Goal: Obtain resource: Obtain resource

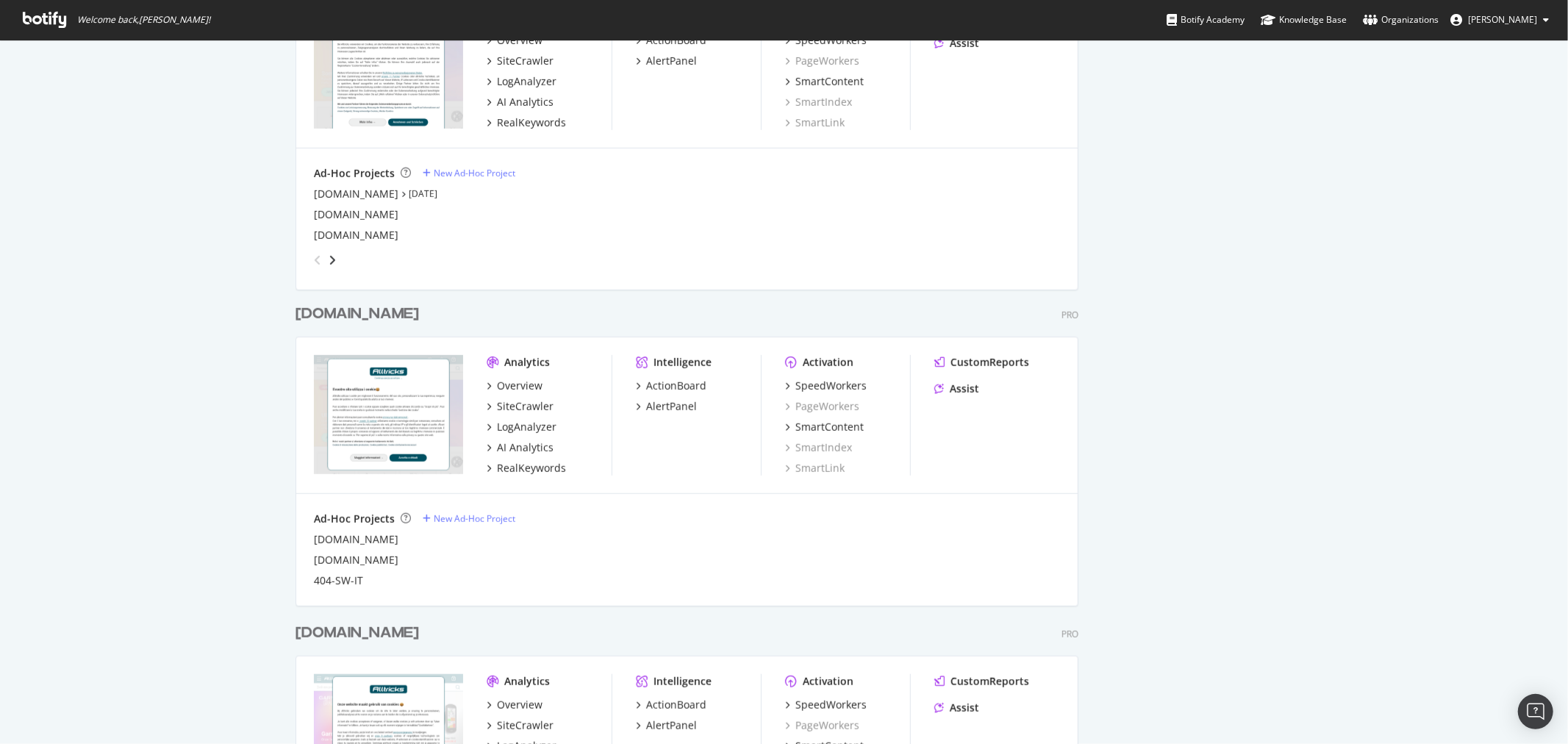
scroll to position [898, 0]
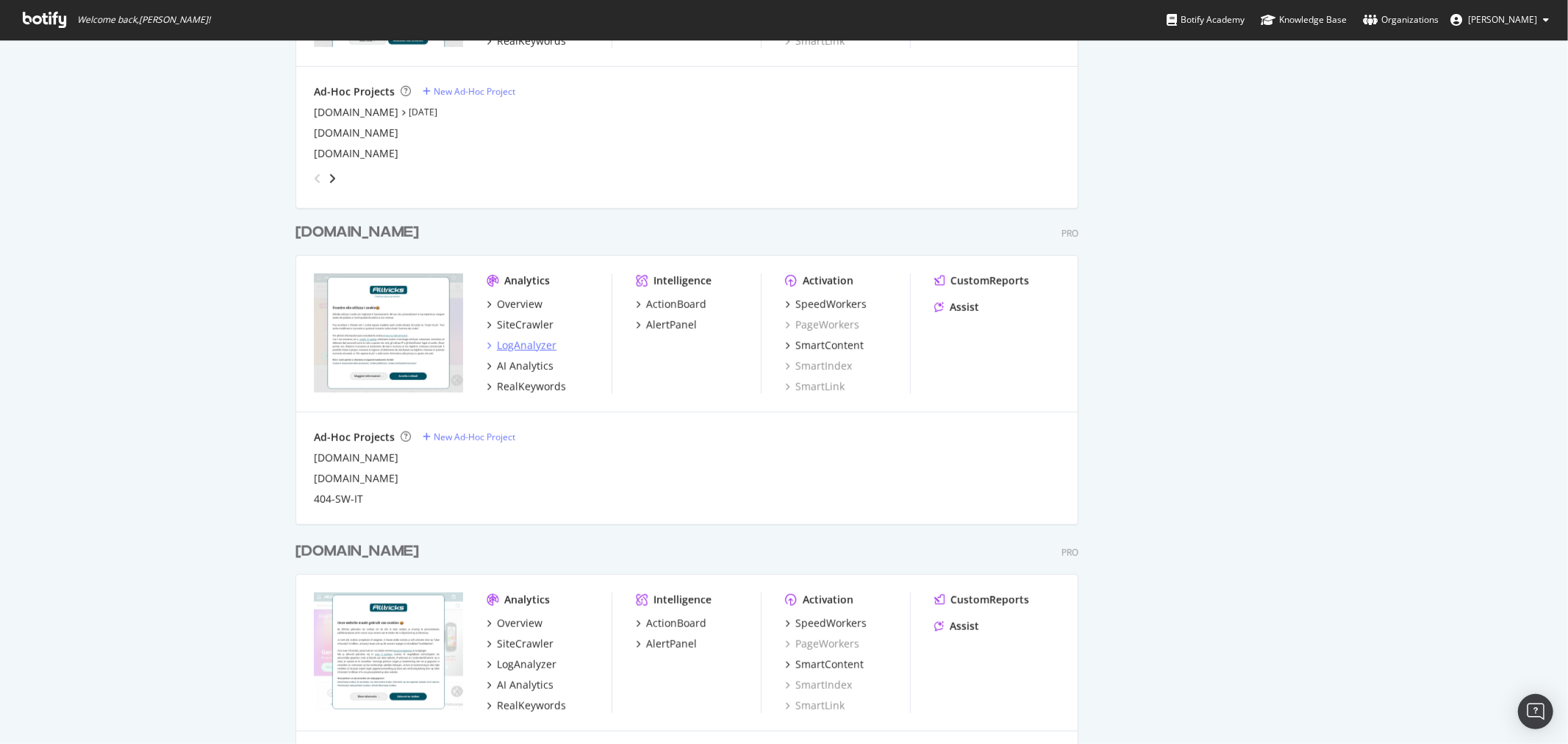
click at [533, 351] on div "LogAnalyzer" at bounding box center [527, 346] width 60 height 15
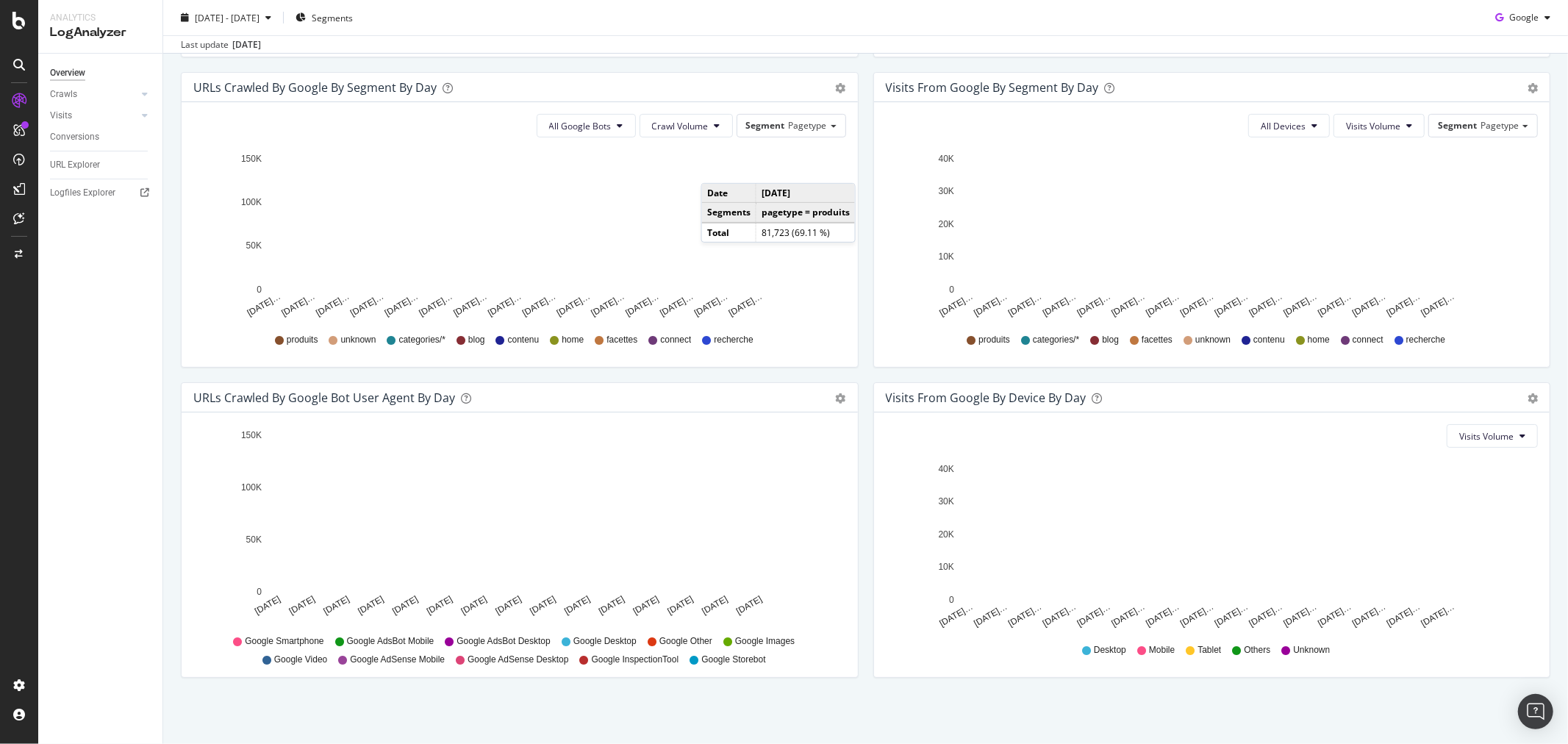
scroll to position [236, 0]
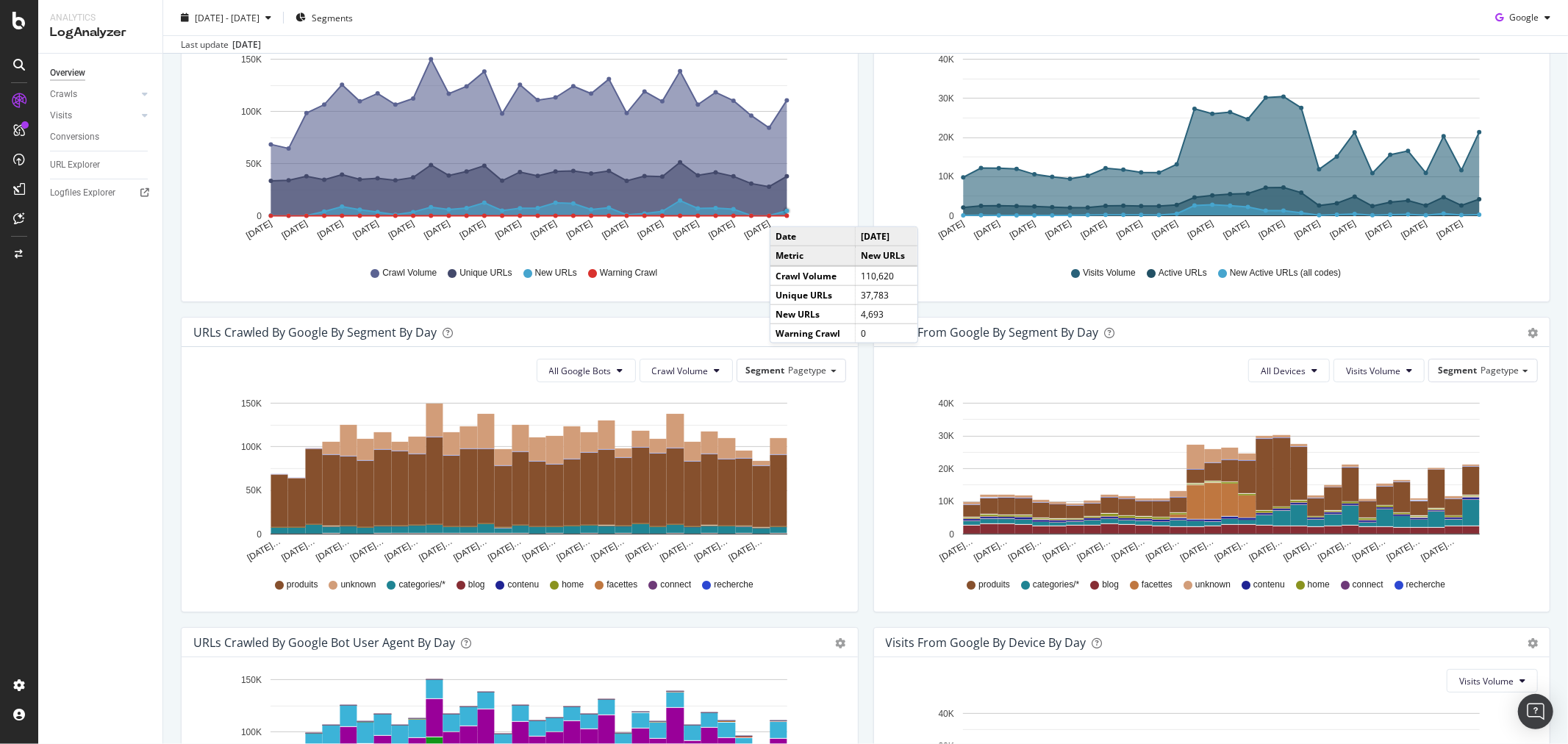
click at [784, 212] on circle "A chart." at bounding box center [786, 212] width 5 height 5
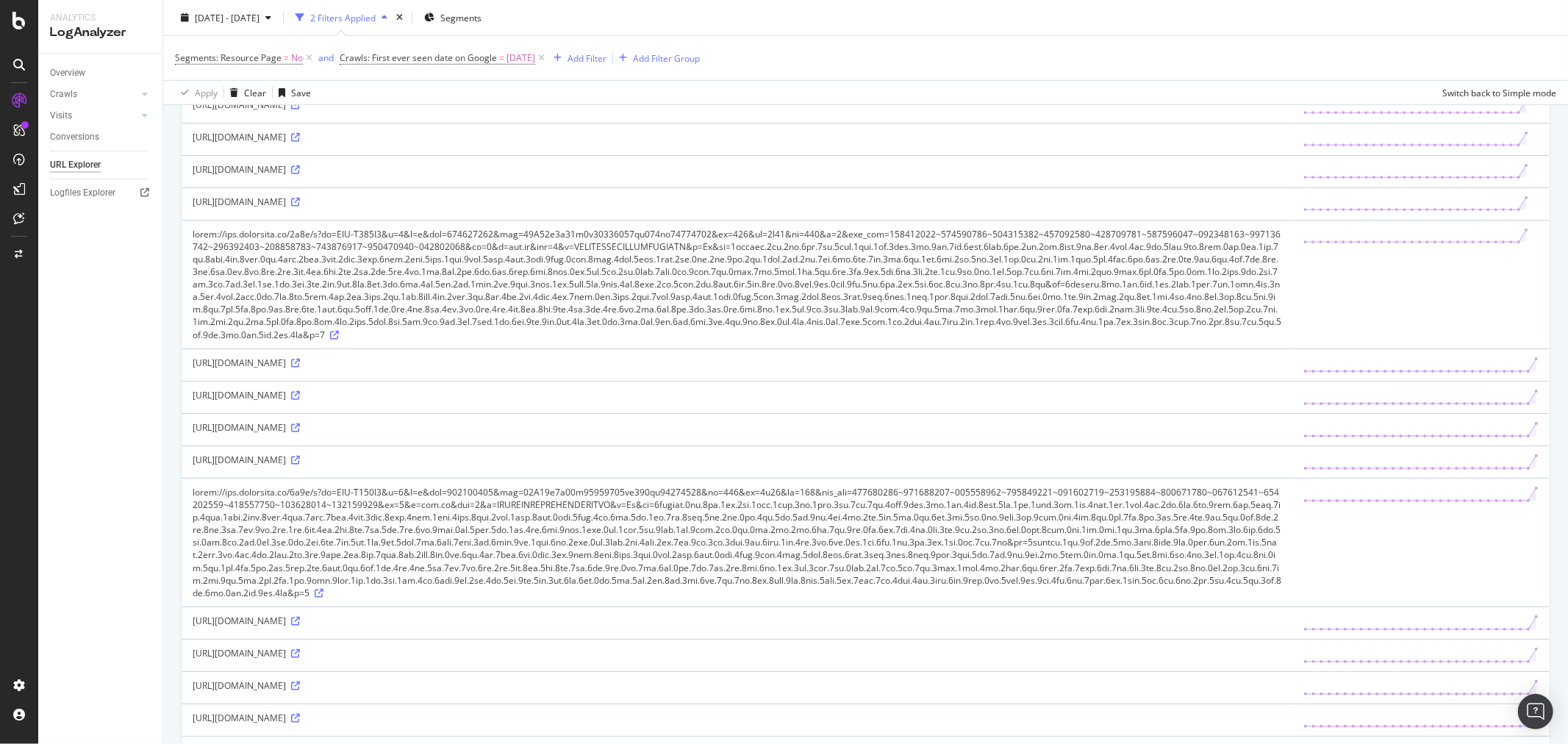
scroll to position [1388, 0]
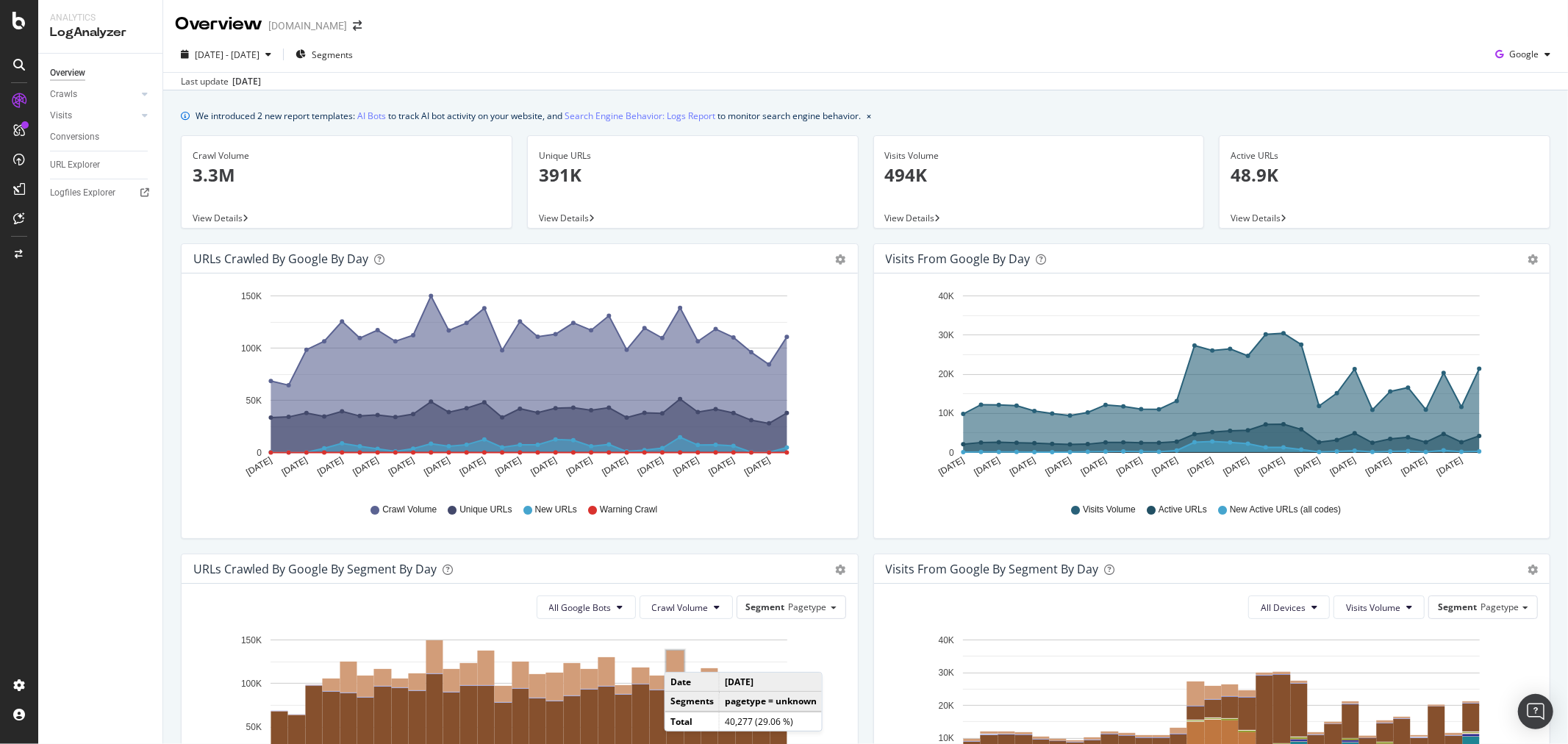
click at [679, 658] on rect "A chart." at bounding box center [675, 667] width 17 height 34
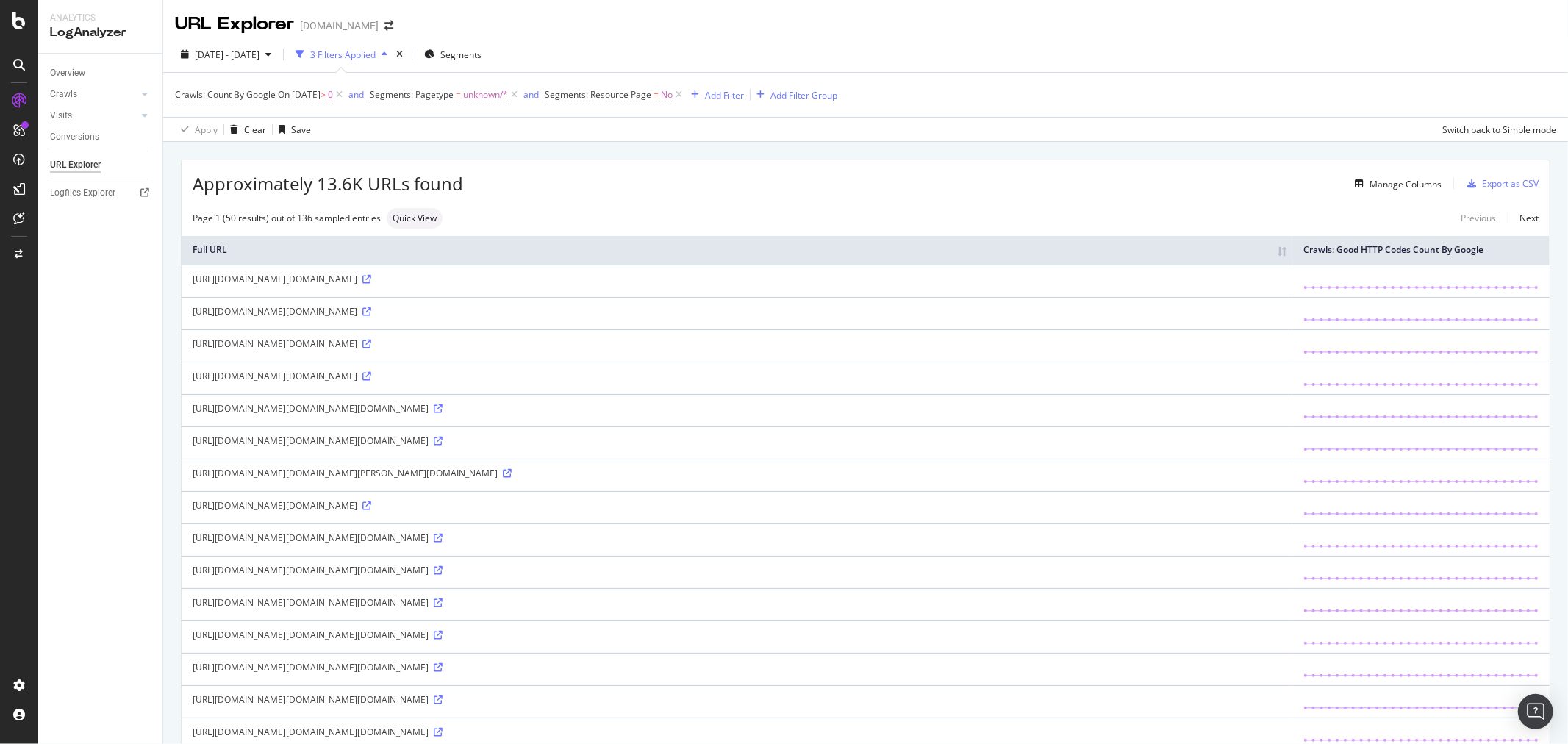
drag, startPoint x: 282, startPoint y: 277, endPoint x: 297, endPoint y: 277, distance: 15.0
click at [297, 277] on div "[URL][DOMAIN_NAME][DOMAIN_NAME]" at bounding box center [737, 279] width 1088 height 12
drag, startPoint x: 281, startPoint y: 276, endPoint x: 293, endPoint y: 276, distance: 12.0
click at [293, 276] on div "[URL][DOMAIN_NAME][DOMAIN_NAME]" at bounding box center [737, 279] width 1088 height 12
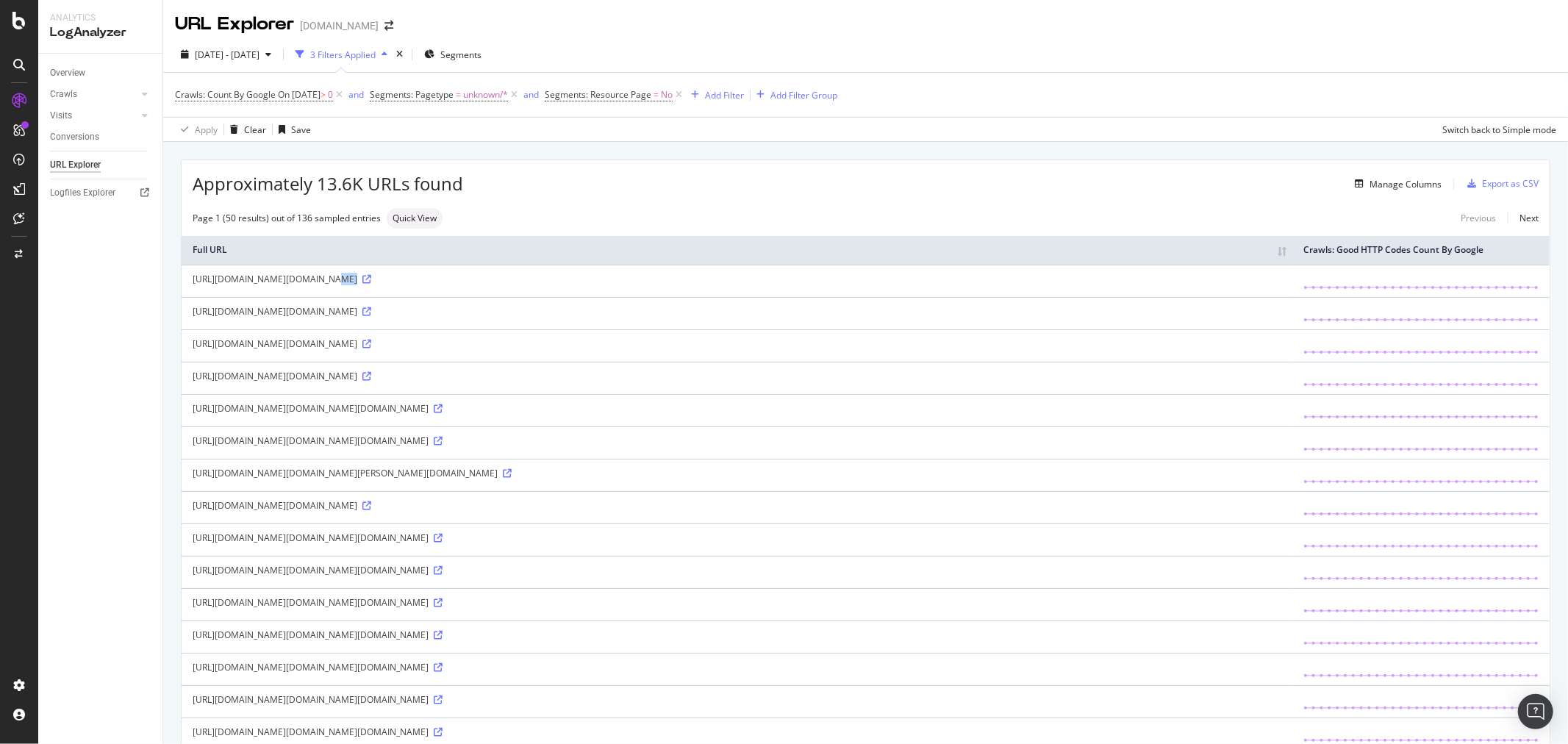
click at [294, 275] on div "[URL][DOMAIN_NAME][DOMAIN_NAME]" at bounding box center [737, 279] width 1088 height 12
drag, startPoint x: 285, startPoint y: 278, endPoint x: 320, endPoint y: 275, distance: 35.1
click at [320, 275] on div "[URL][DOMAIN_NAME][DOMAIN_NAME]" at bounding box center [737, 279] width 1088 height 12
copy div "/4r6t/ga/"
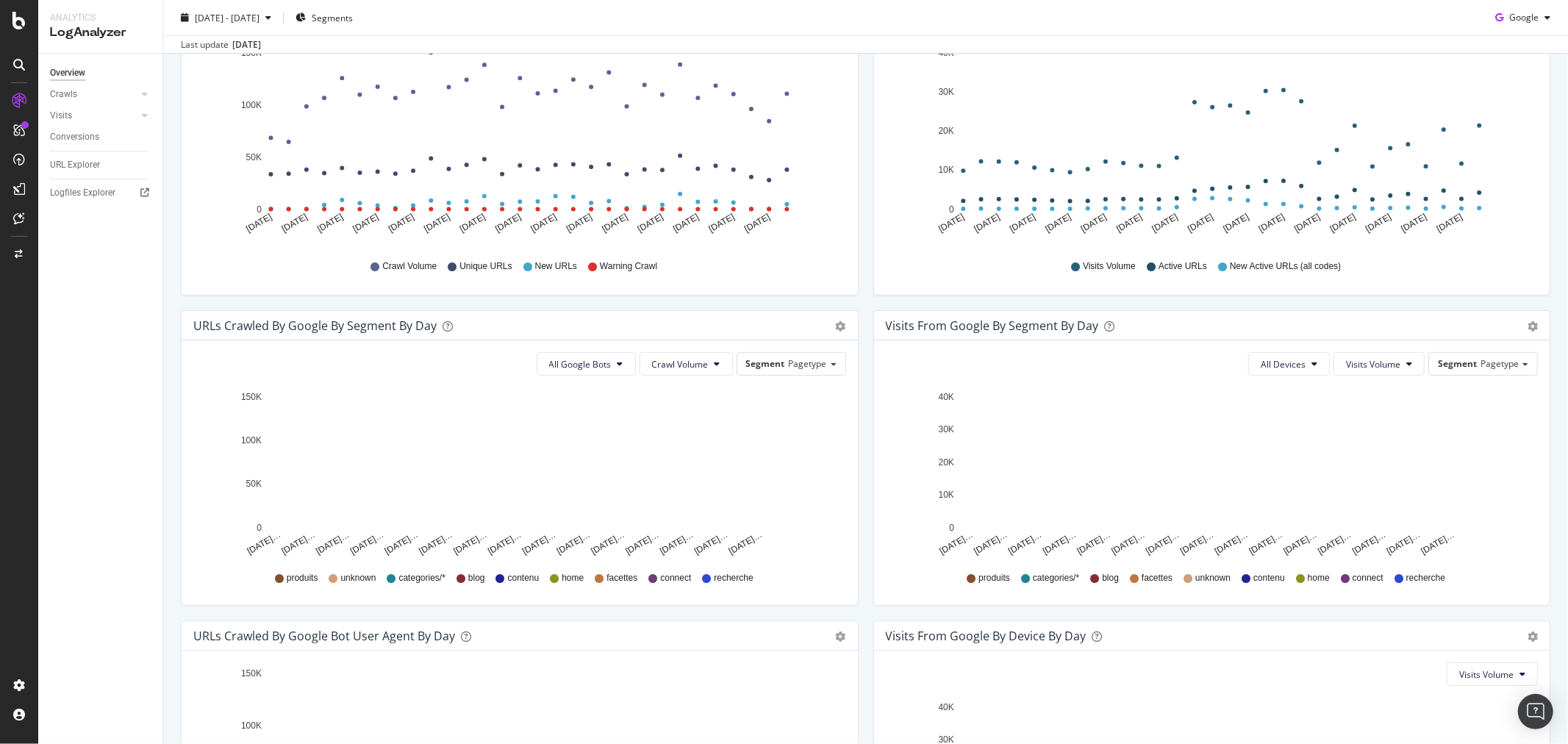
scroll to position [245, 0]
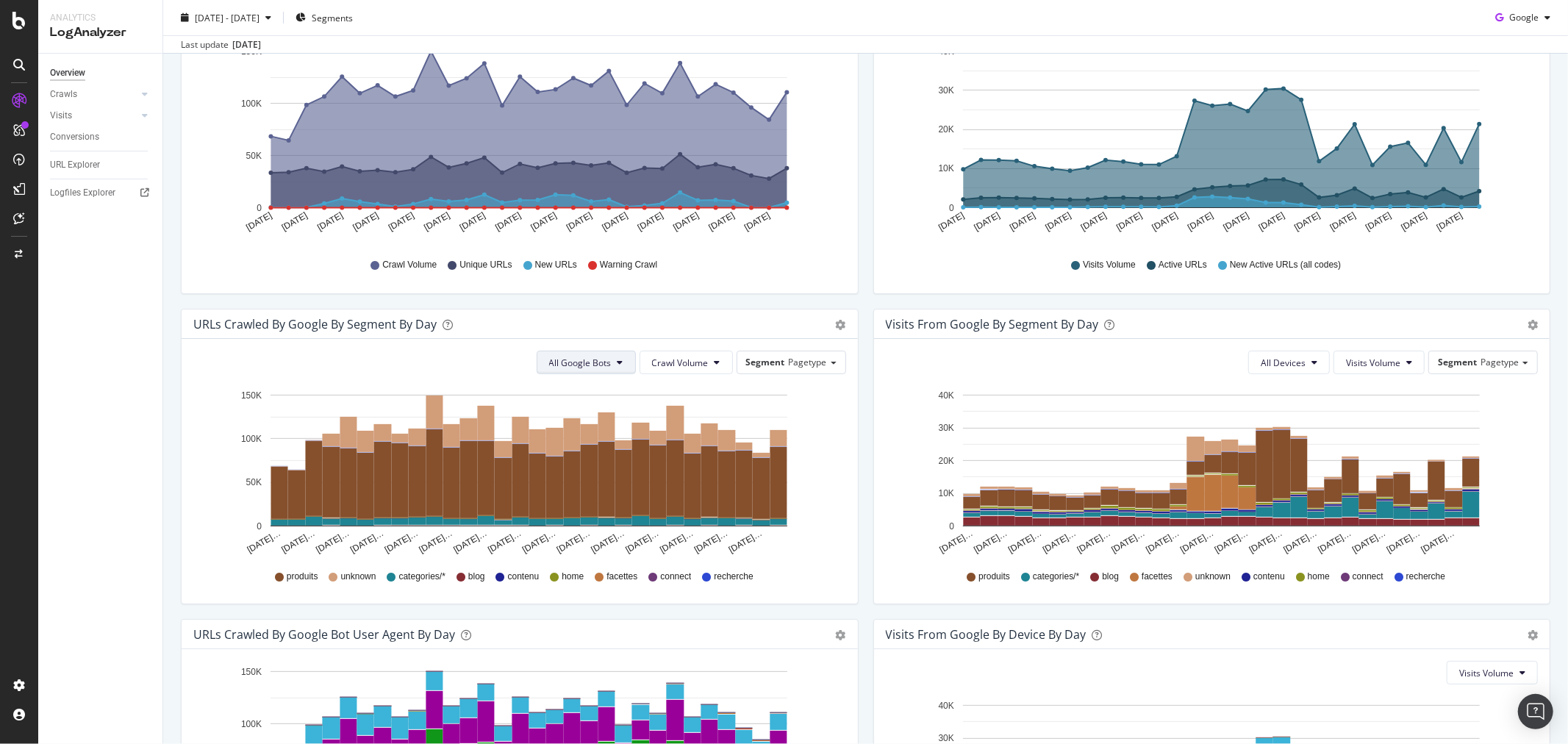
click at [562, 363] on span "All Google Bots" at bounding box center [580, 362] width 62 height 12
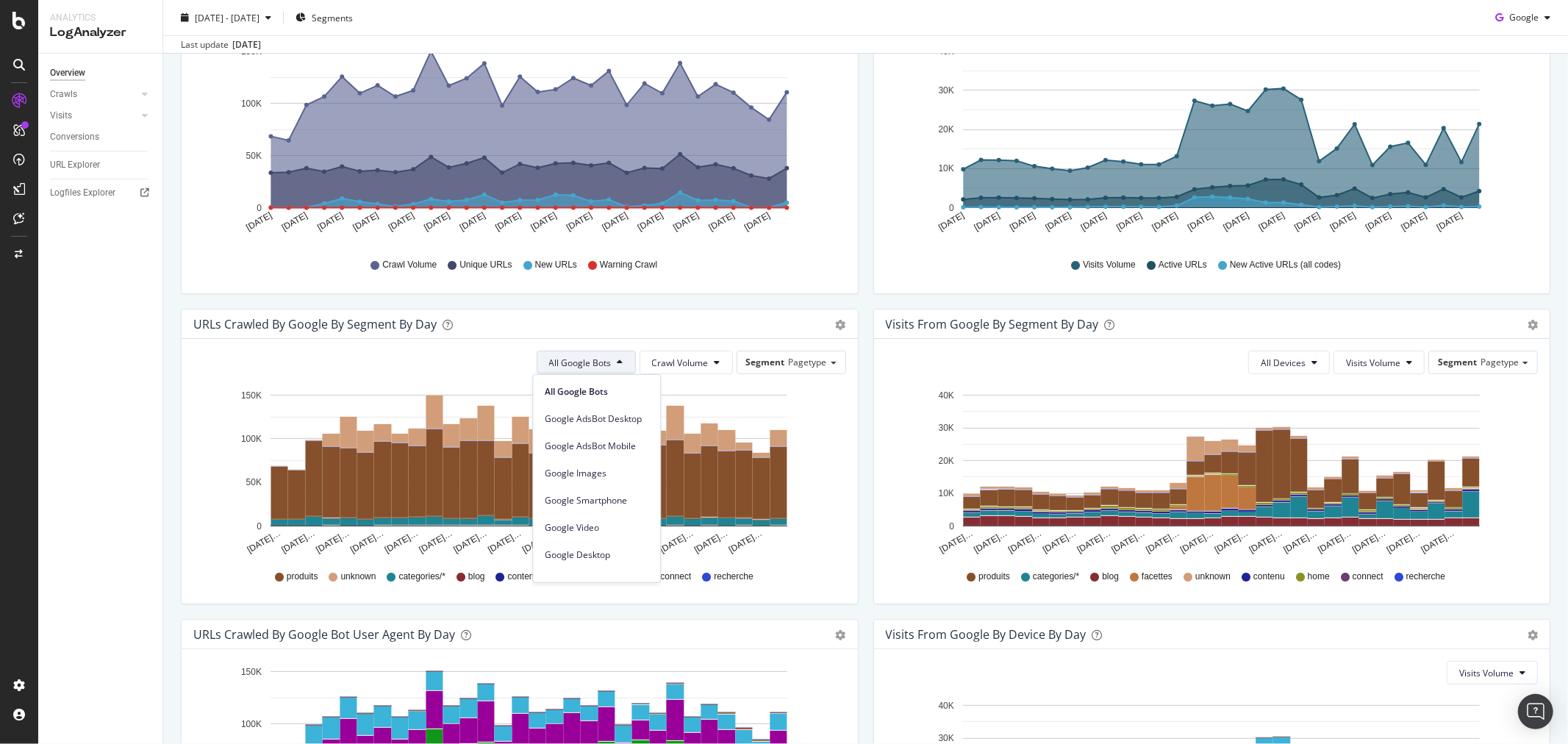
click at [831, 457] on icon "[DATE]… [DATE]… [DATE]… [DATE]… [DATE]… [DATE]… [DATE]… [DATE]… [DATE]… [DATE]……" at bounding box center [516, 471] width 646 height 171
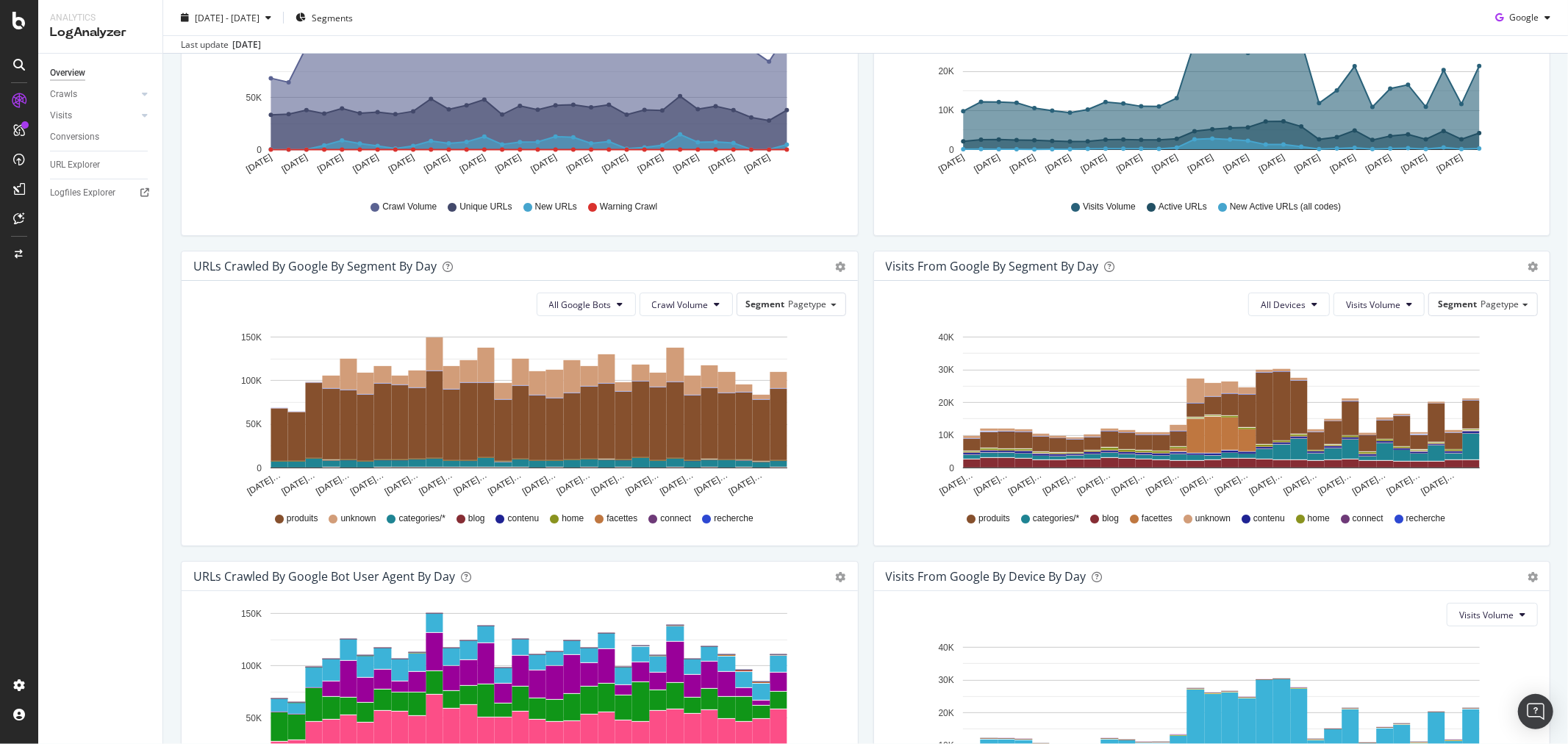
scroll to position [236, 0]
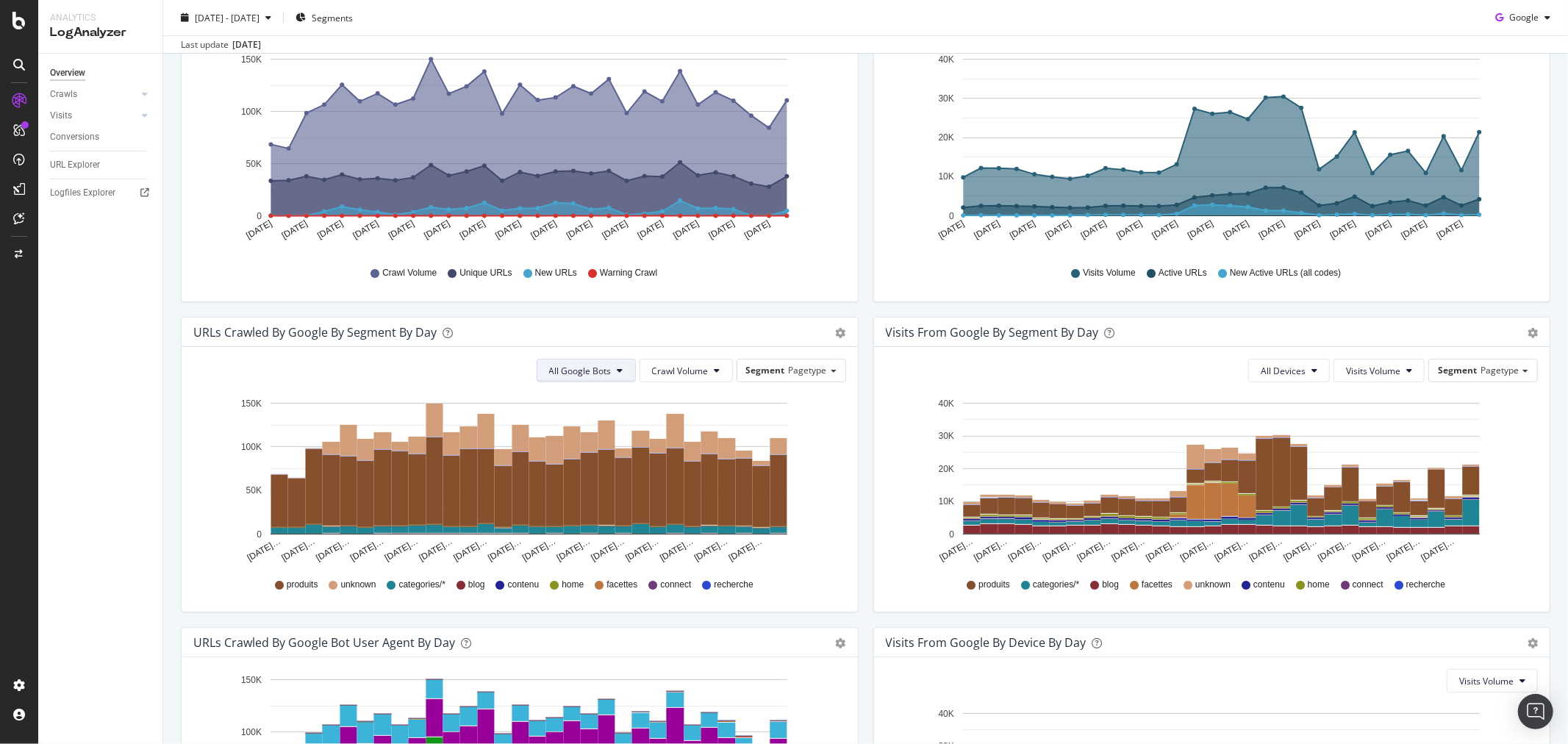
click at [605, 364] on span "All Google Bots" at bounding box center [580, 370] width 62 height 12
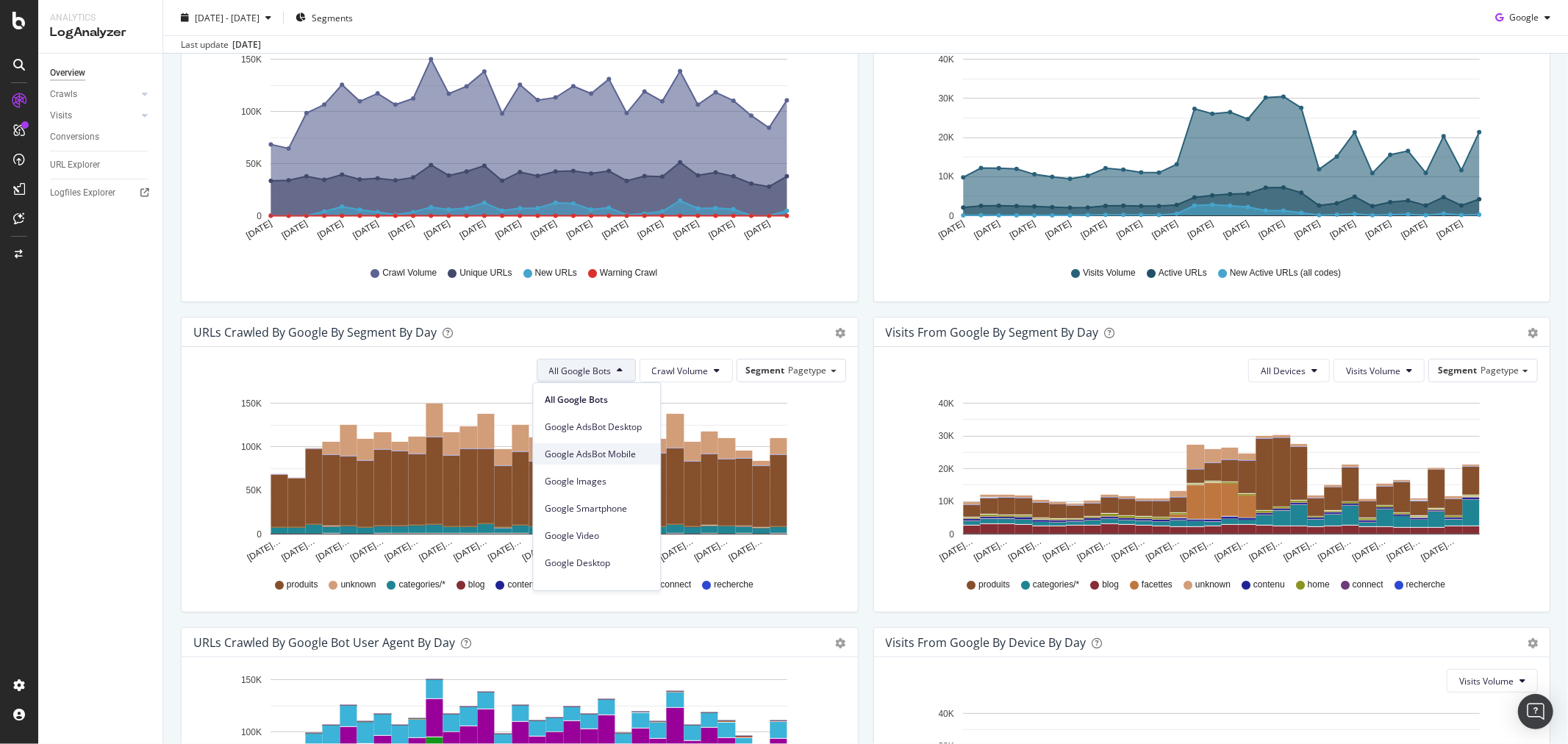
click at [622, 449] on span "Google AdsBot Mobile" at bounding box center [597, 455] width 104 height 13
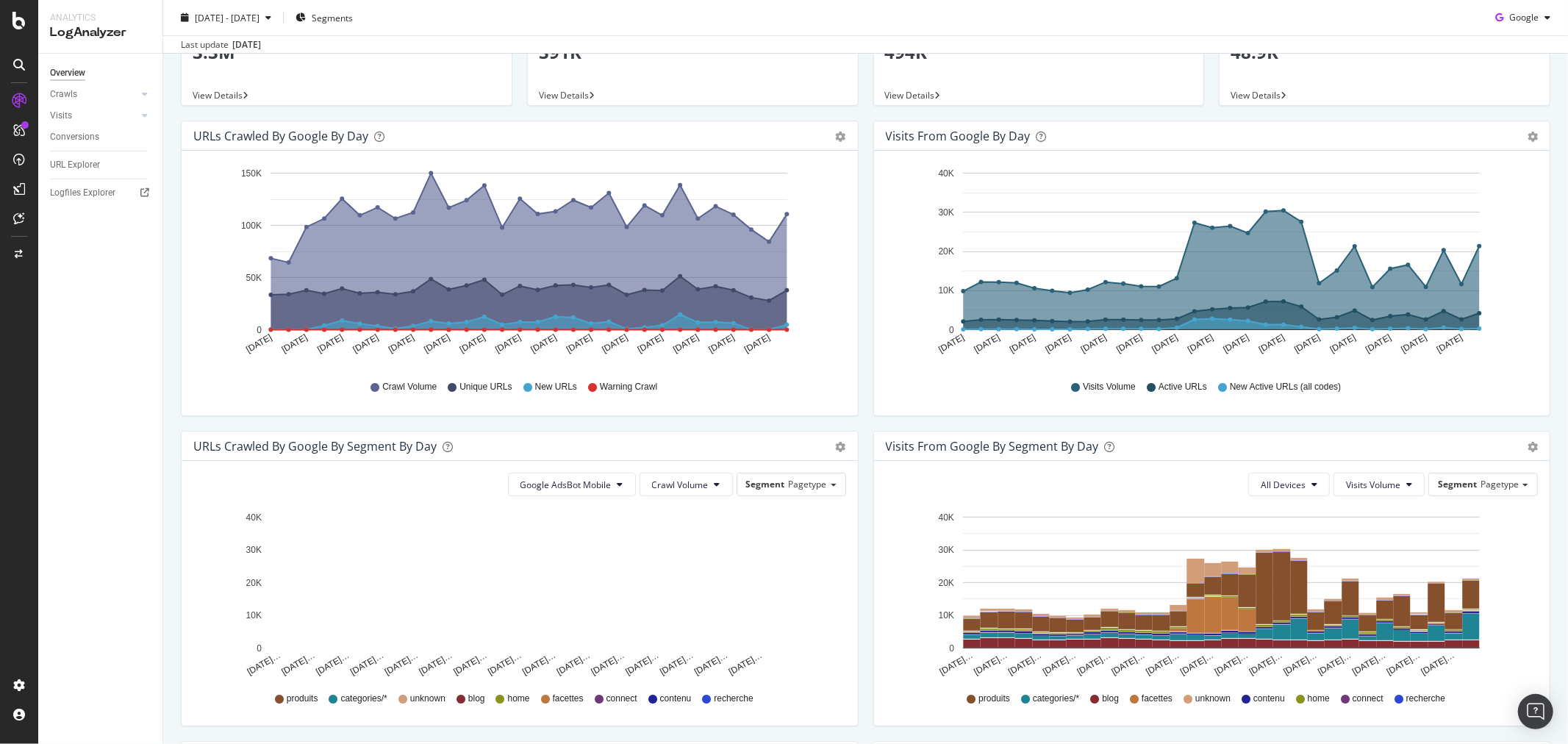
scroll to position [0, 0]
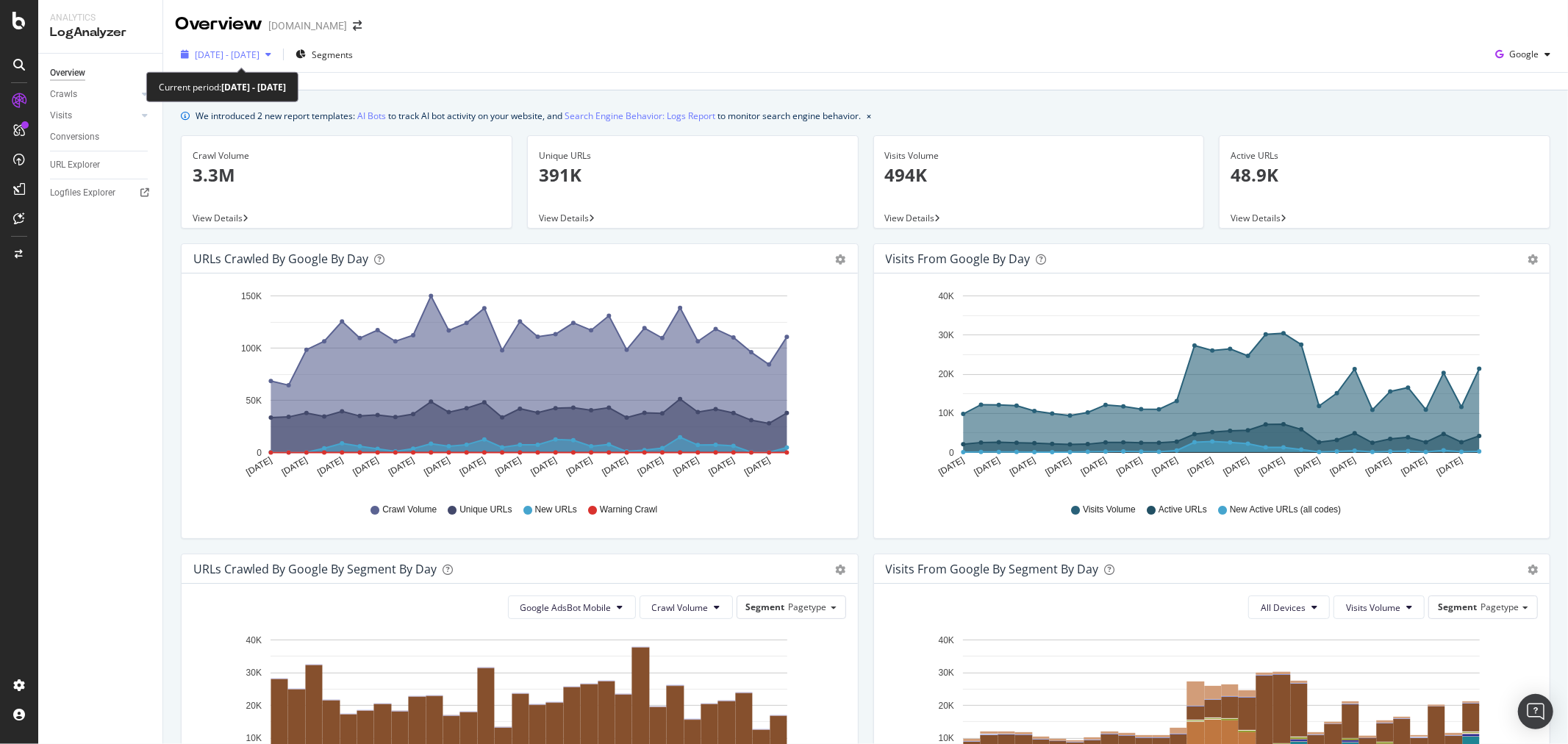
click at [275, 61] on div "[DATE] - [DATE]" at bounding box center [226, 54] width 102 height 22
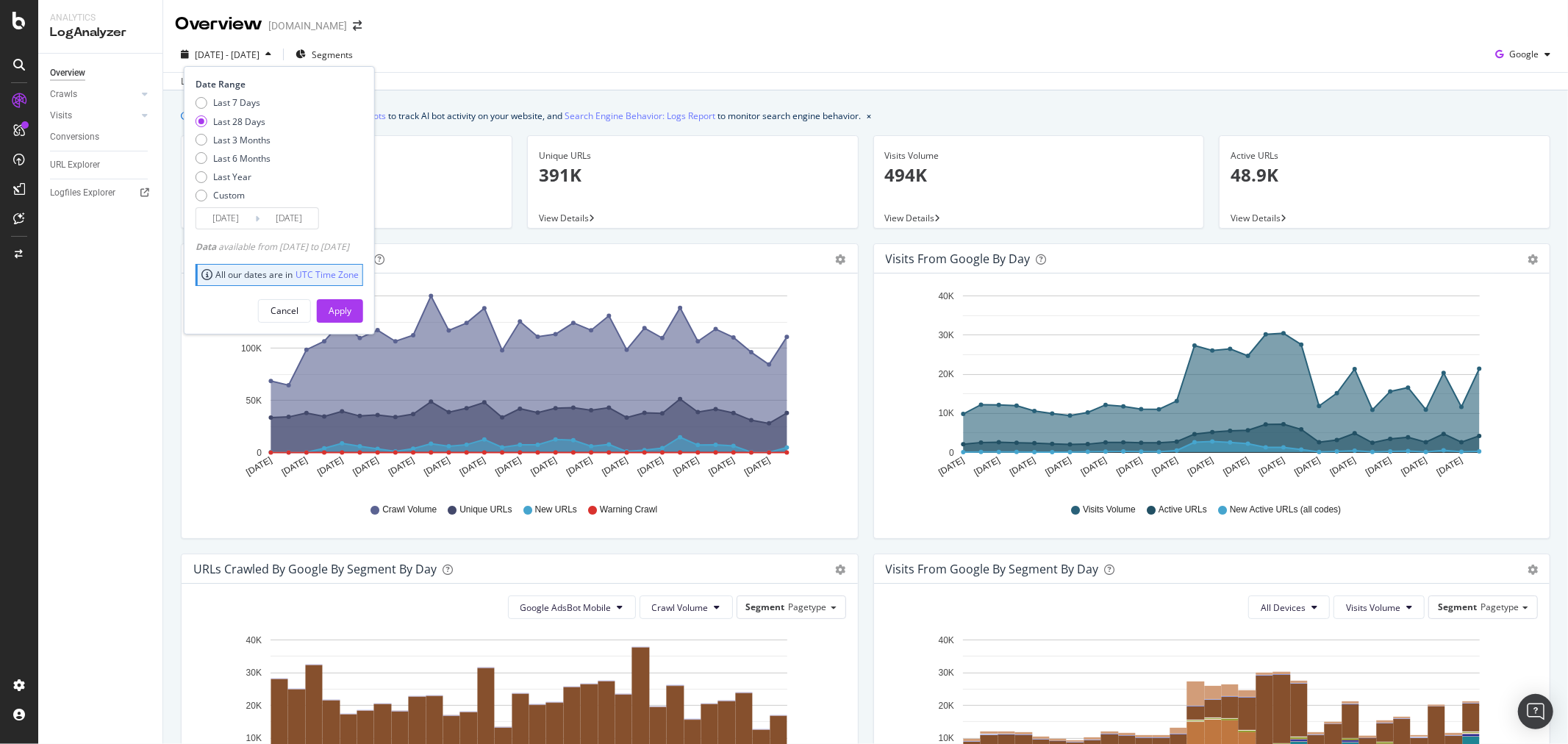
click at [222, 215] on input "[DATE]" at bounding box center [226, 218] width 59 height 21
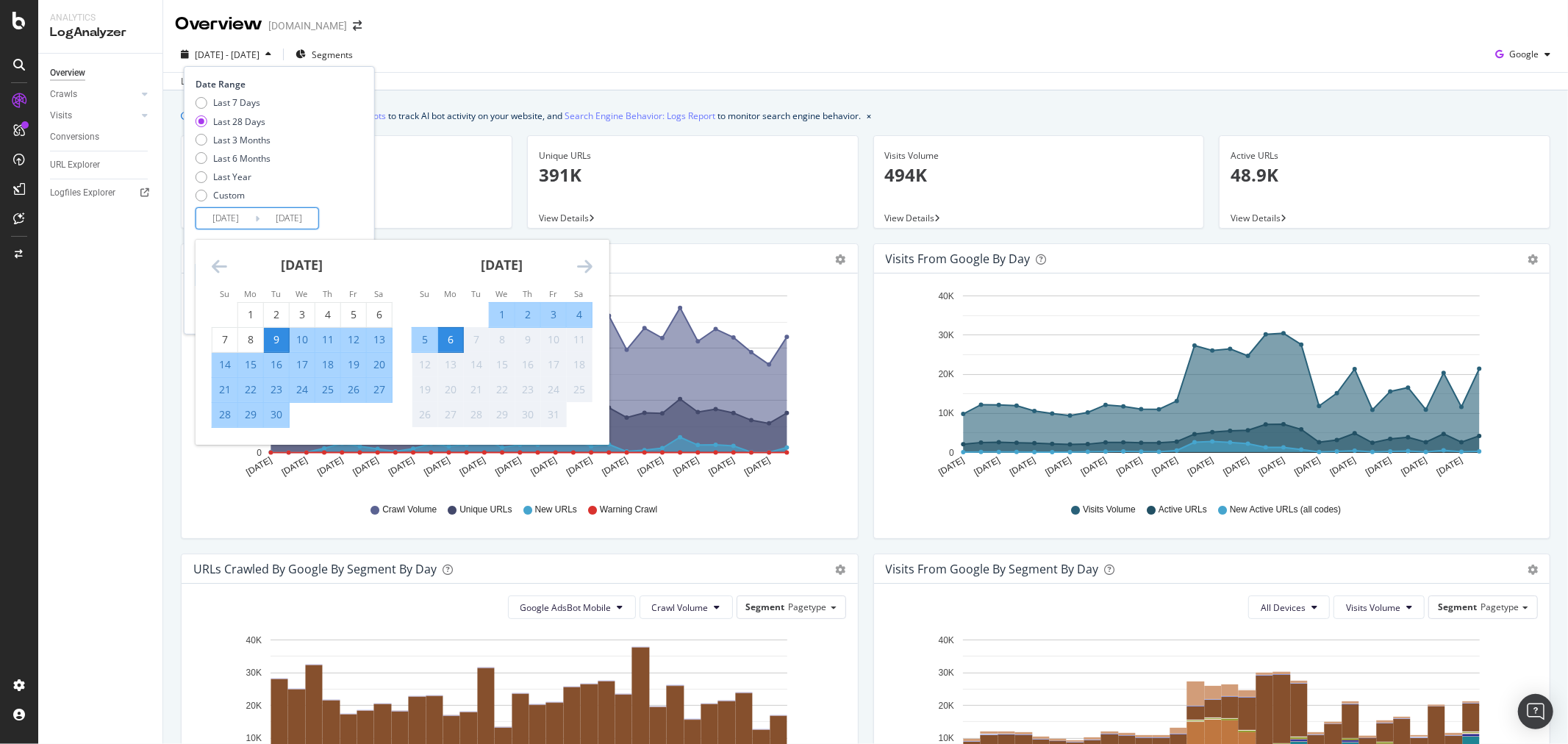
click at [216, 257] on icon "Move backward to switch to the previous month." at bounding box center [219, 265] width 16 height 17
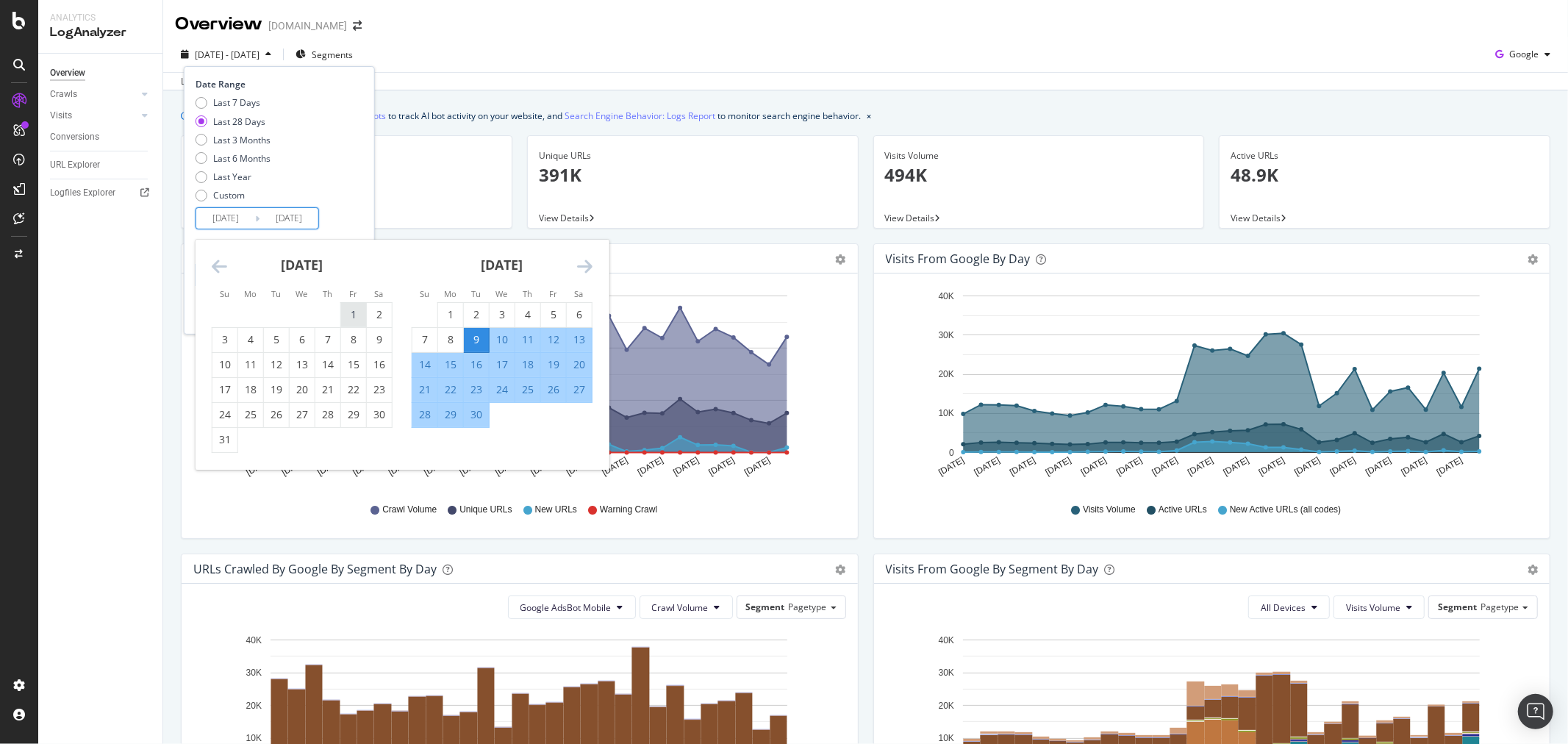
click at [354, 317] on div "1" at bounding box center [353, 314] width 25 height 15
type input "[DATE]"
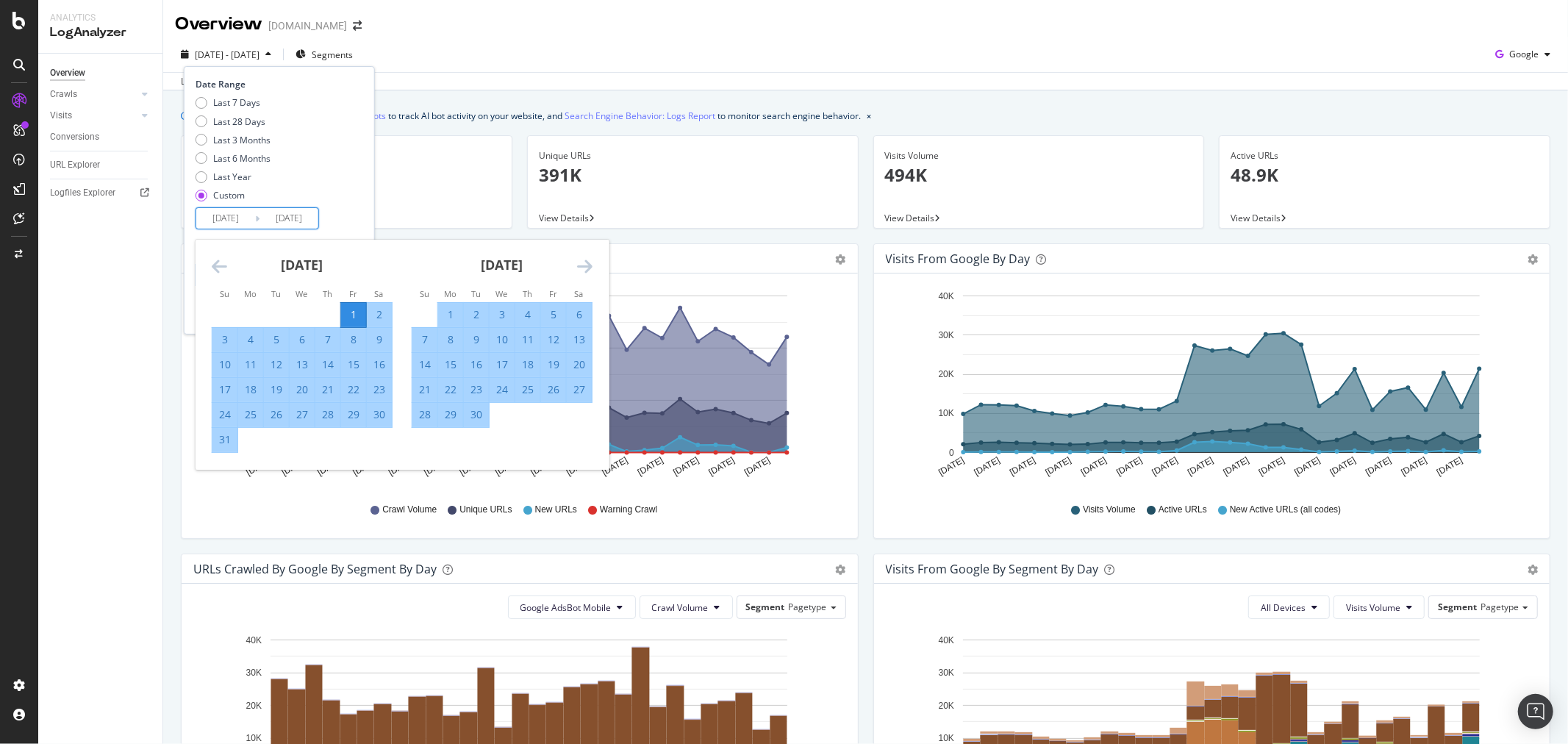
click at [359, 197] on div "Last 7 Days Last 28 Days Last 3 Months Last 6 Months Last Year Custom" at bounding box center [278, 152] width 164 height 111
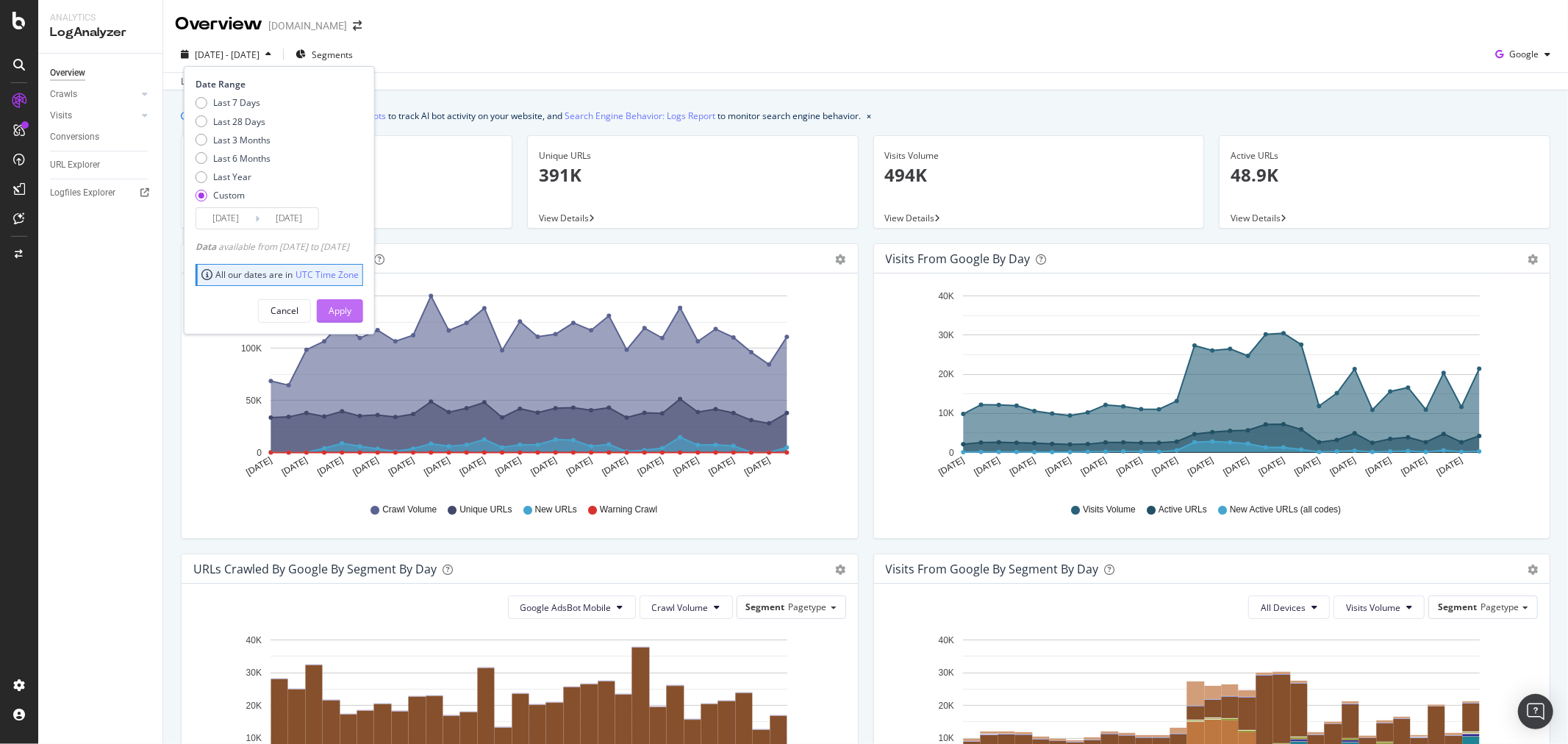
click at [352, 310] on div "Apply" at bounding box center [339, 310] width 22 height 12
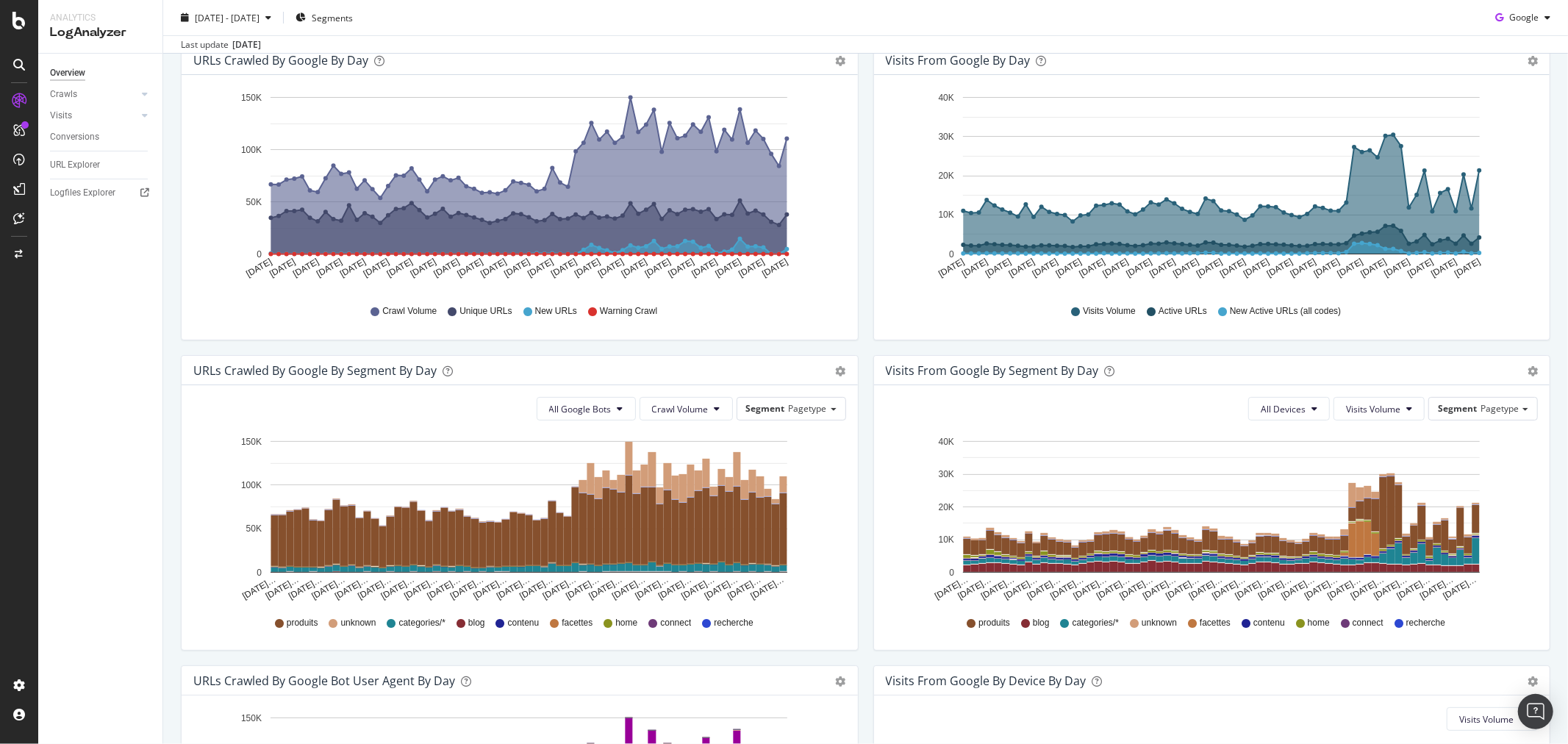
scroll to position [245, 0]
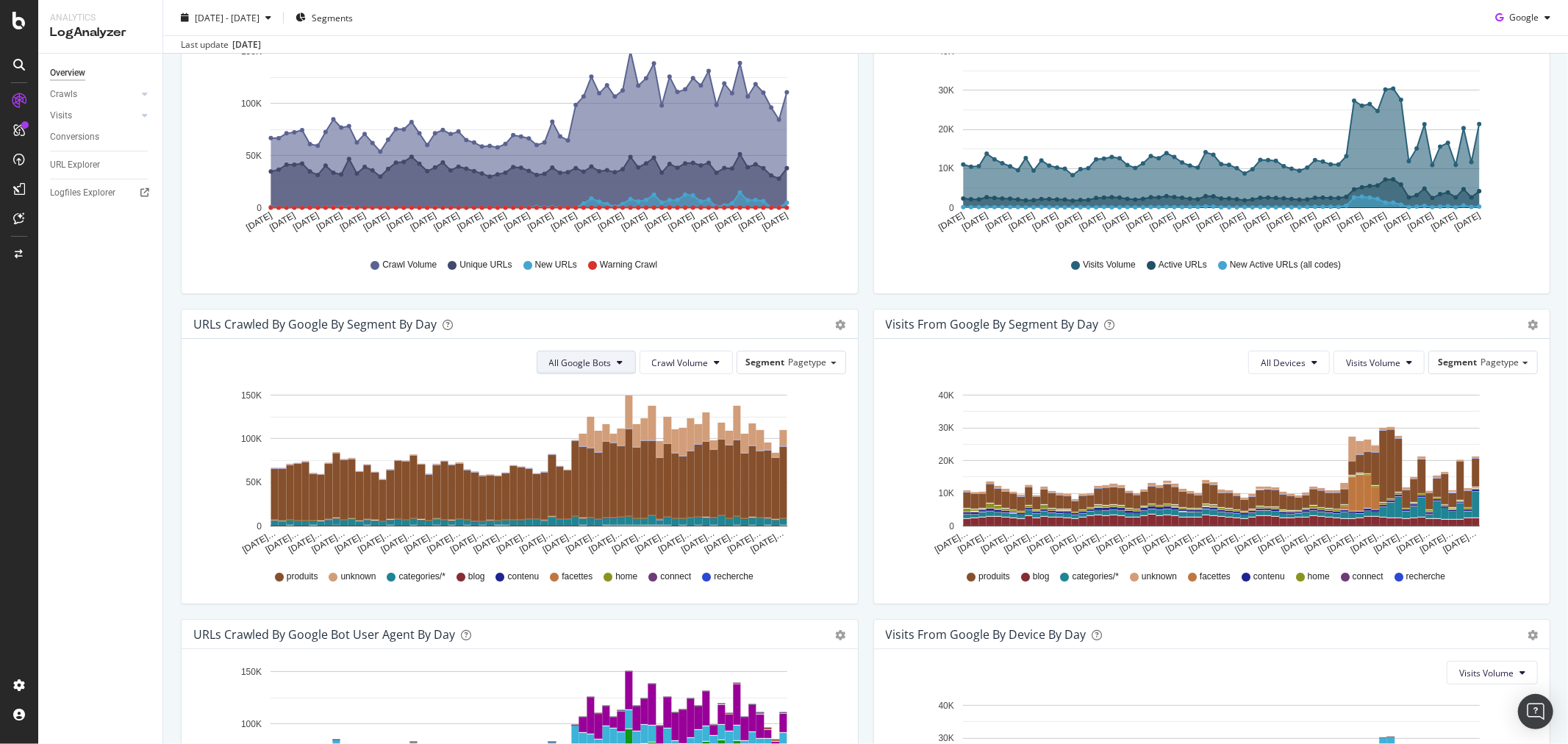
click at [567, 357] on span "All Google Bots" at bounding box center [580, 362] width 62 height 12
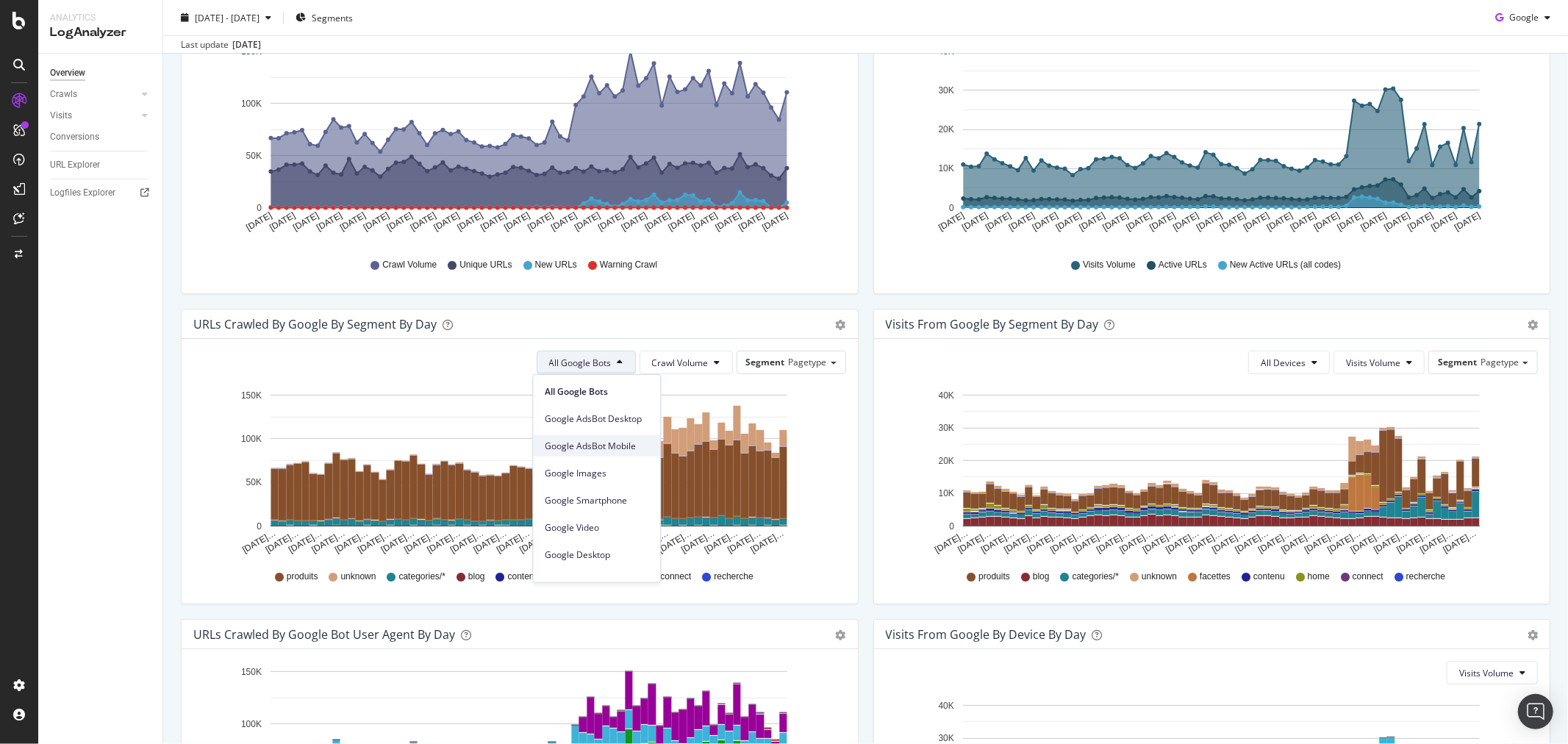
click at [597, 446] on span "Google AdsBot Mobile" at bounding box center [597, 445] width 104 height 13
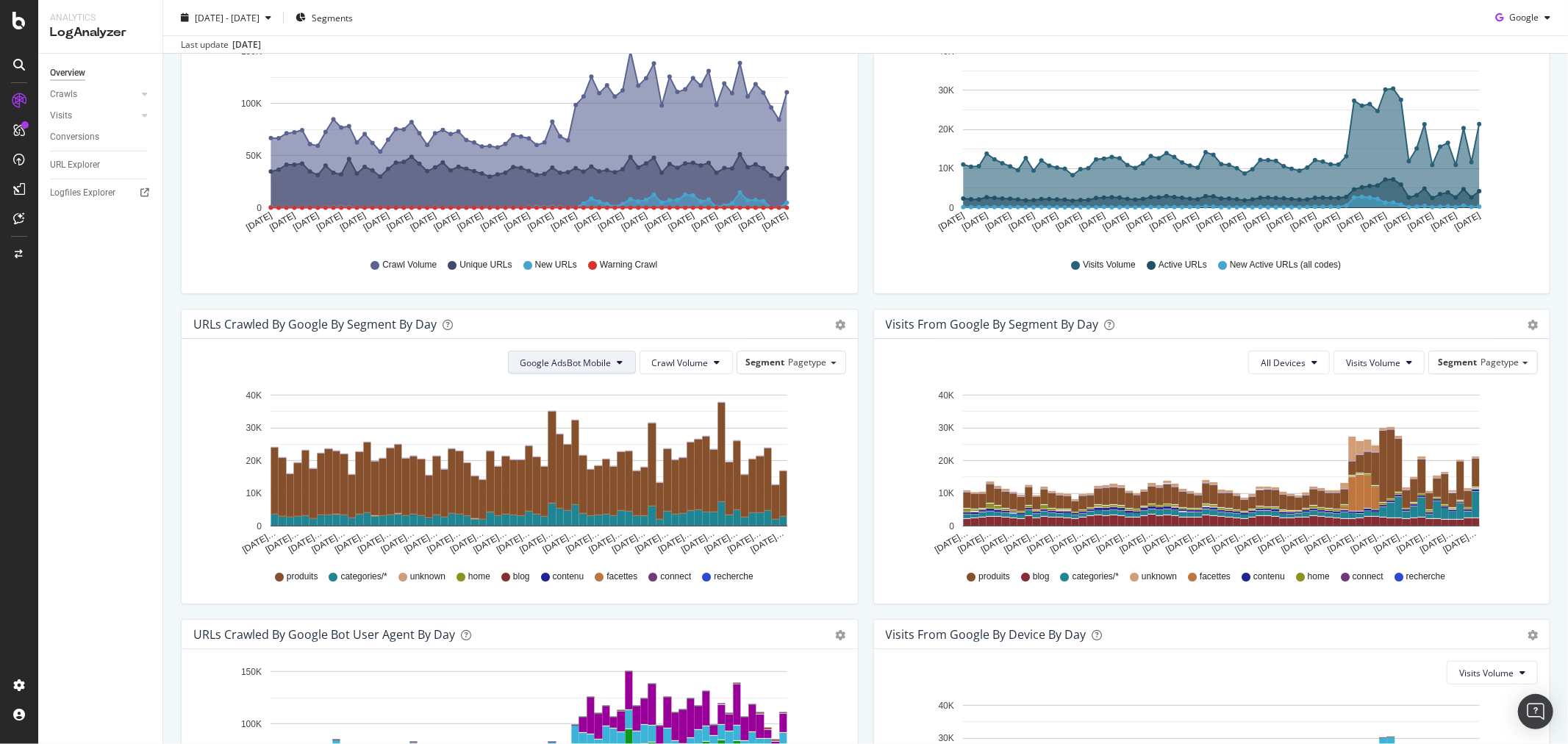
click at [590, 355] on button "Google AdsBot Mobile" at bounding box center [572, 362] width 128 height 23
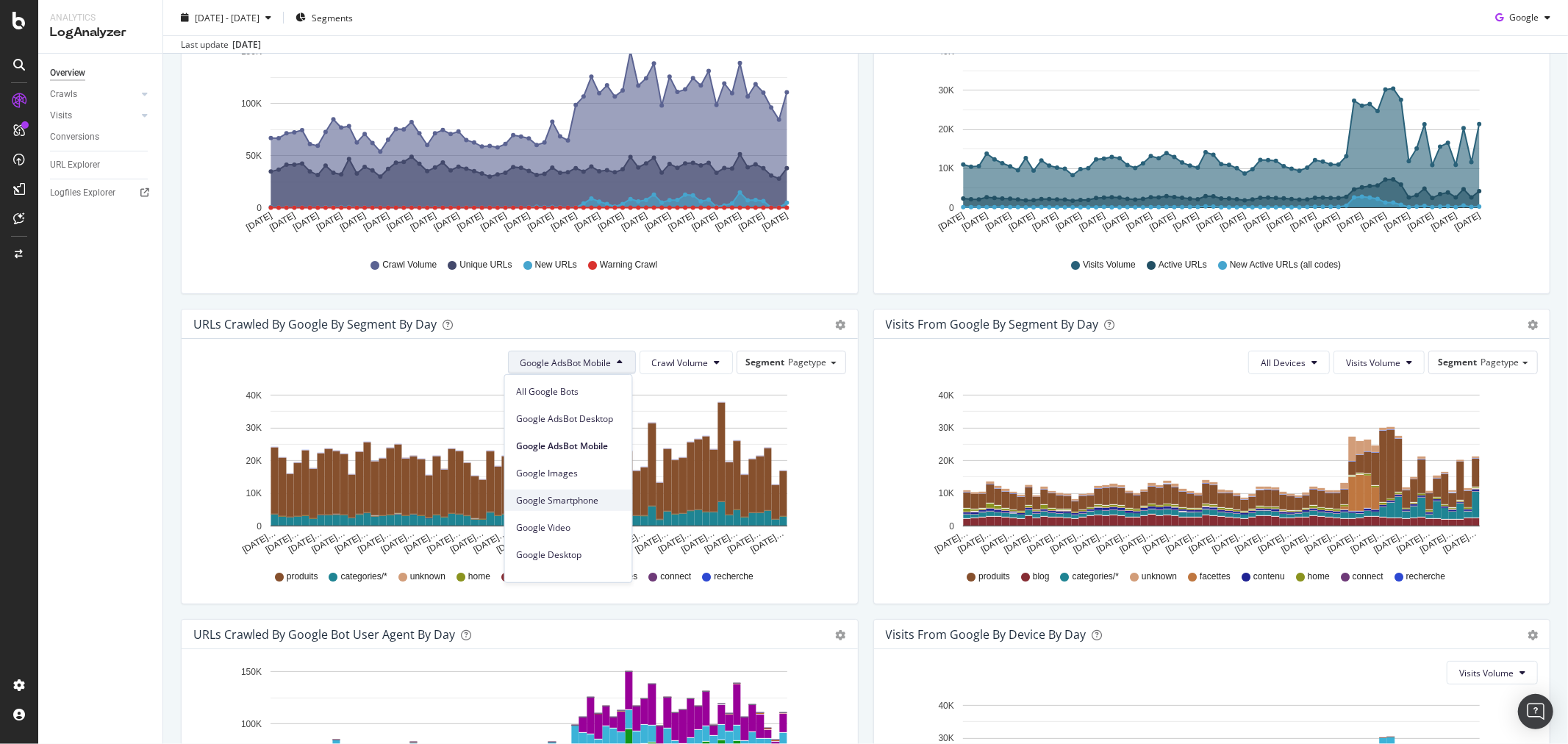
click at [584, 494] on span "Google Smartphone" at bounding box center [568, 500] width 104 height 13
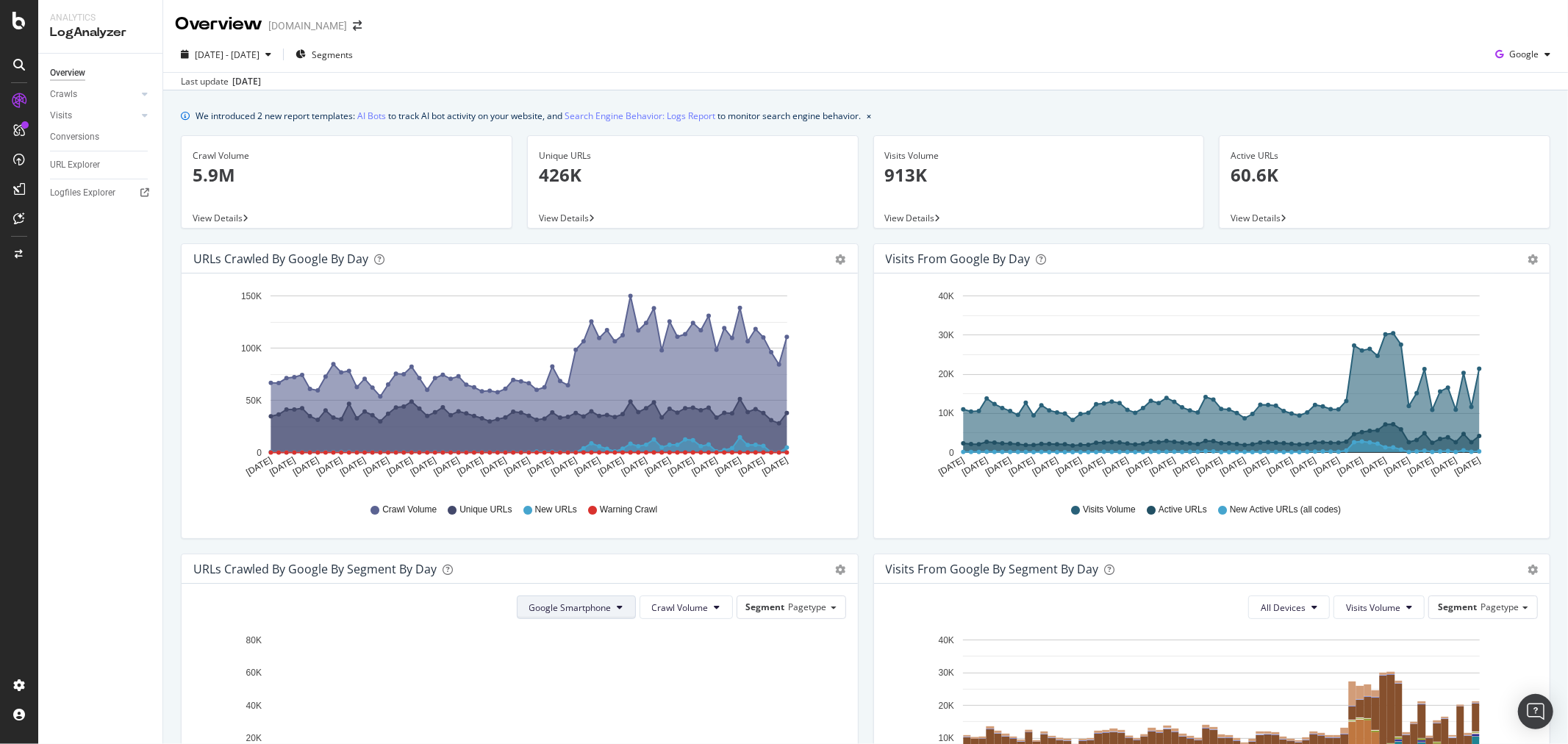
scroll to position [163, 0]
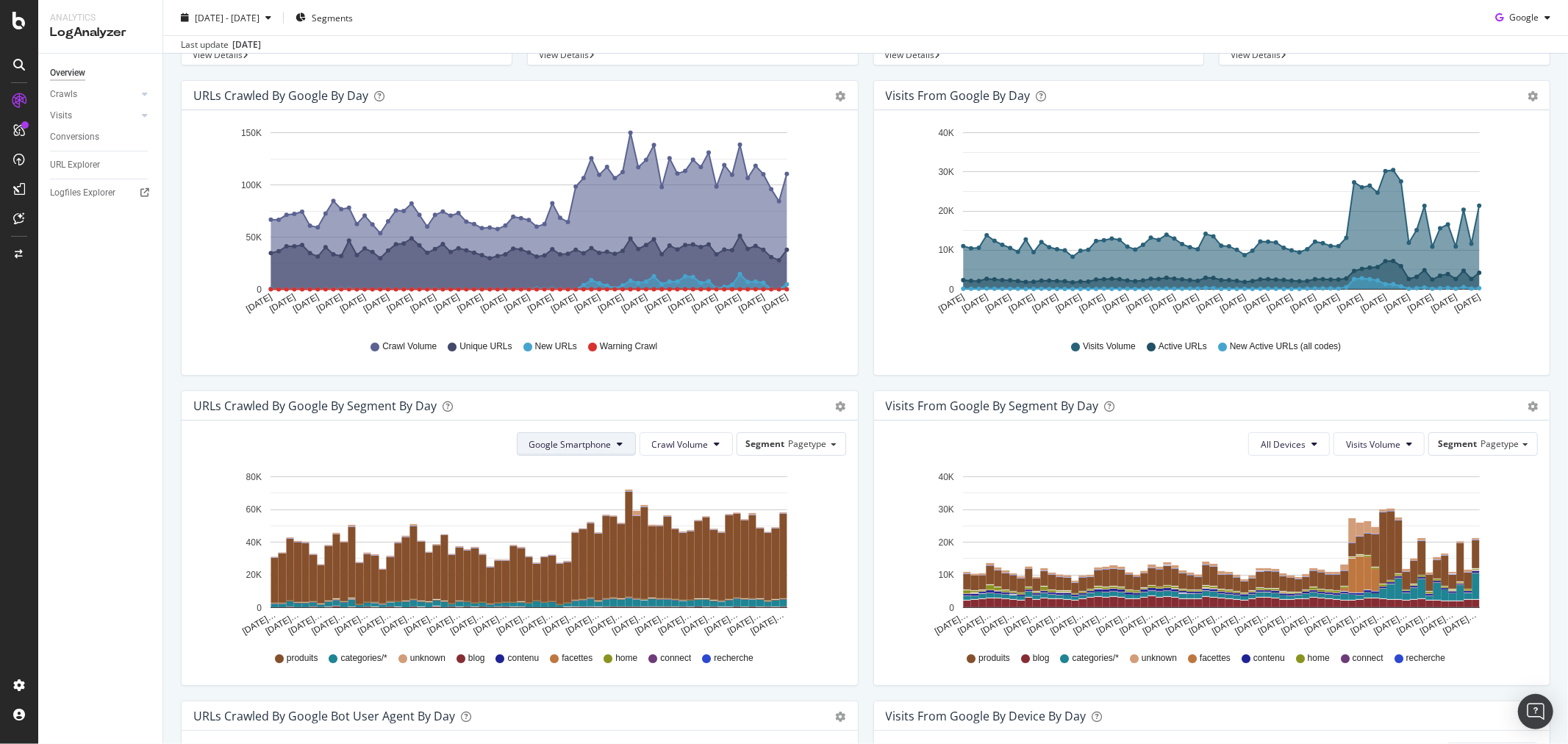
click at [552, 441] on span "Google Smartphone" at bounding box center [570, 444] width 82 height 12
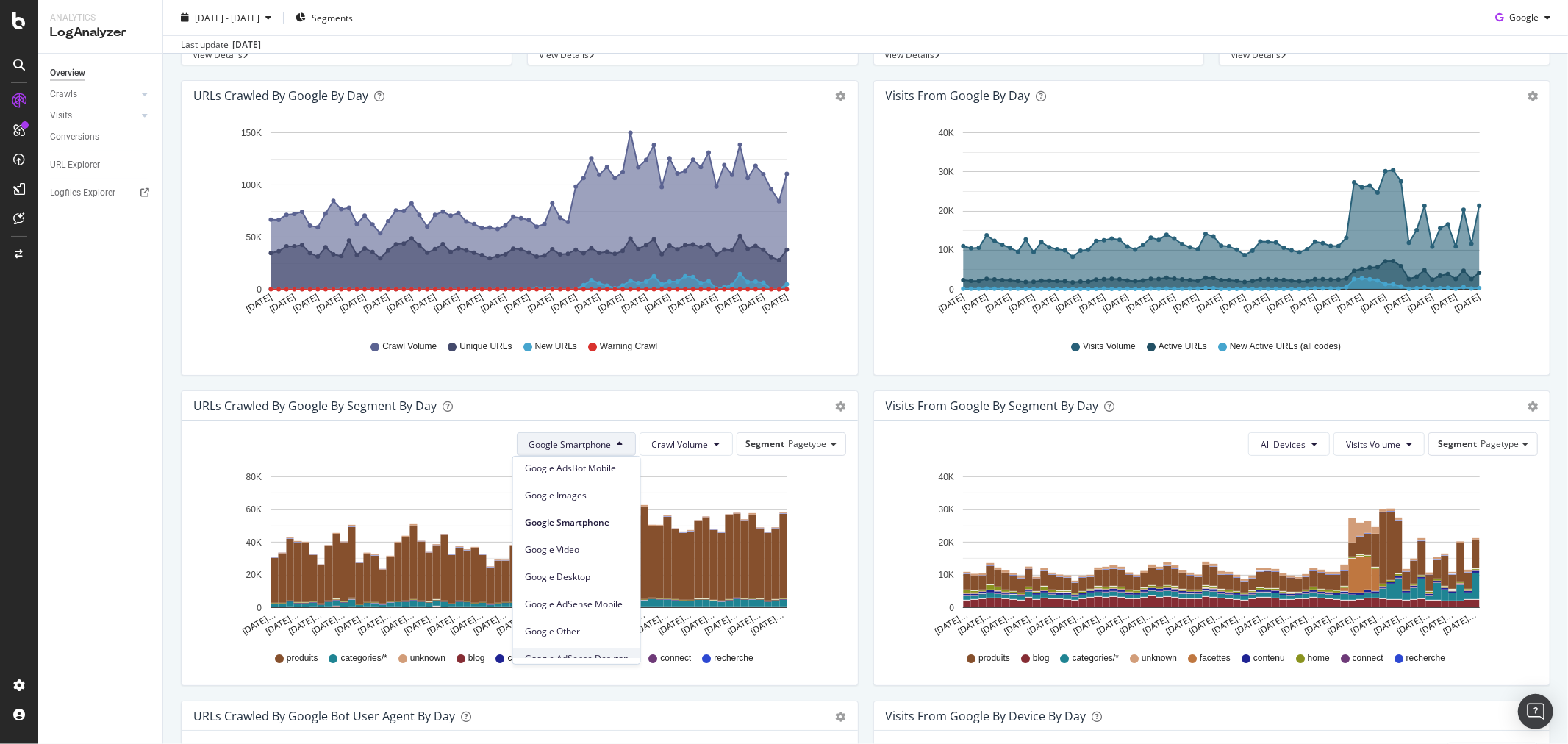
scroll to position [125, 0]
click at [586, 513] on span "Google Desktop" at bounding box center [577, 512] width 104 height 13
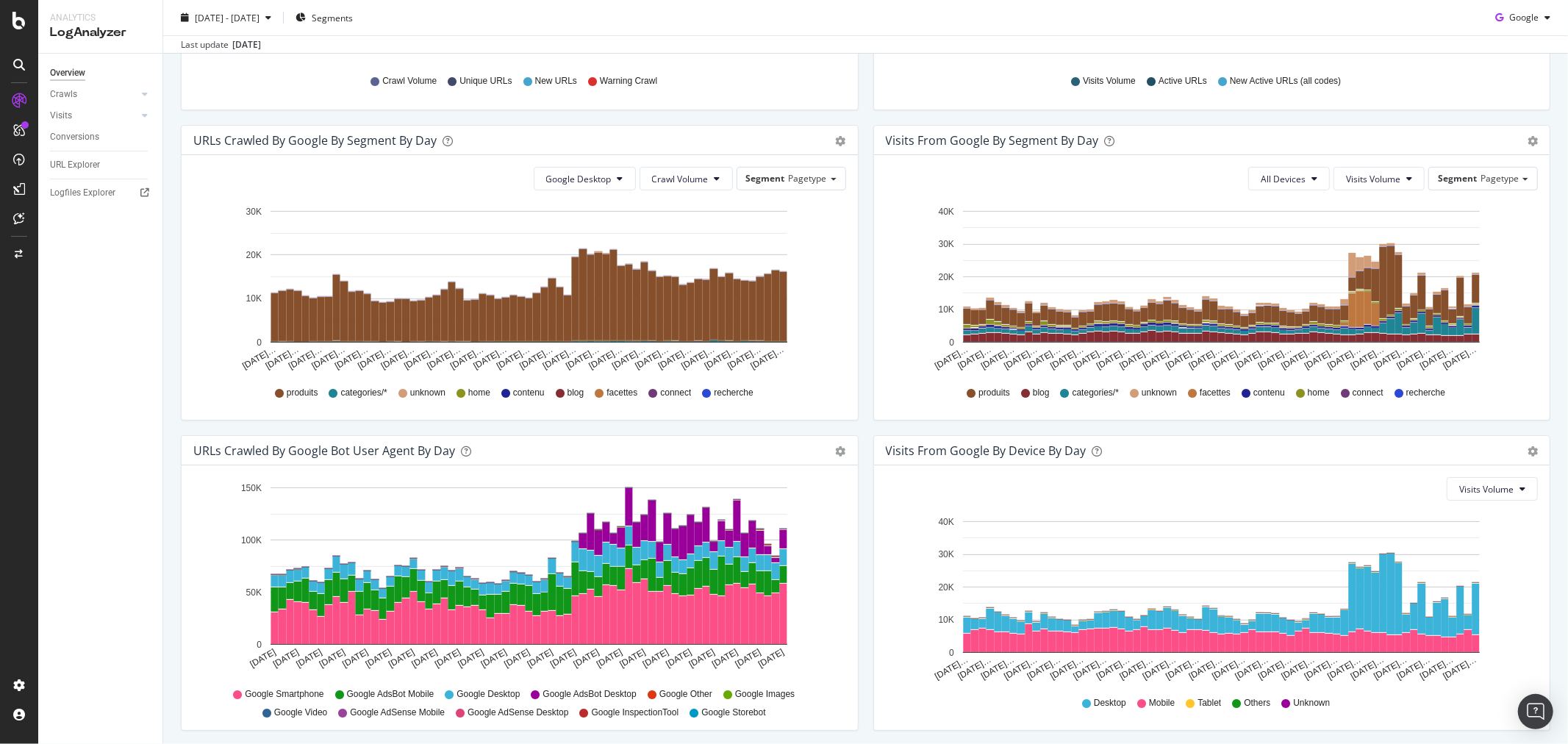
scroll to position [400, 0]
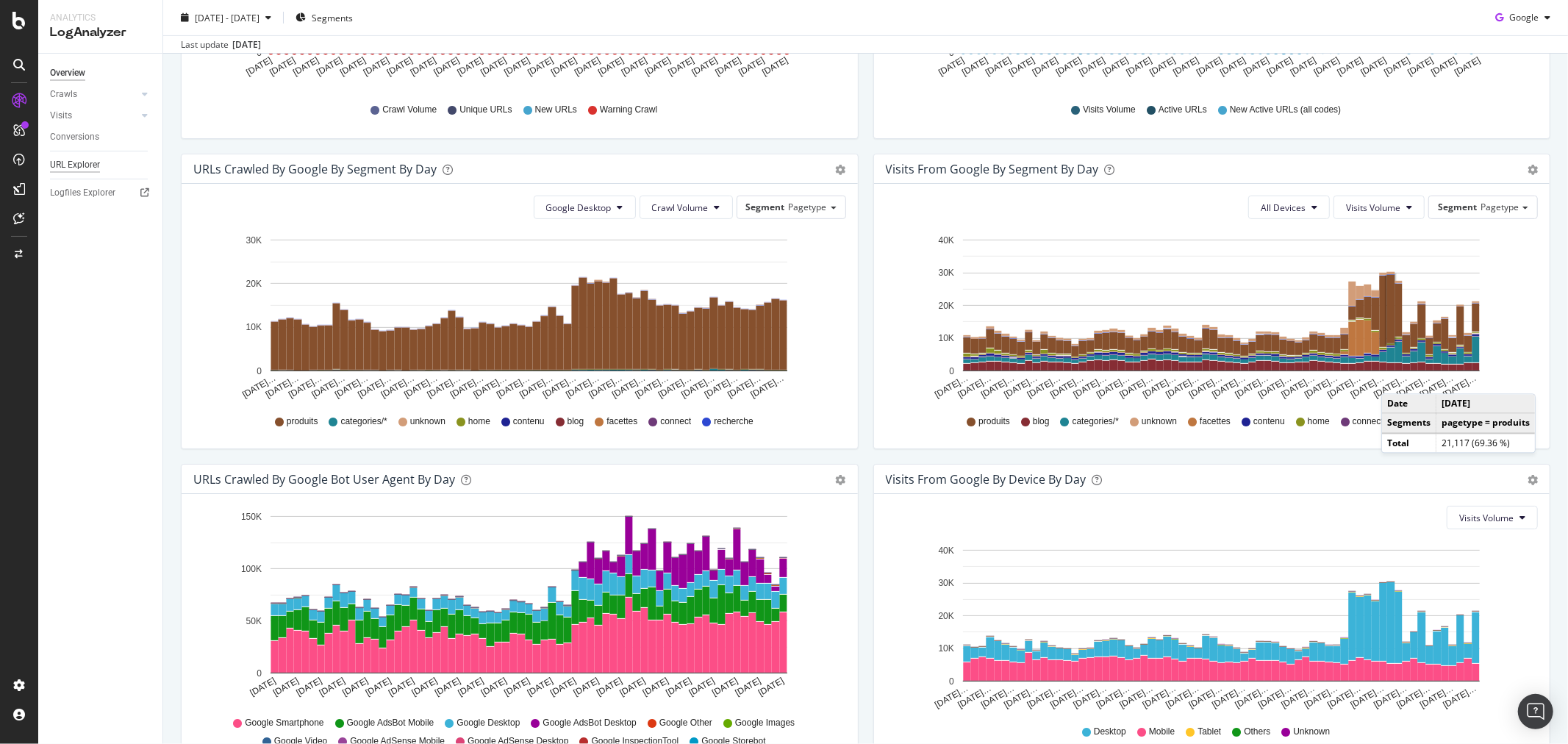
click at [68, 159] on div "URL Explorer" at bounding box center [75, 165] width 50 height 16
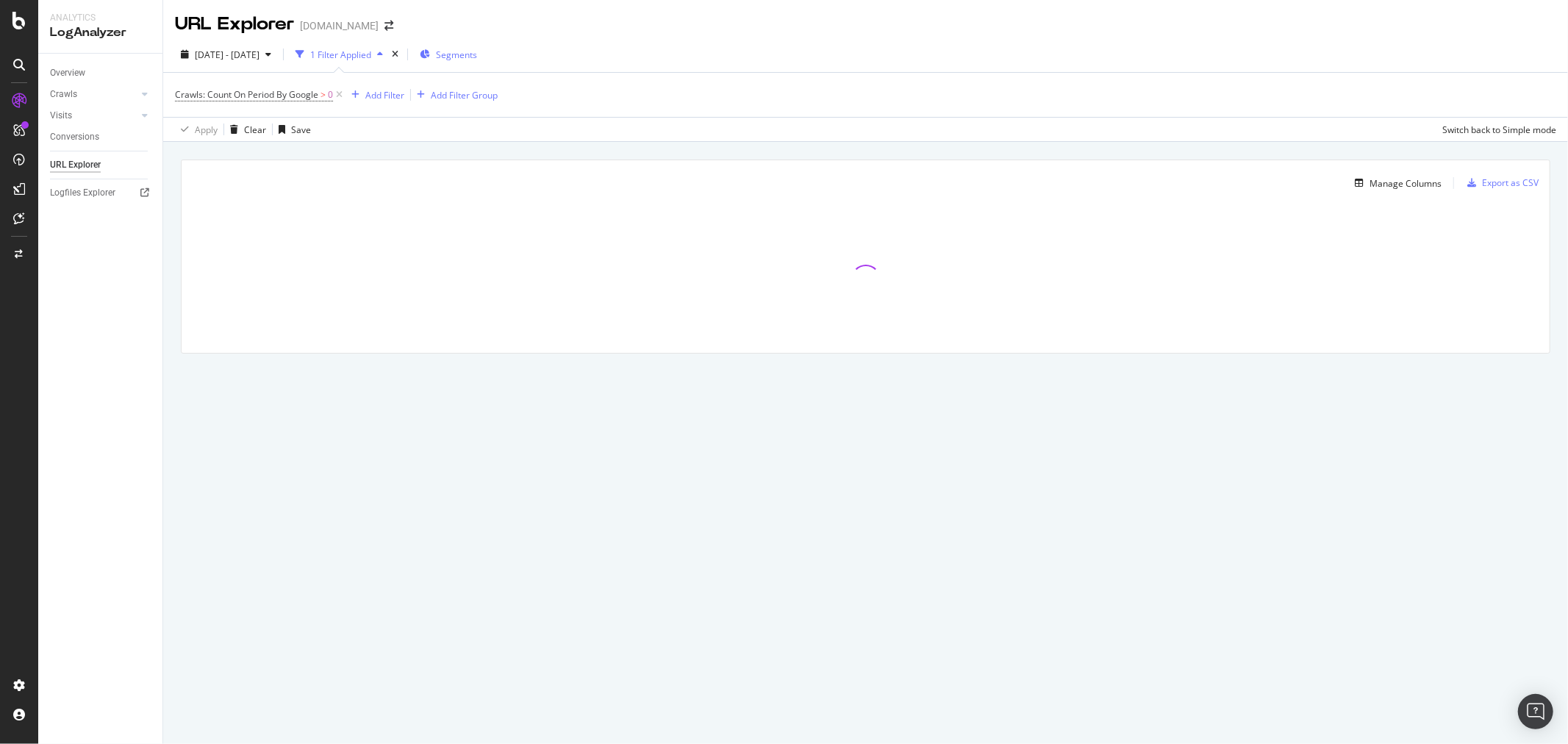
click at [467, 52] on span "Segments" at bounding box center [456, 54] width 41 height 12
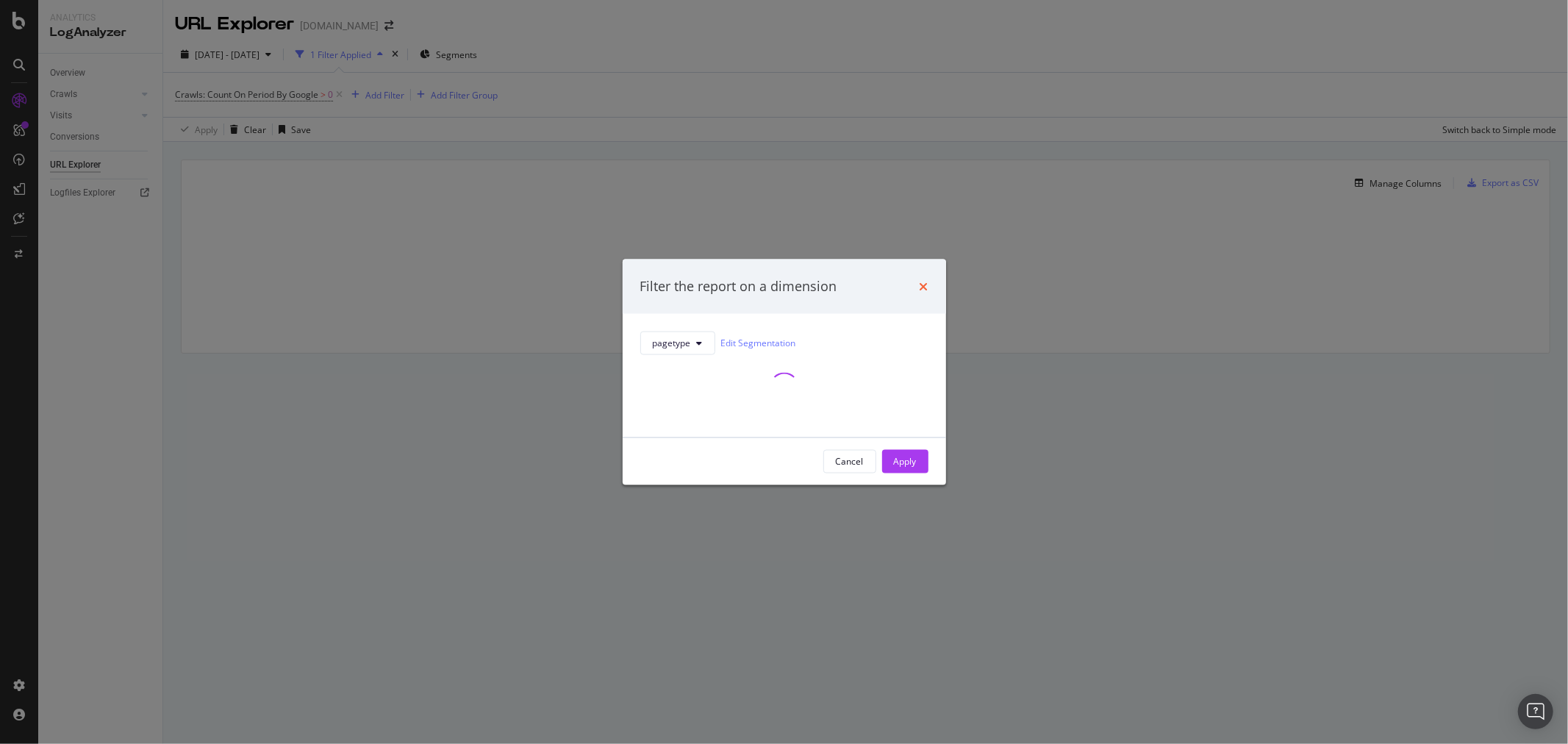
click at [923, 282] on icon "times" at bounding box center [923, 286] width 9 height 12
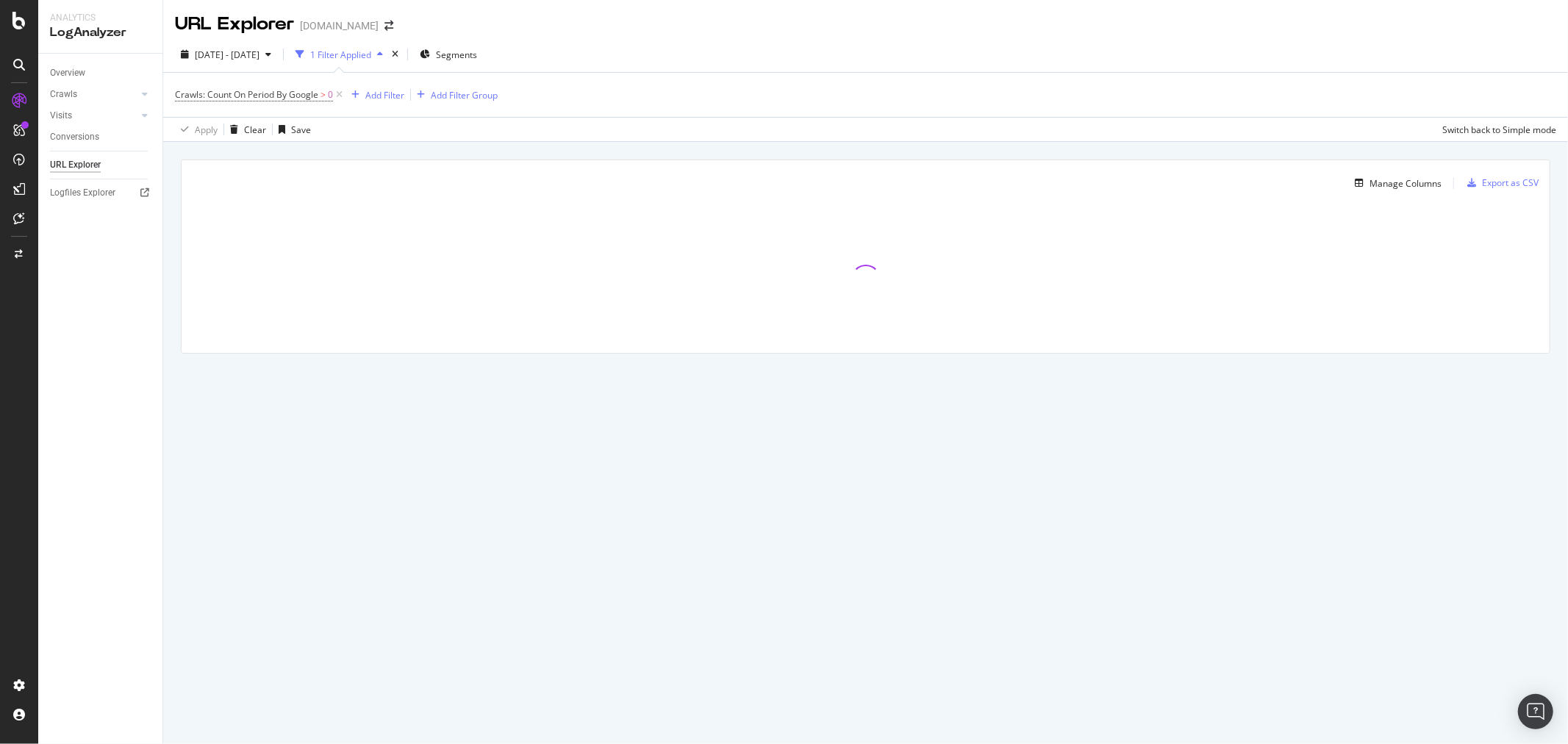
click at [371, 57] on div "1 Filter Applied" at bounding box center [341, 54] width 61 height 12
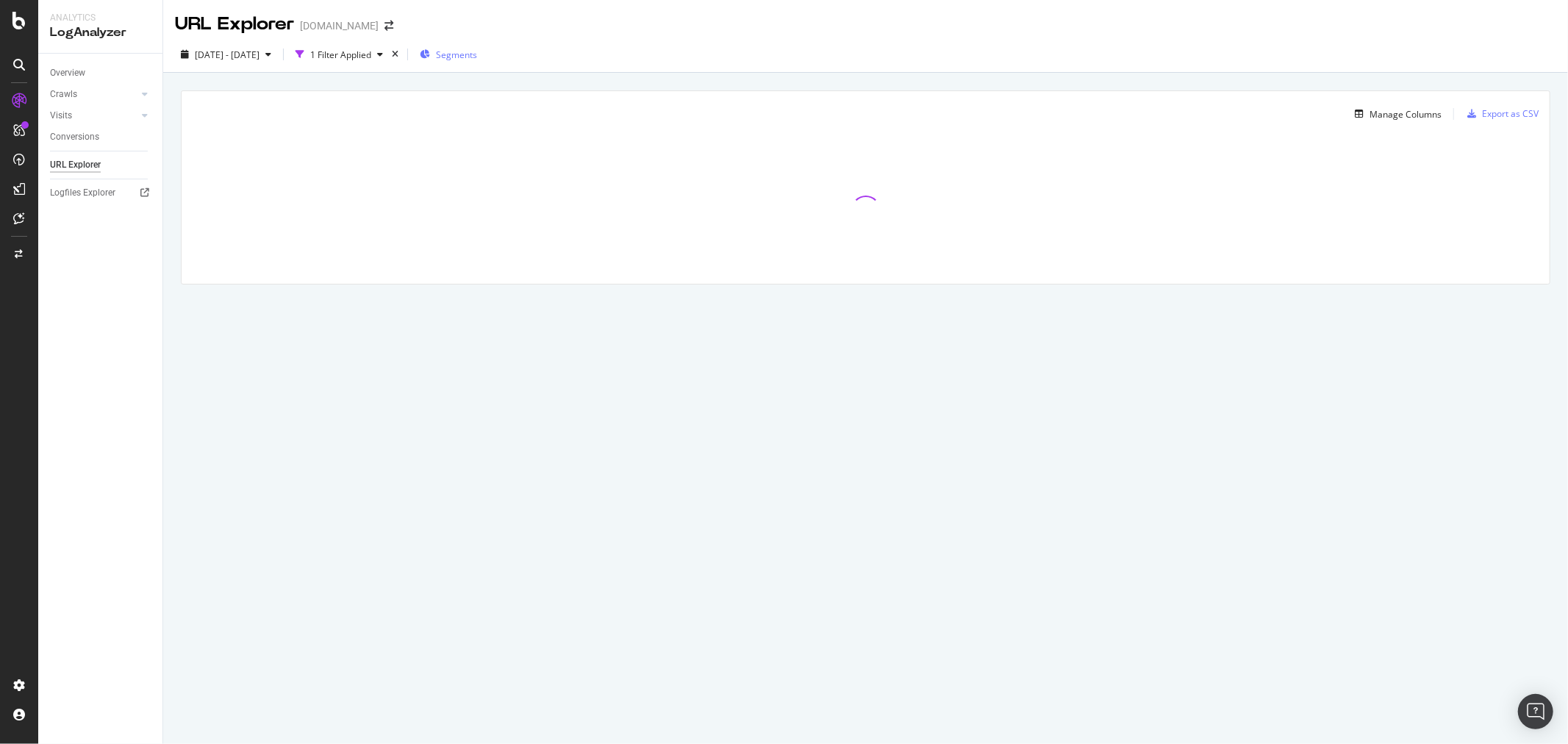
click at [477, 46] on div "Segments" at bounding box center [448, 54] width 57 height 22
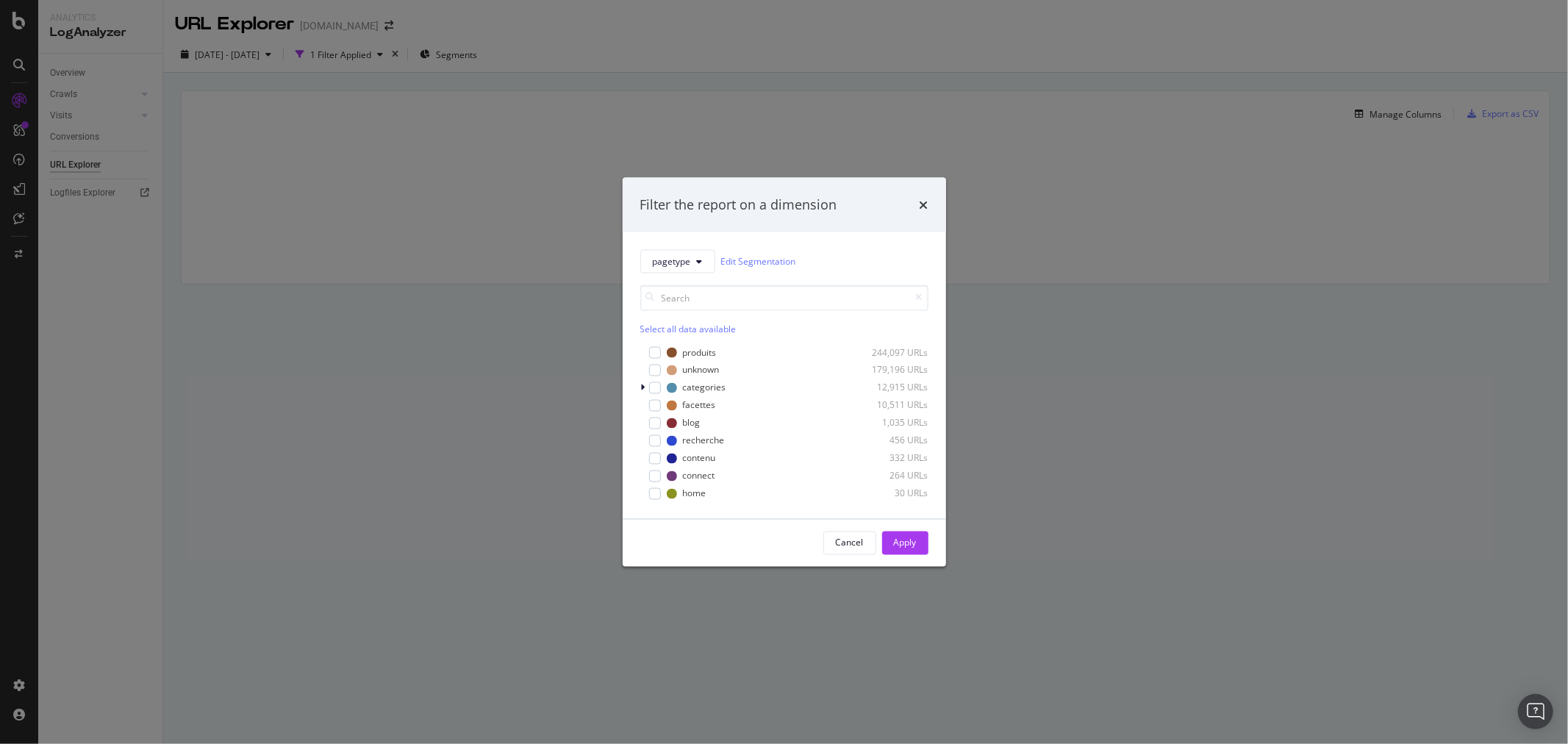
click at [421, 255] on div "Filter the report on a dimension pagetype Edit Segmentation Select all data ava…" at bounding box center [784, 372] width 1568 height 744
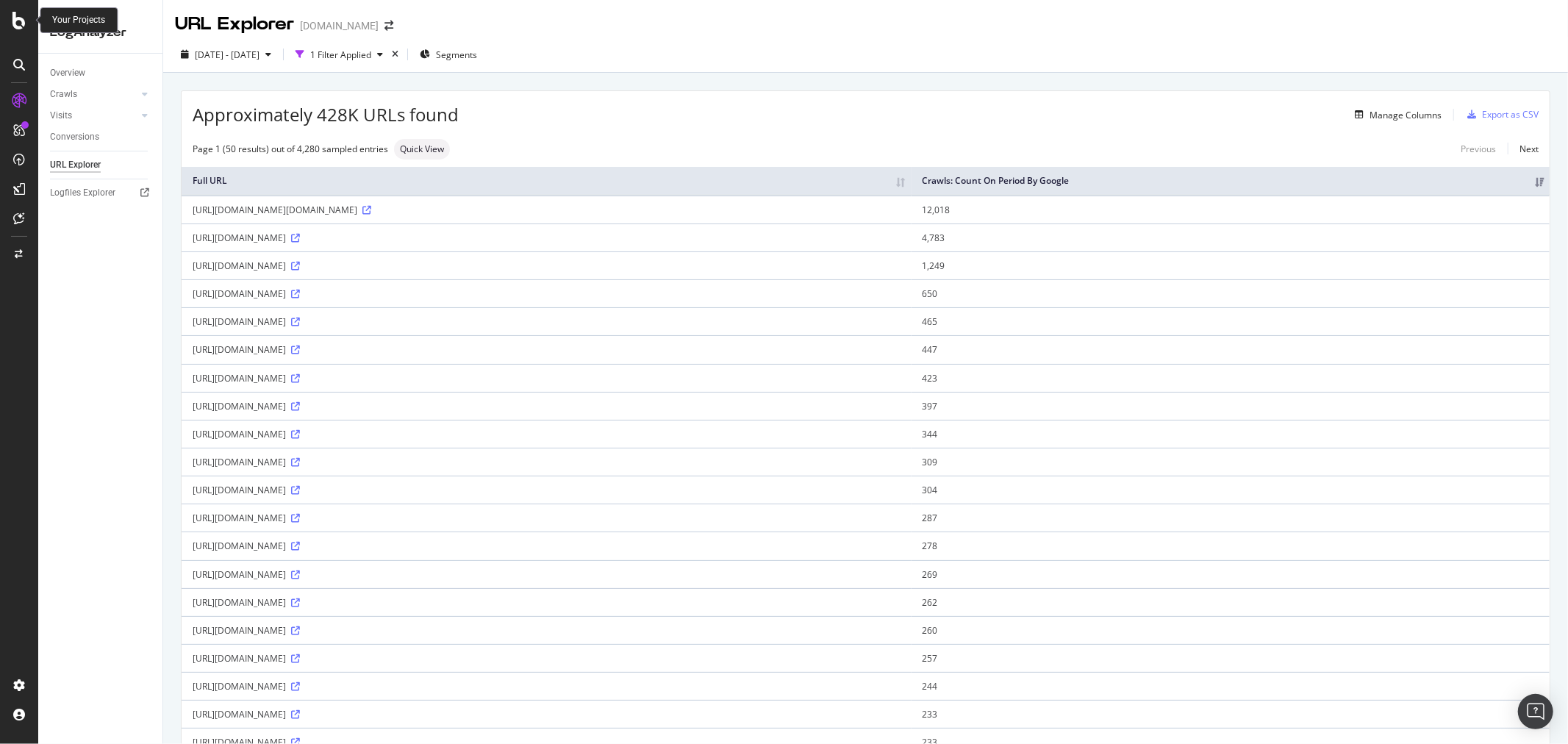
click at [18, 26] on icon at bounding box center [19, 20] width 13 height 17
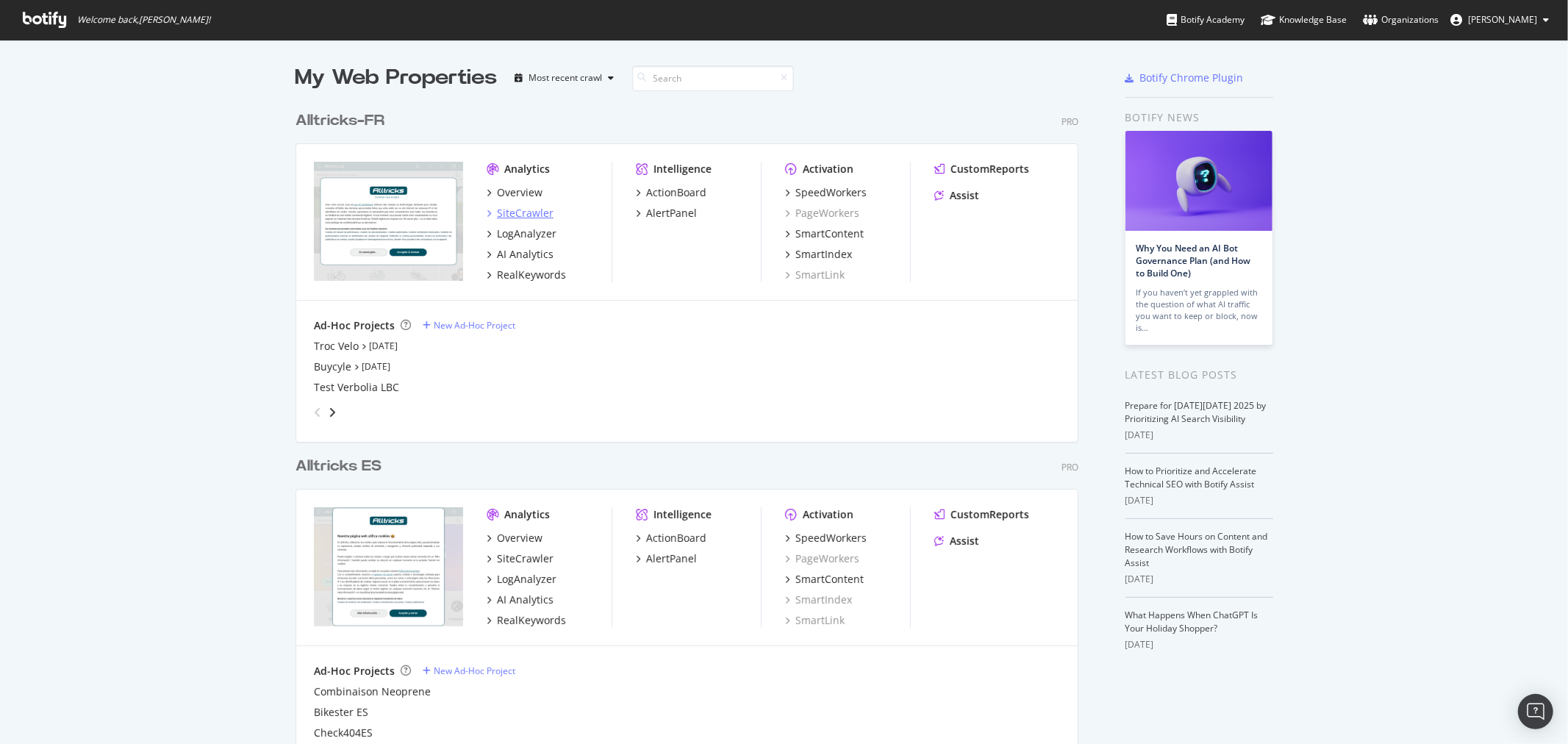
click at [519, 210] on div "SiteCrawler" at bounding box center [525, 213] width 56 height 15
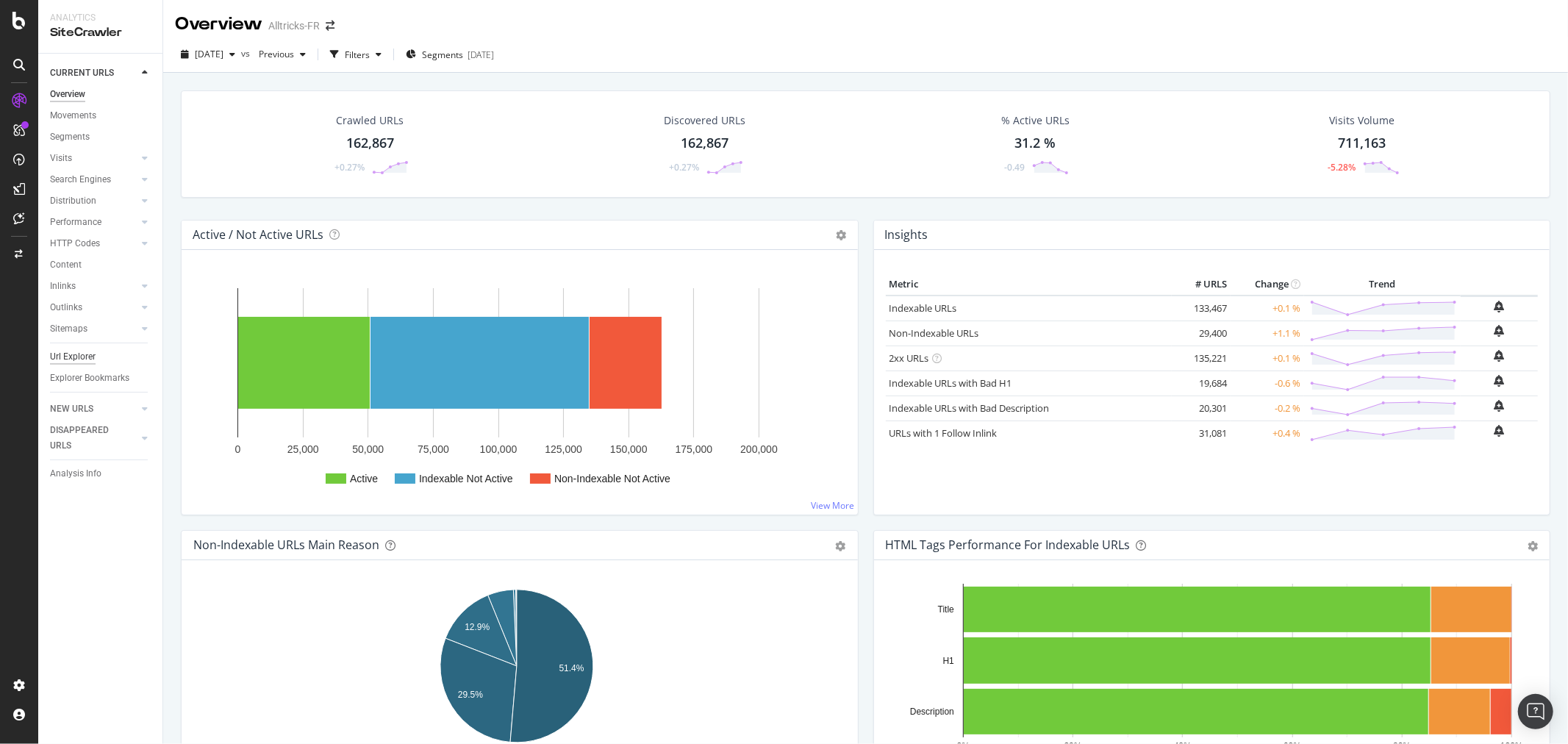
click at [63, 357] on div "Url Explorer" at bounding box center [72, 357] width 46 height 16
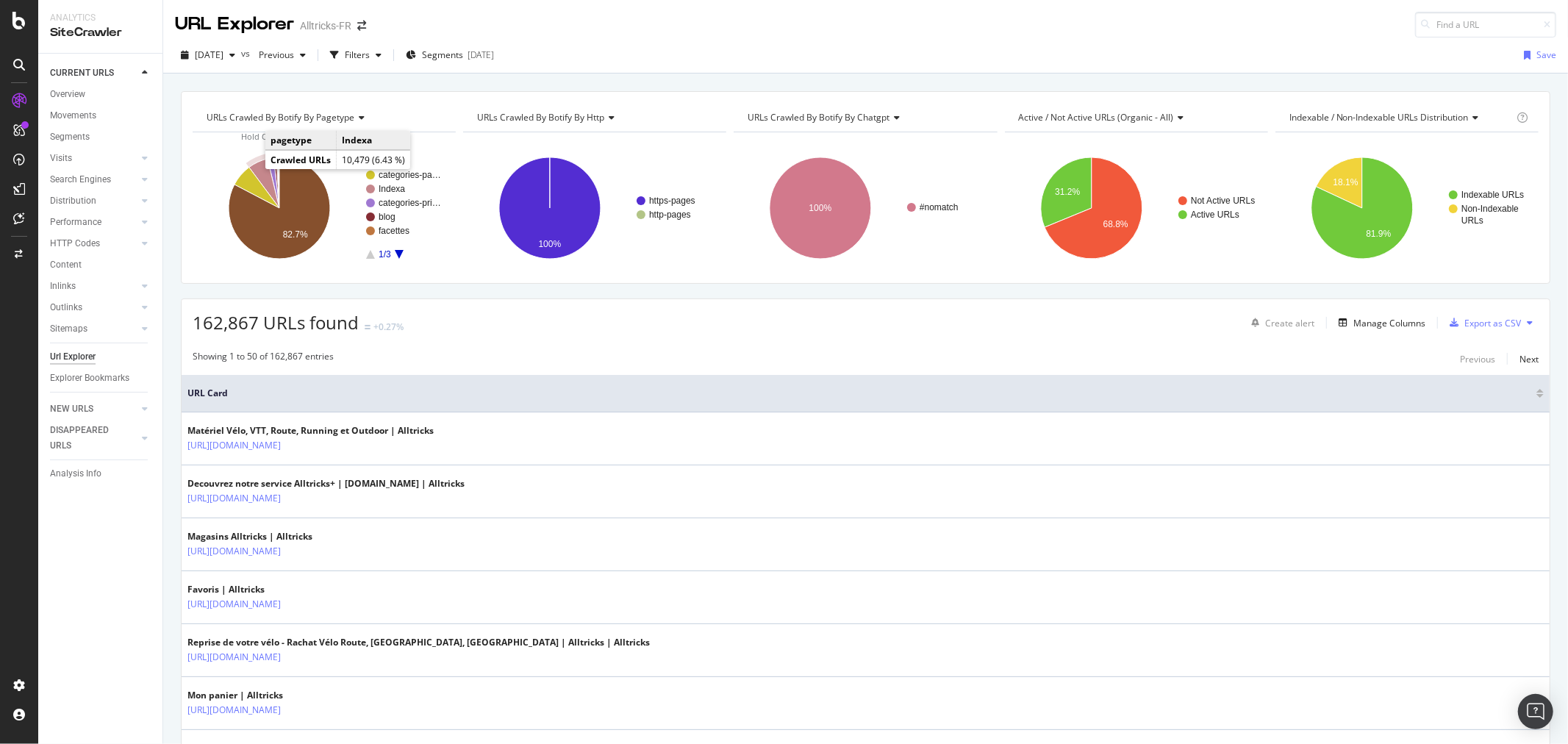
click at [255, 171] on icon "A chart." at bounding box center [264, 182] width 30 height 49
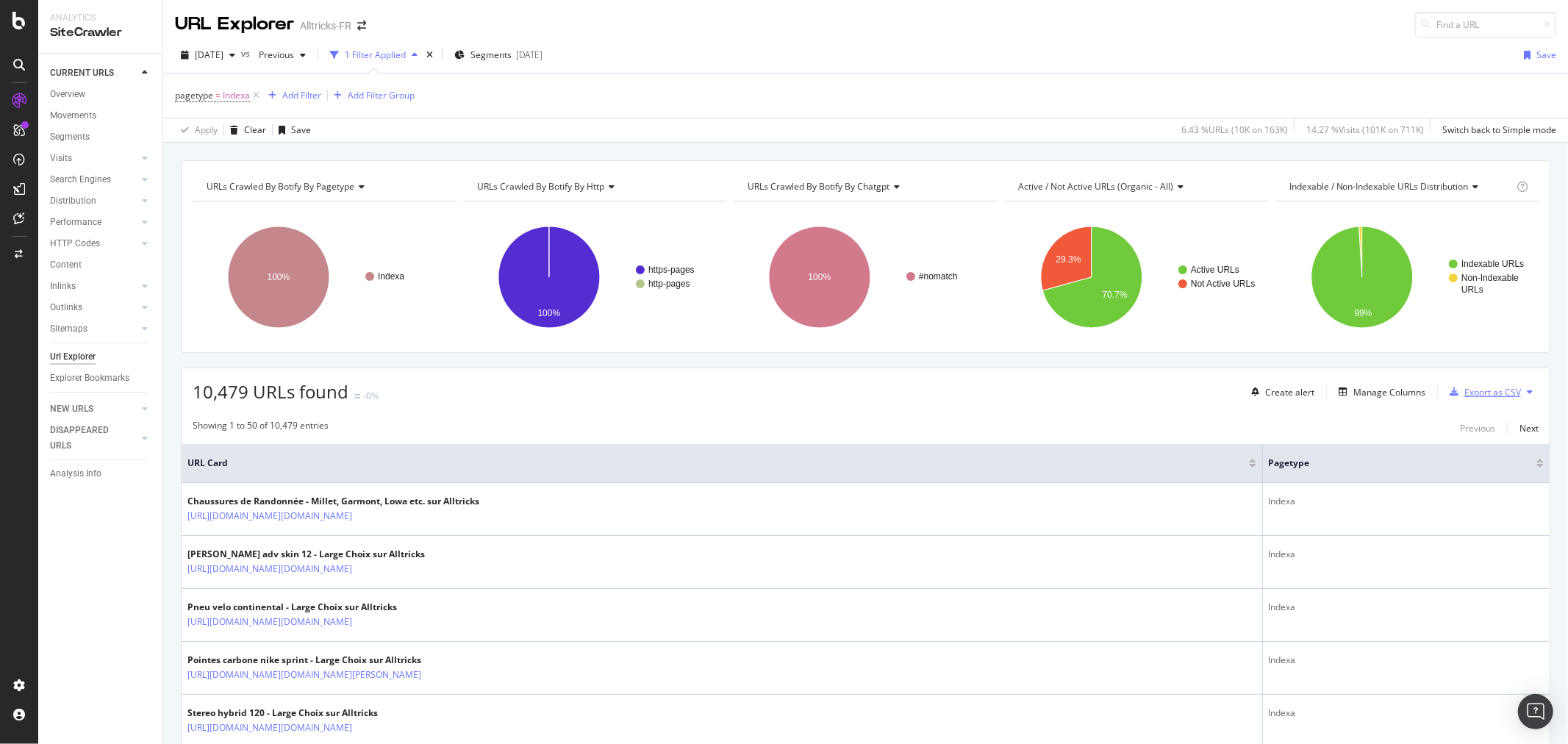
click at [1491, 394] on div "Export as CSV" at bounding box center [1493, 391] width 56 height 12
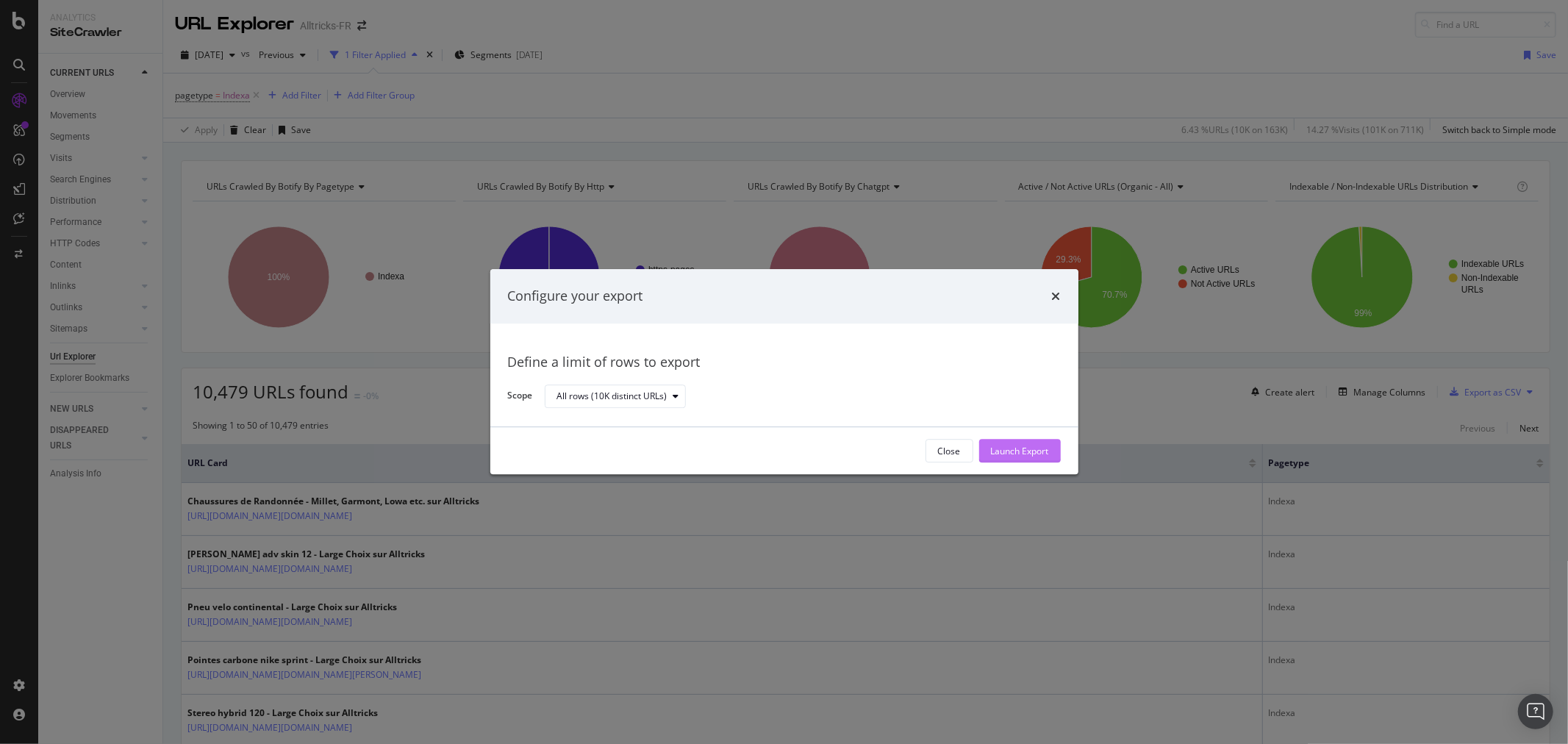
click at [1020, 450] on div "Launch Export" at bounding box center [1020, 450] width 58 height 12
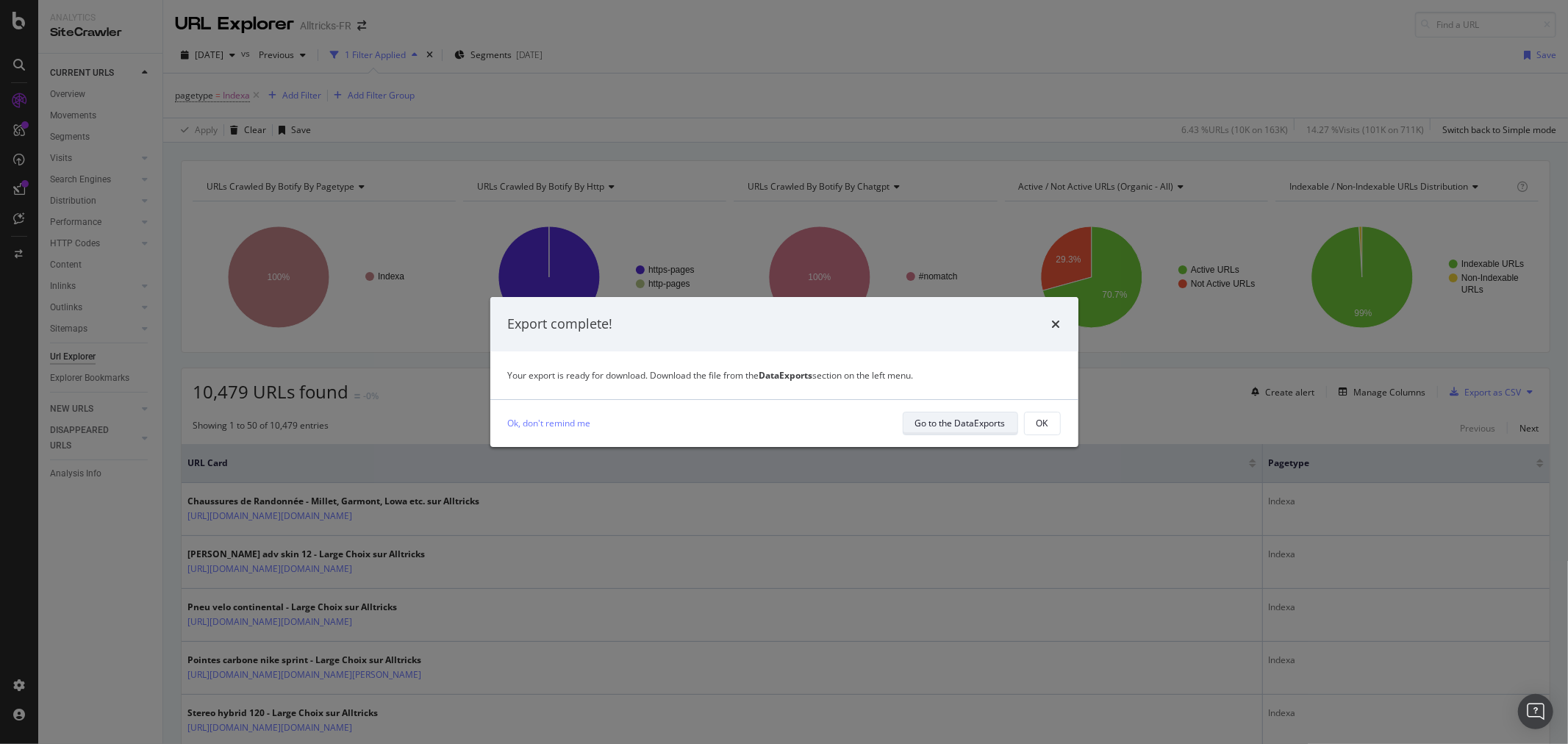
click at [975, 421] on div "Go to the DataExports" at bounding box center [960, 422] width 90 height 12
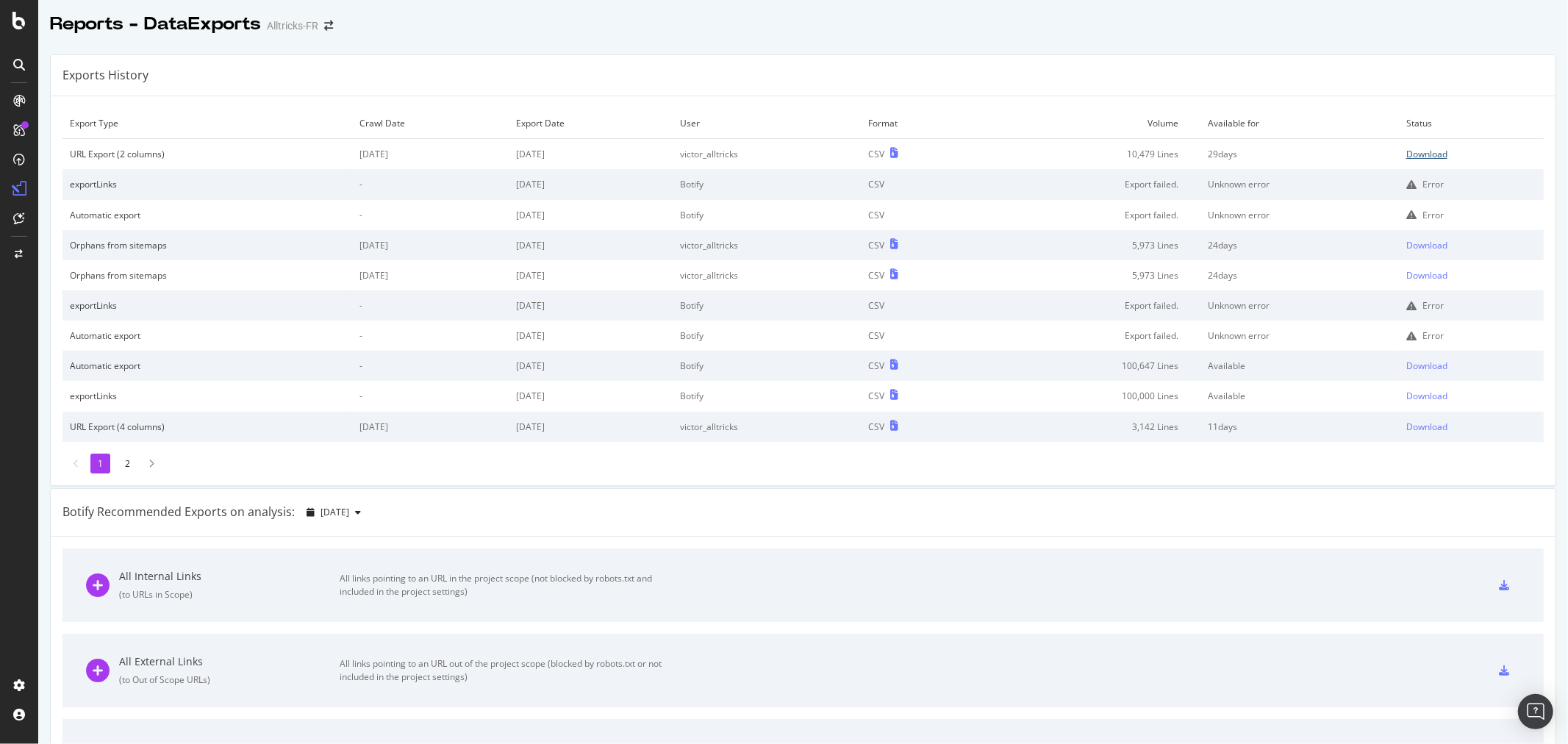
click at [1409, 153] on div "Download" at bounding box center [1427, 153] width 41 height 12
click at [327, 26] on icon "arrow-right-arrow-left" at bounding box center [329, 26] width 9 height 10
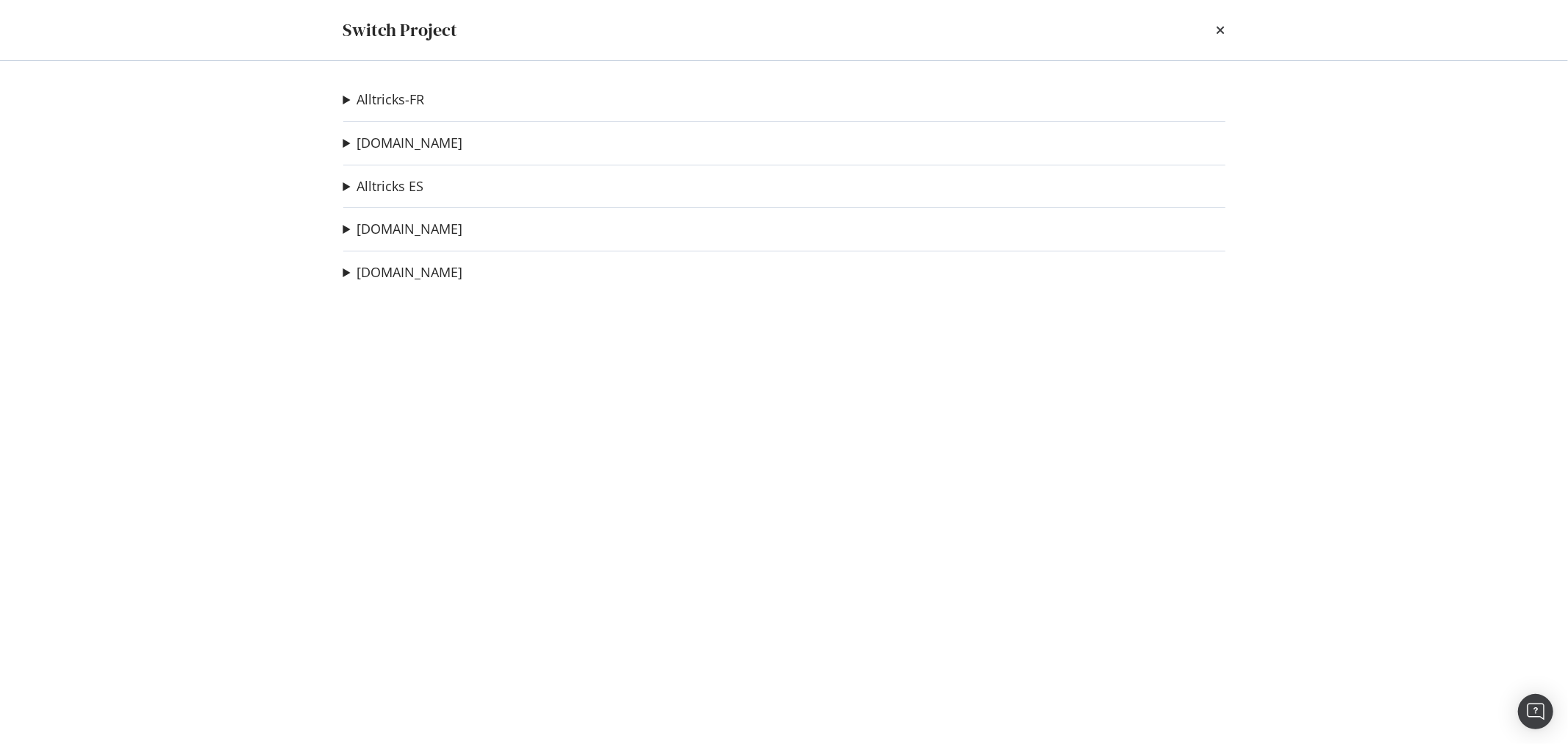
click at [395, 155] on div "Alltricks-FR Troc Velo Ad-Hoc Project Buycyle Ad-Hoc Project Test Verbolia LBC …" at bounding box center [784, 402] width 941 height 683
click at [395, 147] on link "[DOMAIN_NAME]" at bounding box center [411, 143] width 106 height 16
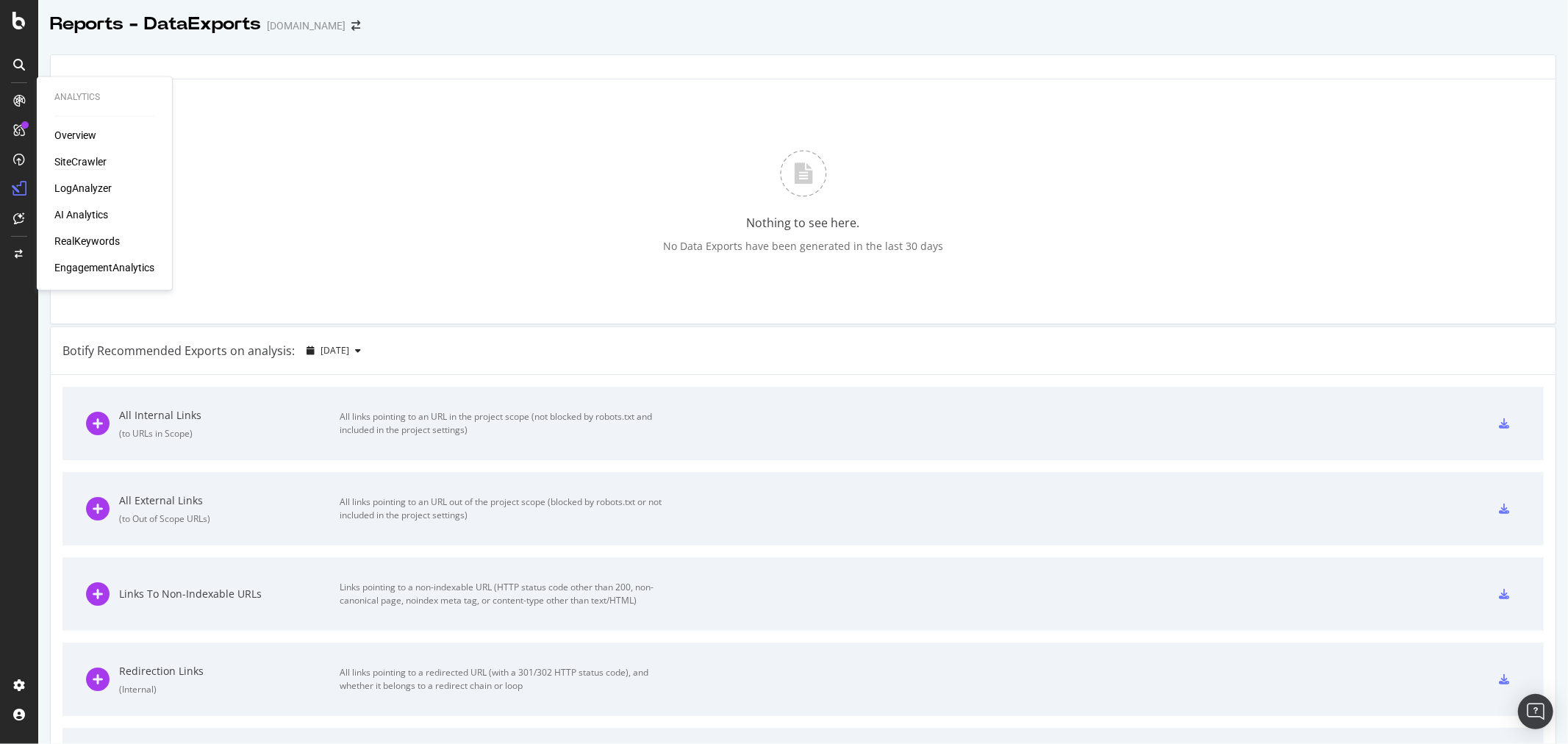
click at [75, 155] on div "SiteCrawler" at bounding box center [80, 163] width 52 height 15
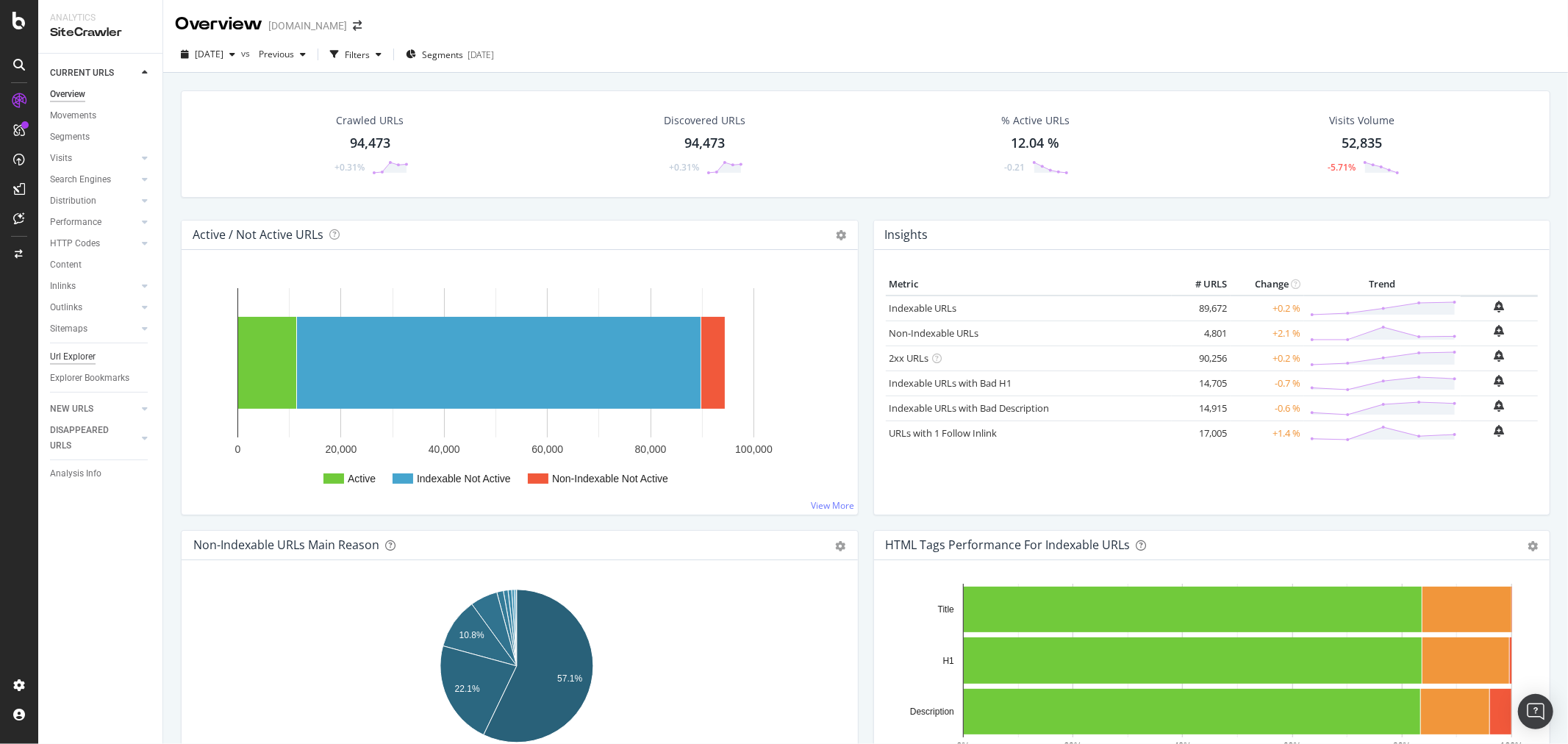
click at [64, 349] on div "Url Explorer" at bounding box center [72, 357] width 46 height 16
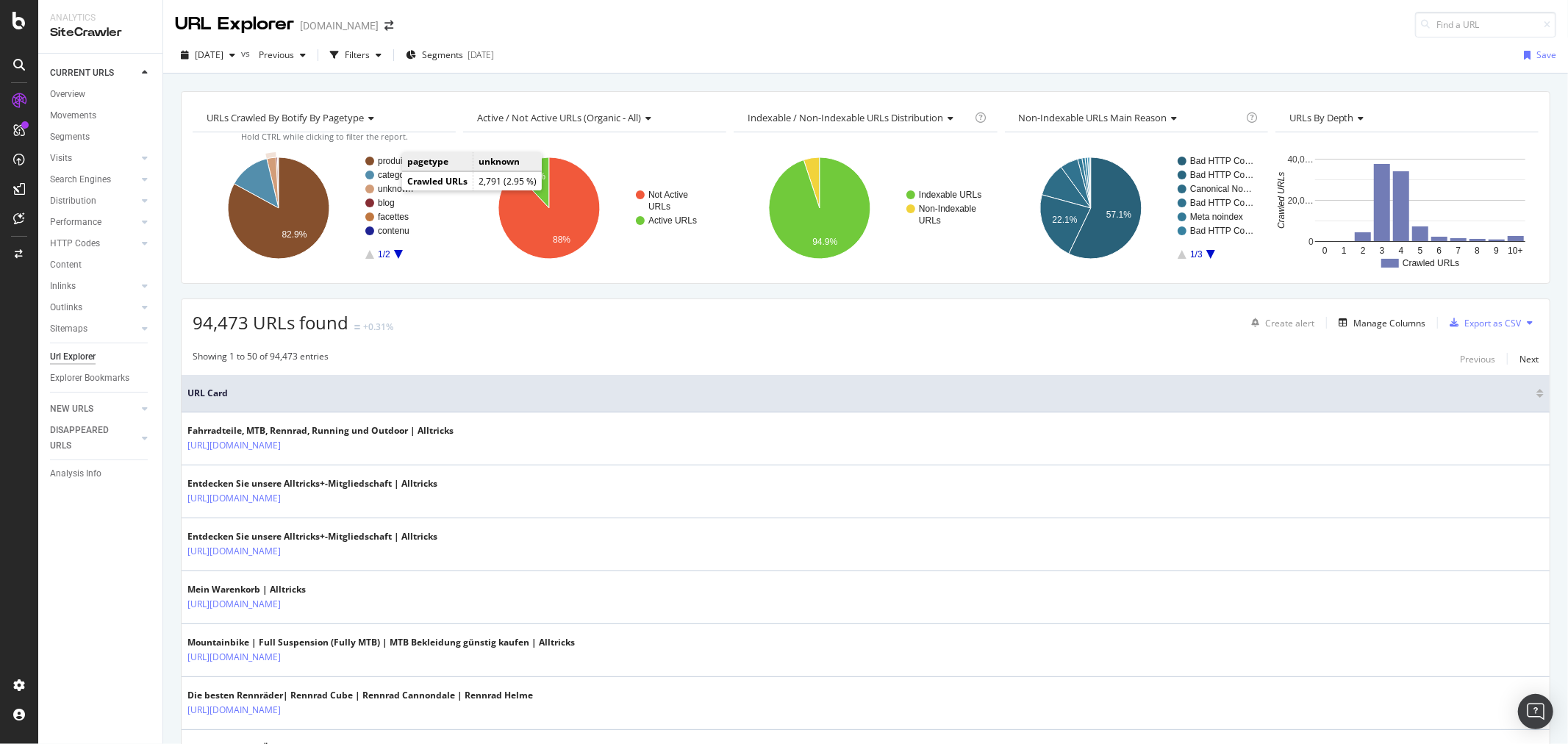
click at [392, 188] on text "unknown" at bounding box center [395, 189] width 36 height 10
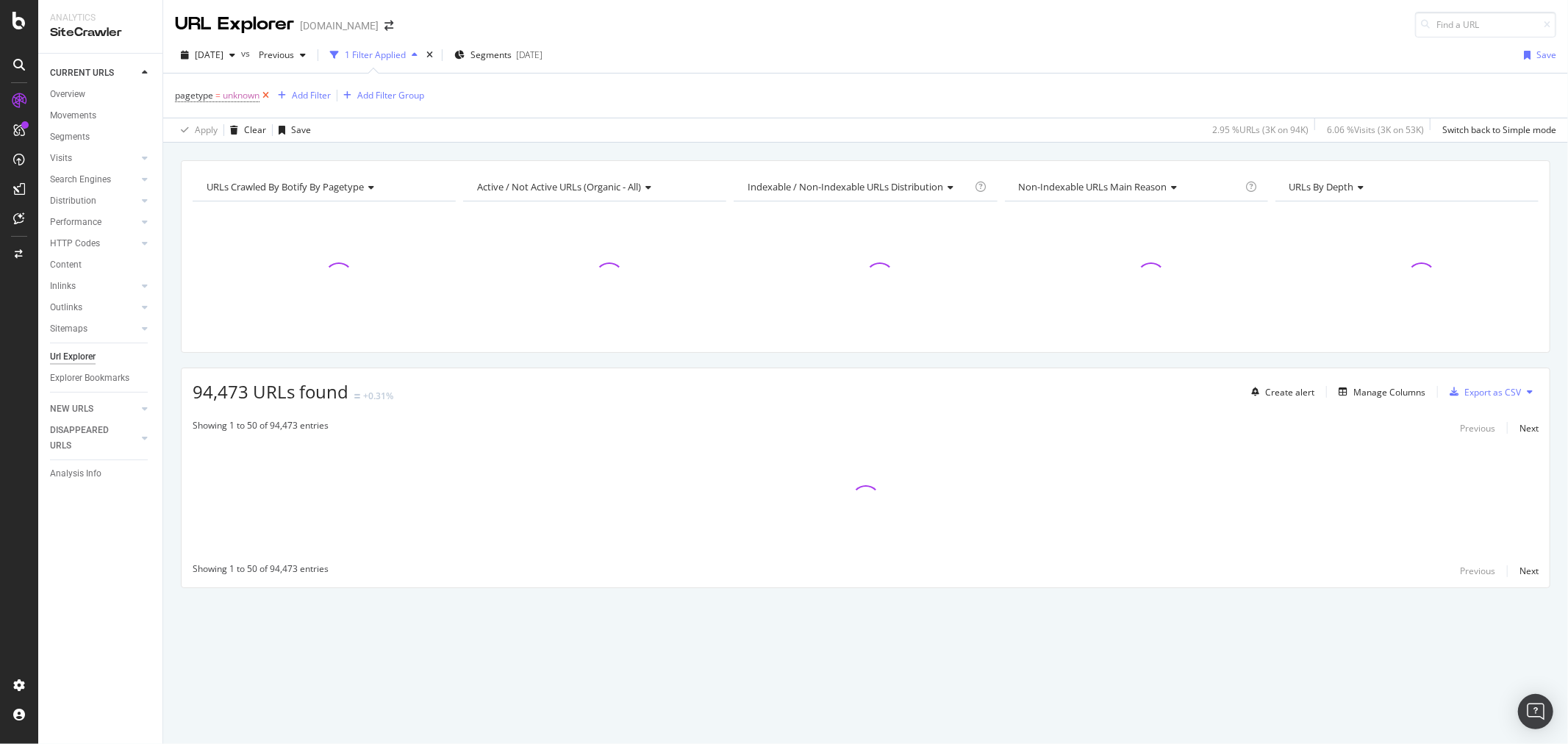
click at [267, 98] on icon at bounding box center [265, 95] width 12 height 15
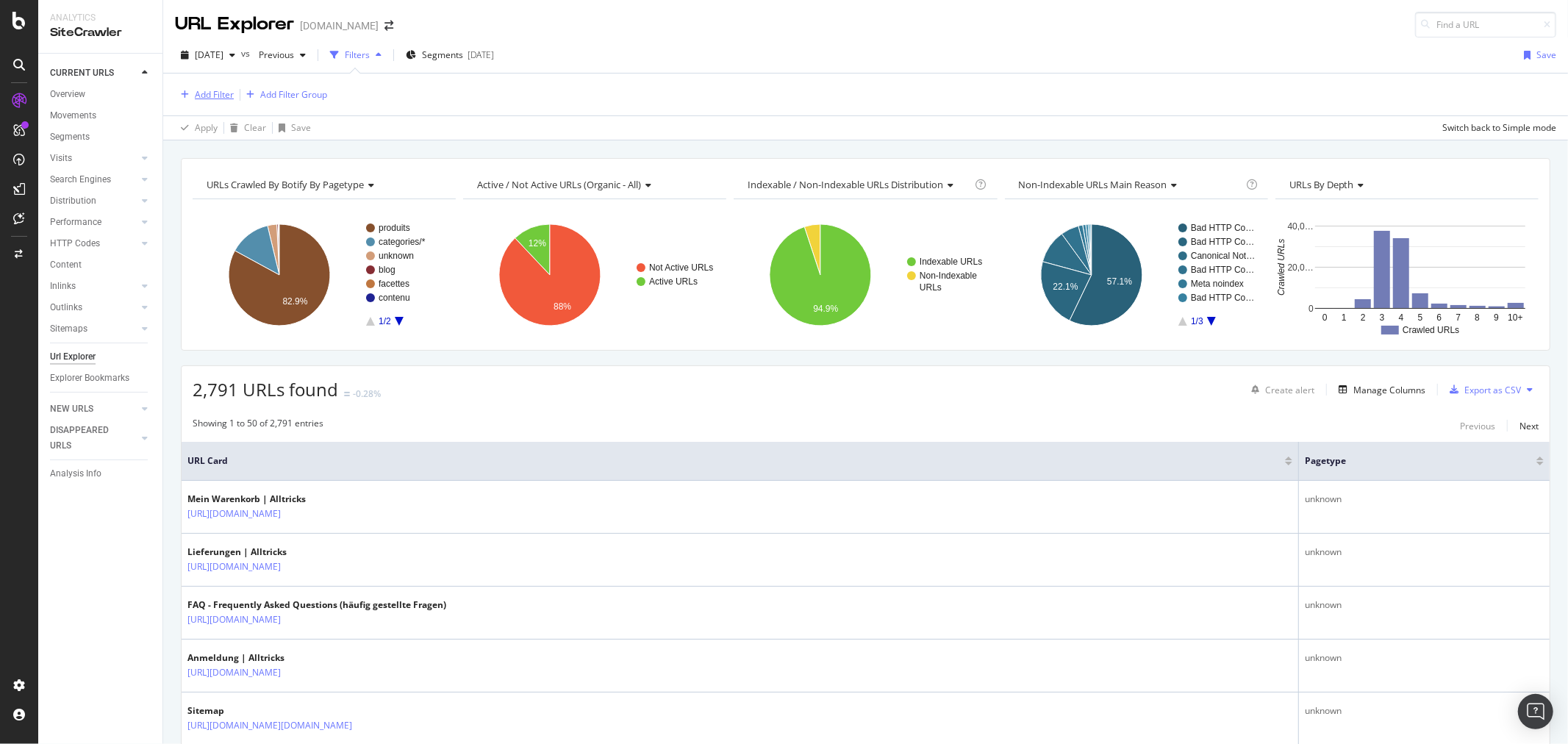
click at [209, 94] on div "Add Filter" at bounding box center [214, 94] width 39 height 12
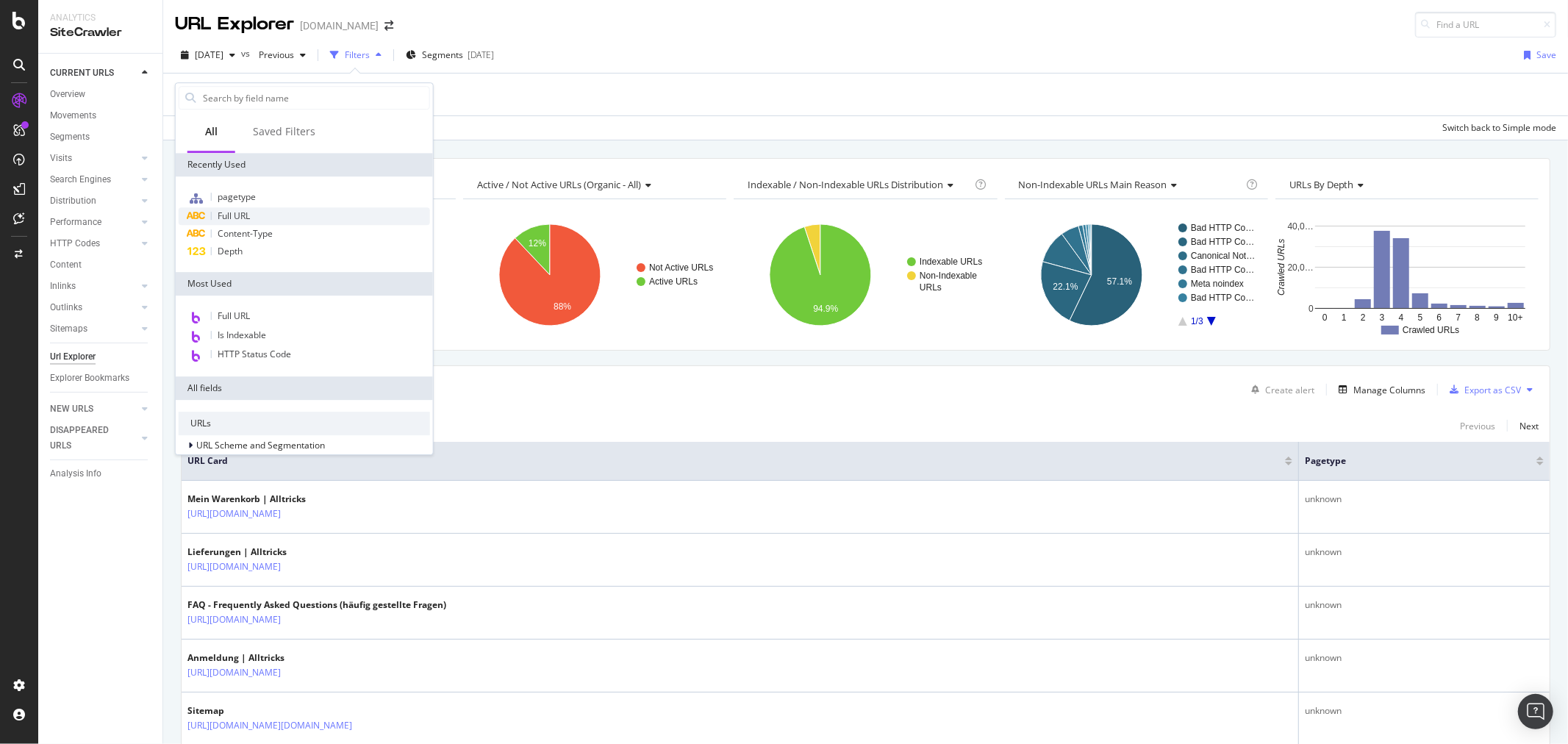
click at [261, 211] on div "Full URL" at bounding box center [304, 216] width 251 height 17
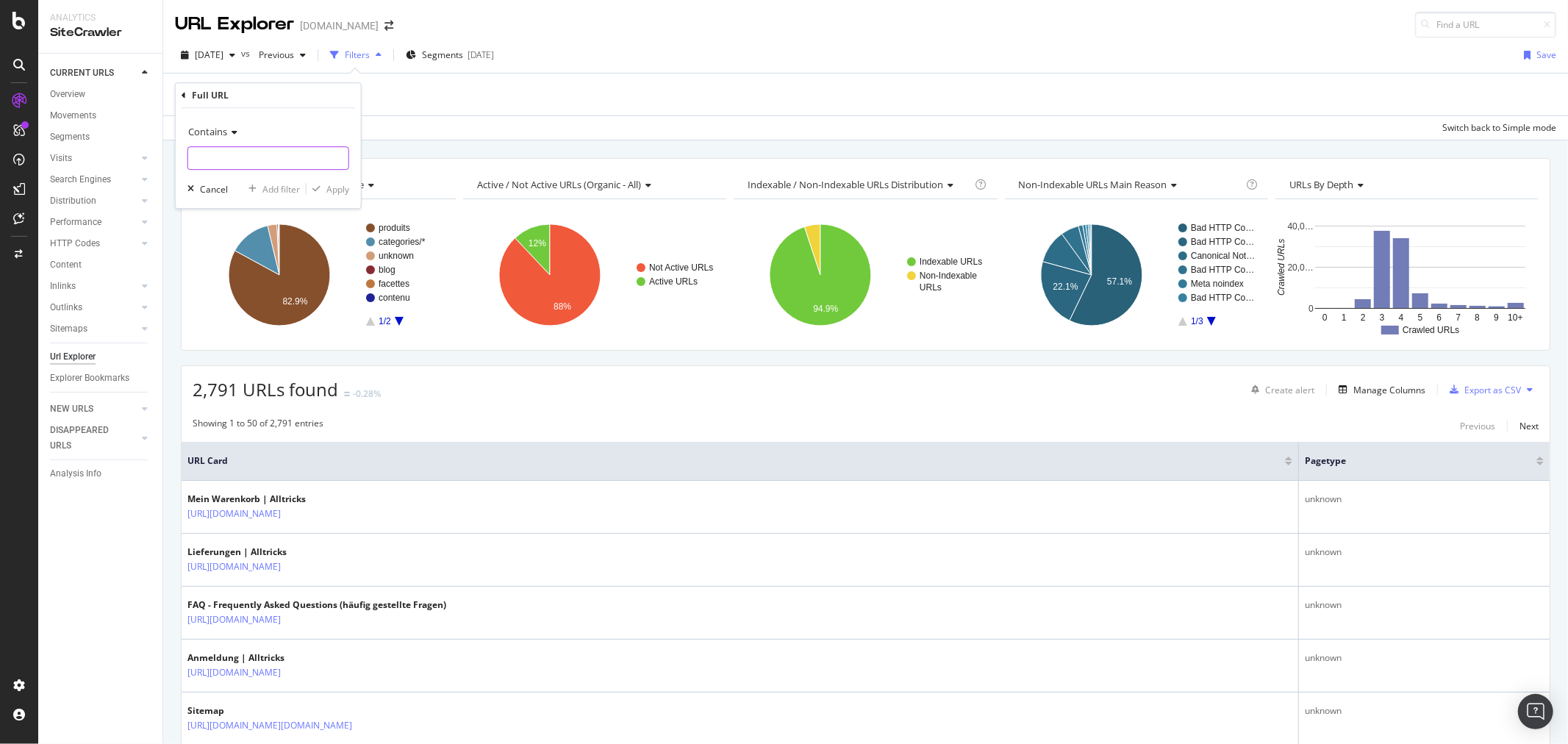
click at [276, 162] on input "text" at bounding box center [268, 158] width 160 height 23
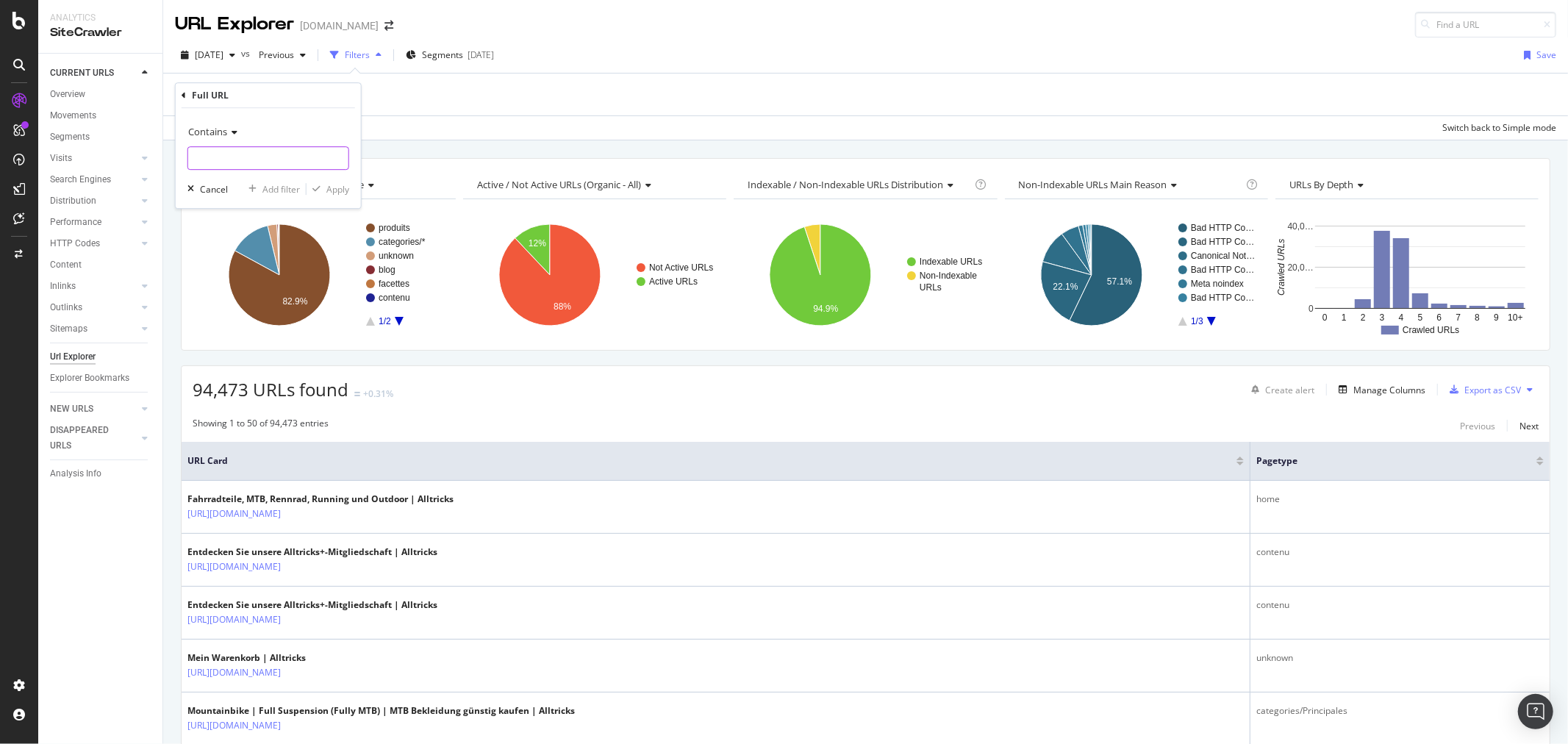
type input "d"
type input "sdex"
click at [332, 188] on div "Apply" at bounding box center [337, 189] width 22 height 12
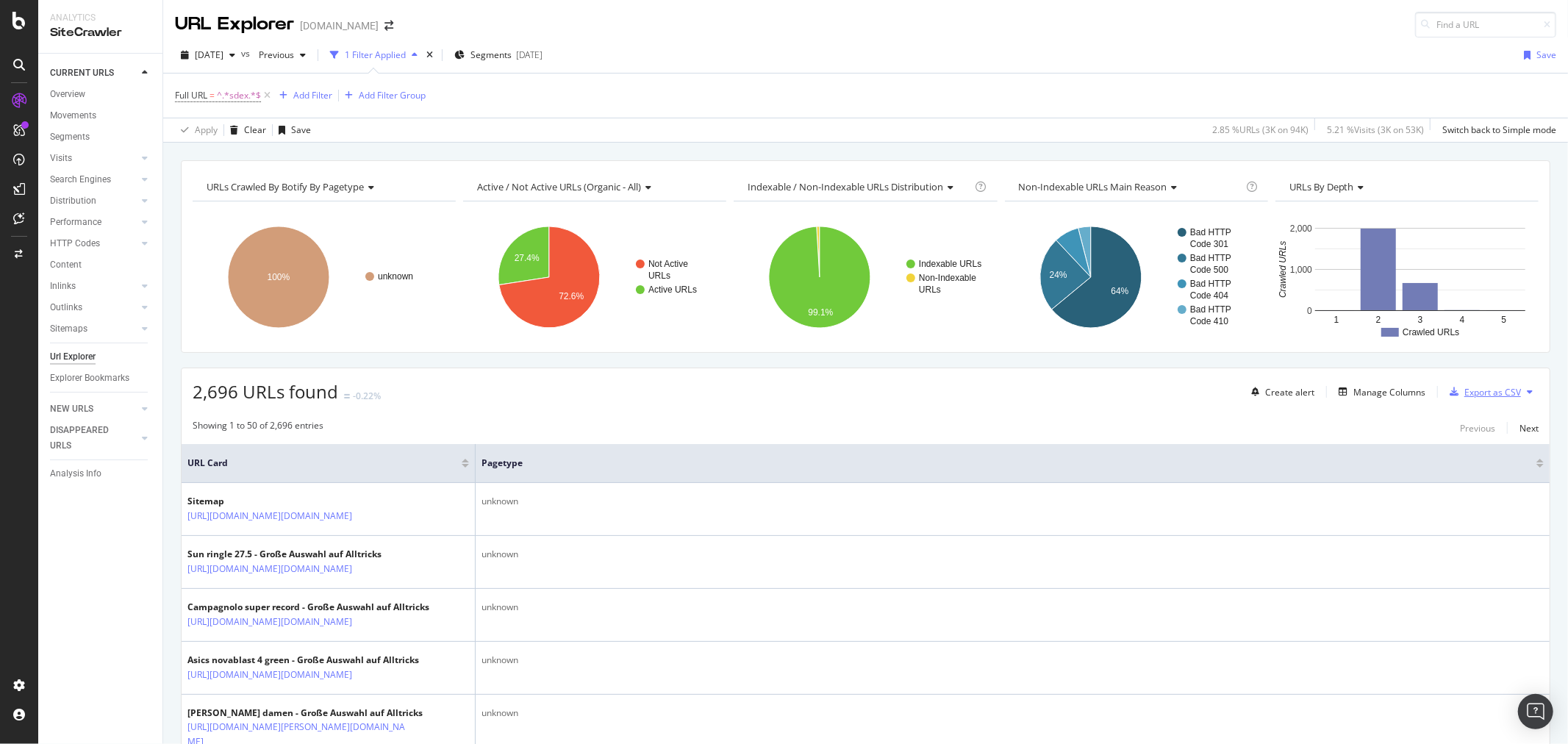
click at [1493, 393] on div "Export as CSV" at bounding box center [1493, 391] width 56 height 12
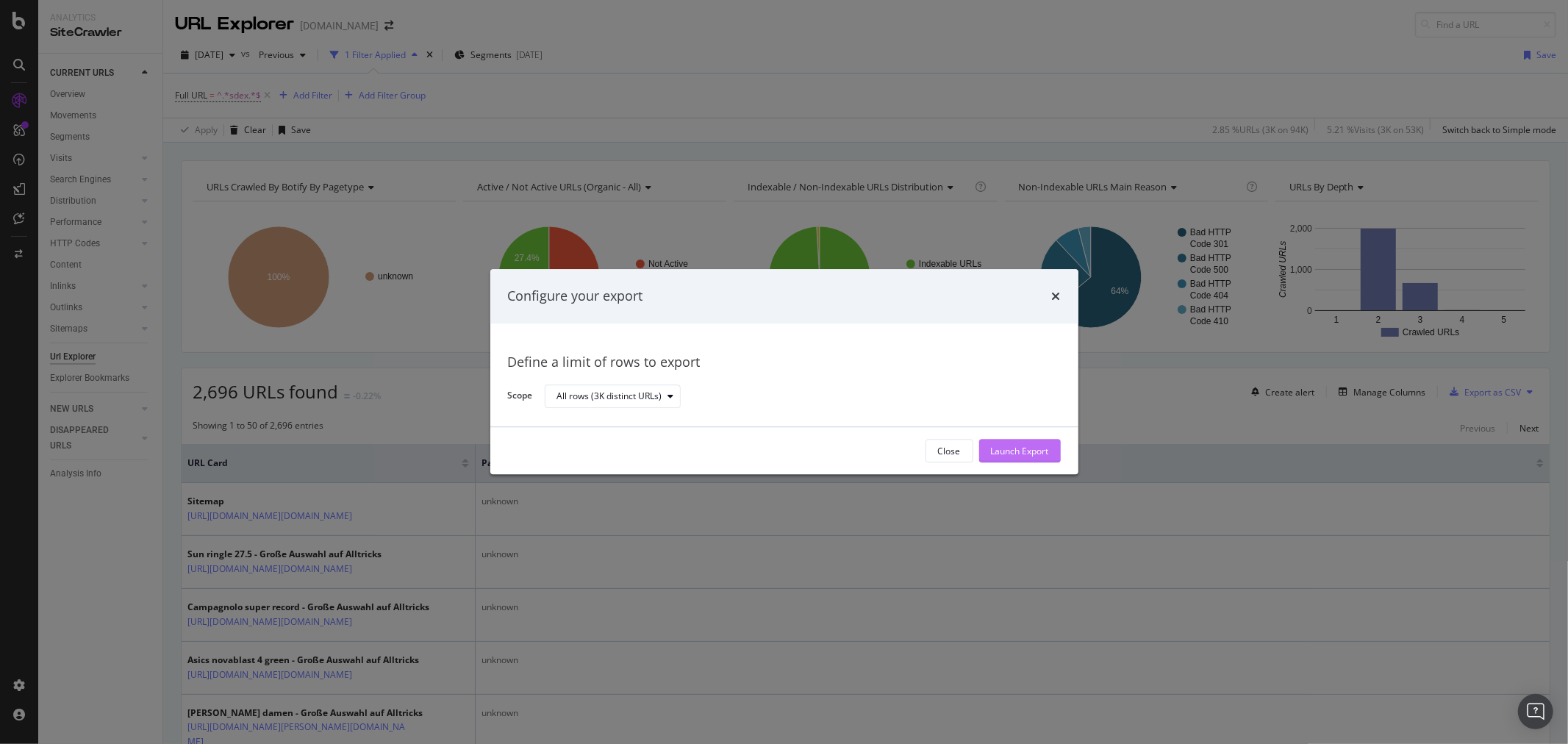
click at [1020, 458] on div "Launch Export" at bounding box center [1020, 451] width 58 height 22
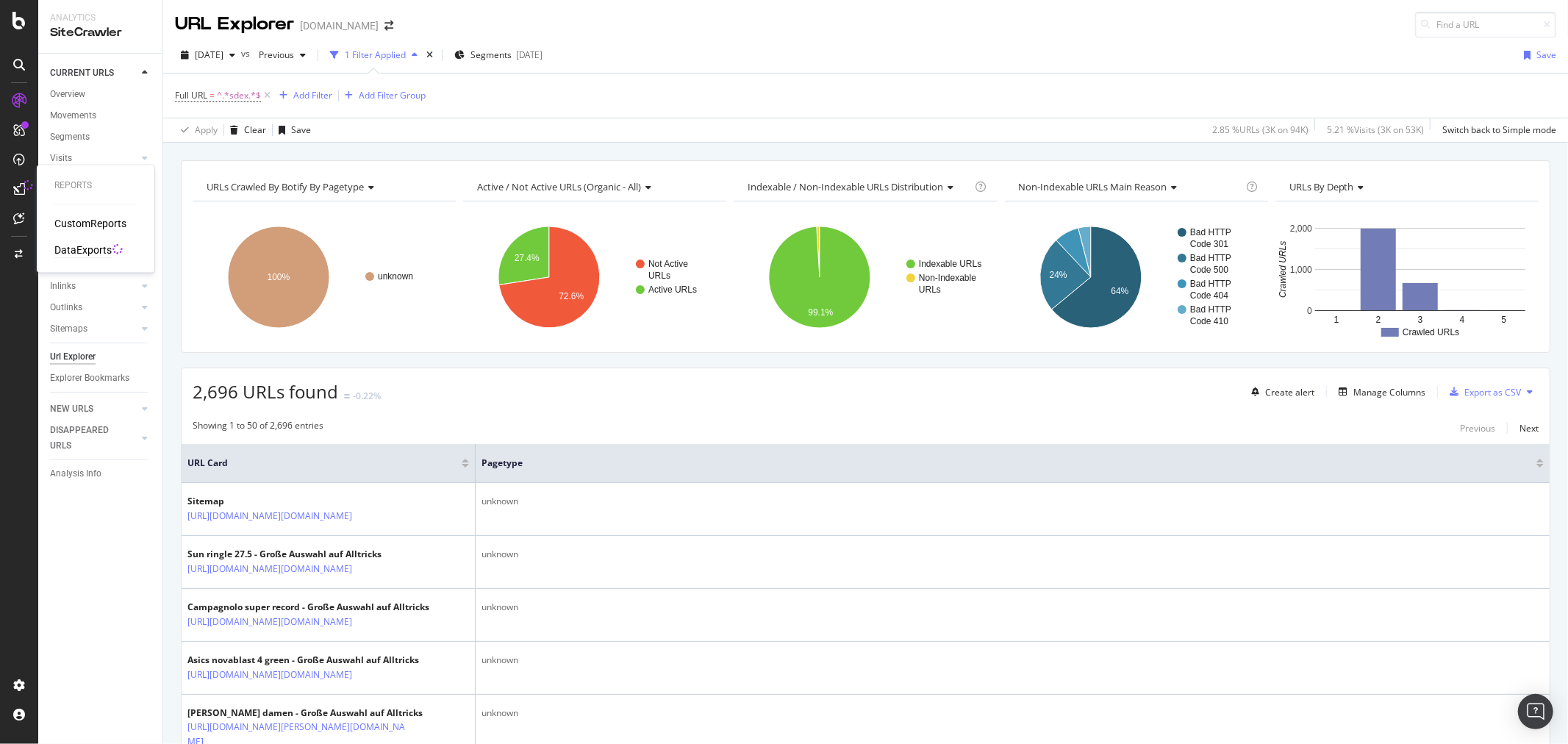
click at [91, 250] on div "DataExports" at bounding box center [83, 250] width 57 height 15
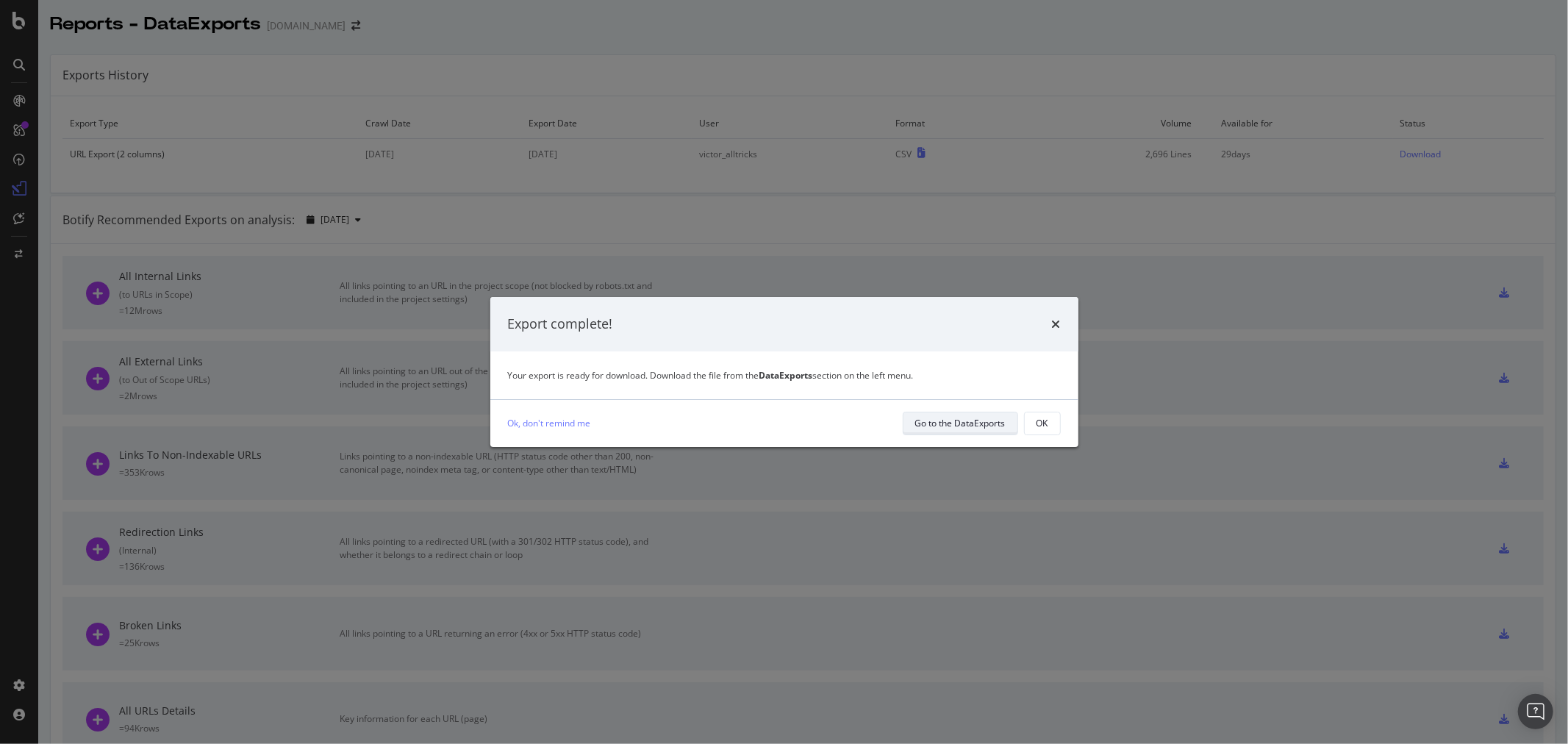
click at [974, 422] on div "Go to the DataExports" at bounding box center [960, 422] width 90 height 12
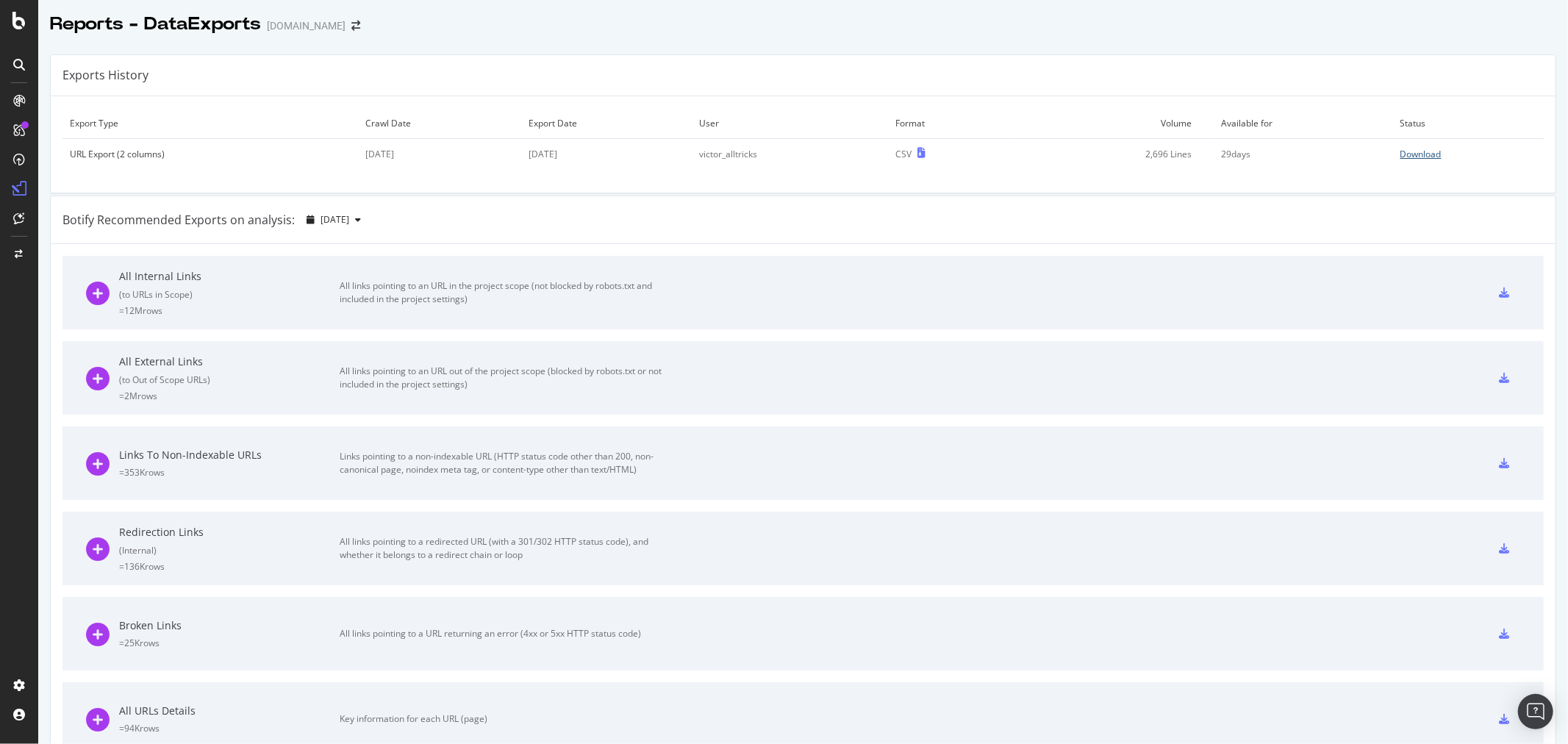
click at [1405, 149] on div "Download" at bounding box center [1421, 153] width 41 height 12
click at [352, 29] on icon "arrow-right-arrow-left" at bounding box center [356, 26] width 9 height 10
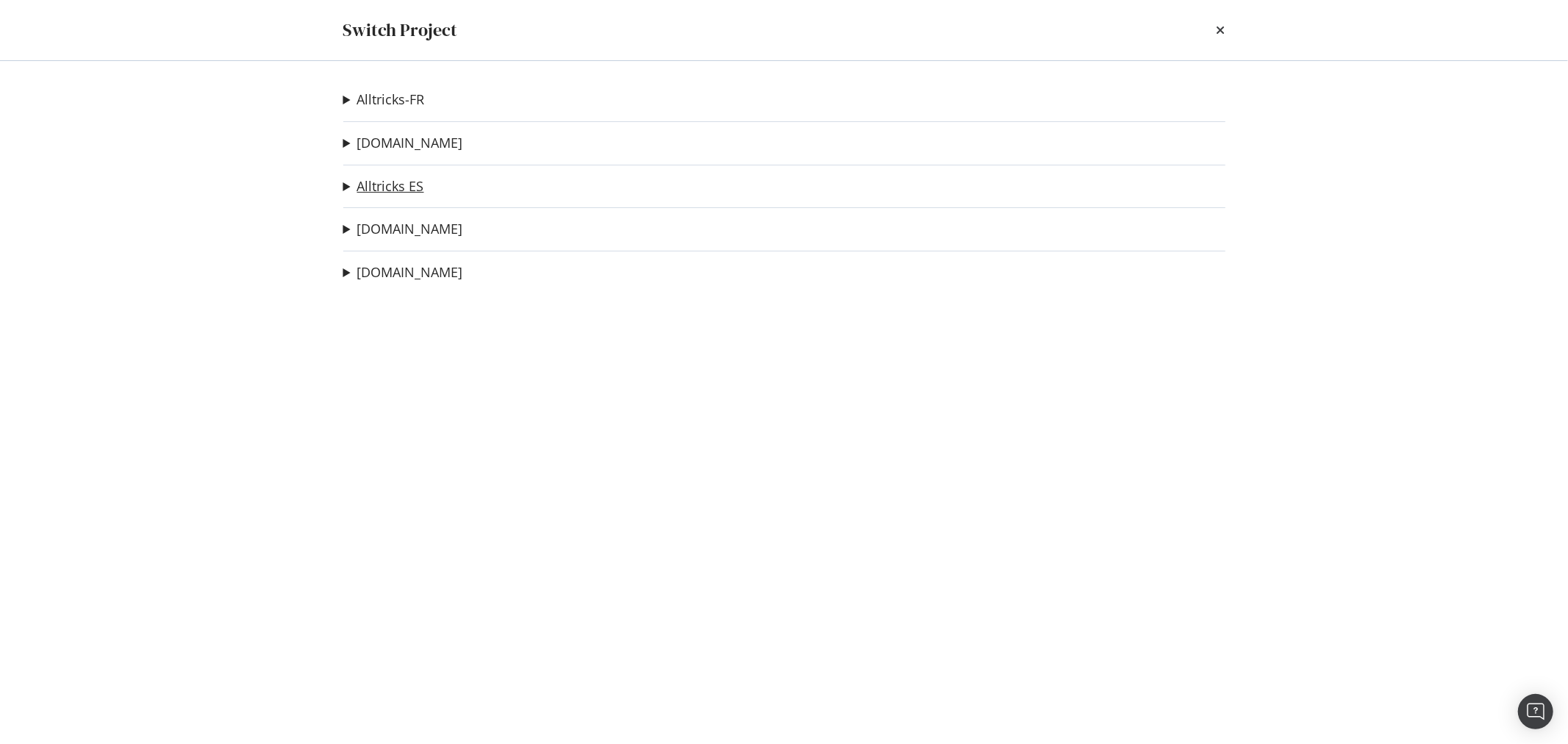
click at [393, 190] on link "Alltricks ES" at bounding box center [391, 186] width 67 height 16
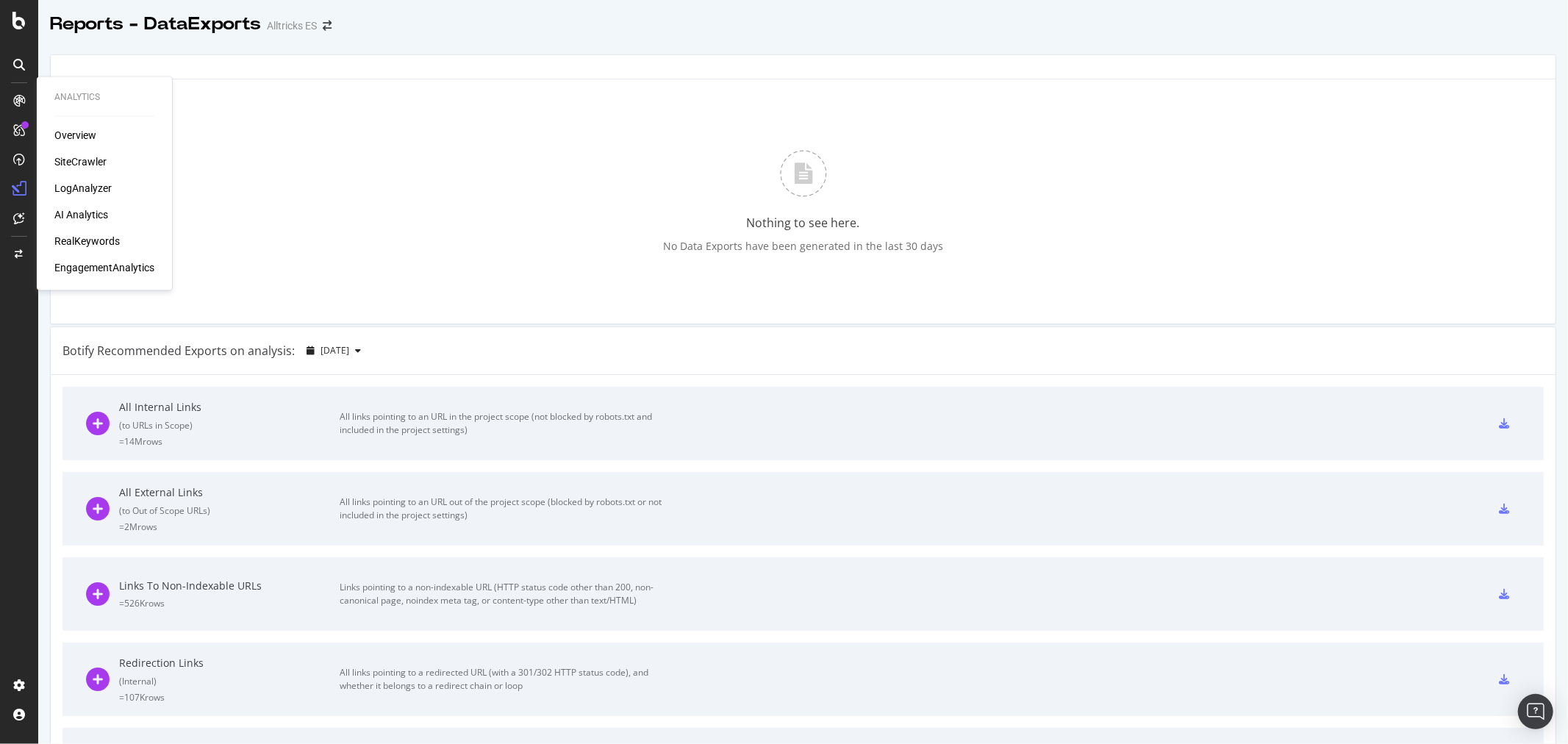
click at [22, 97] on icon at bounding box center [19, 100] width 12 height 12
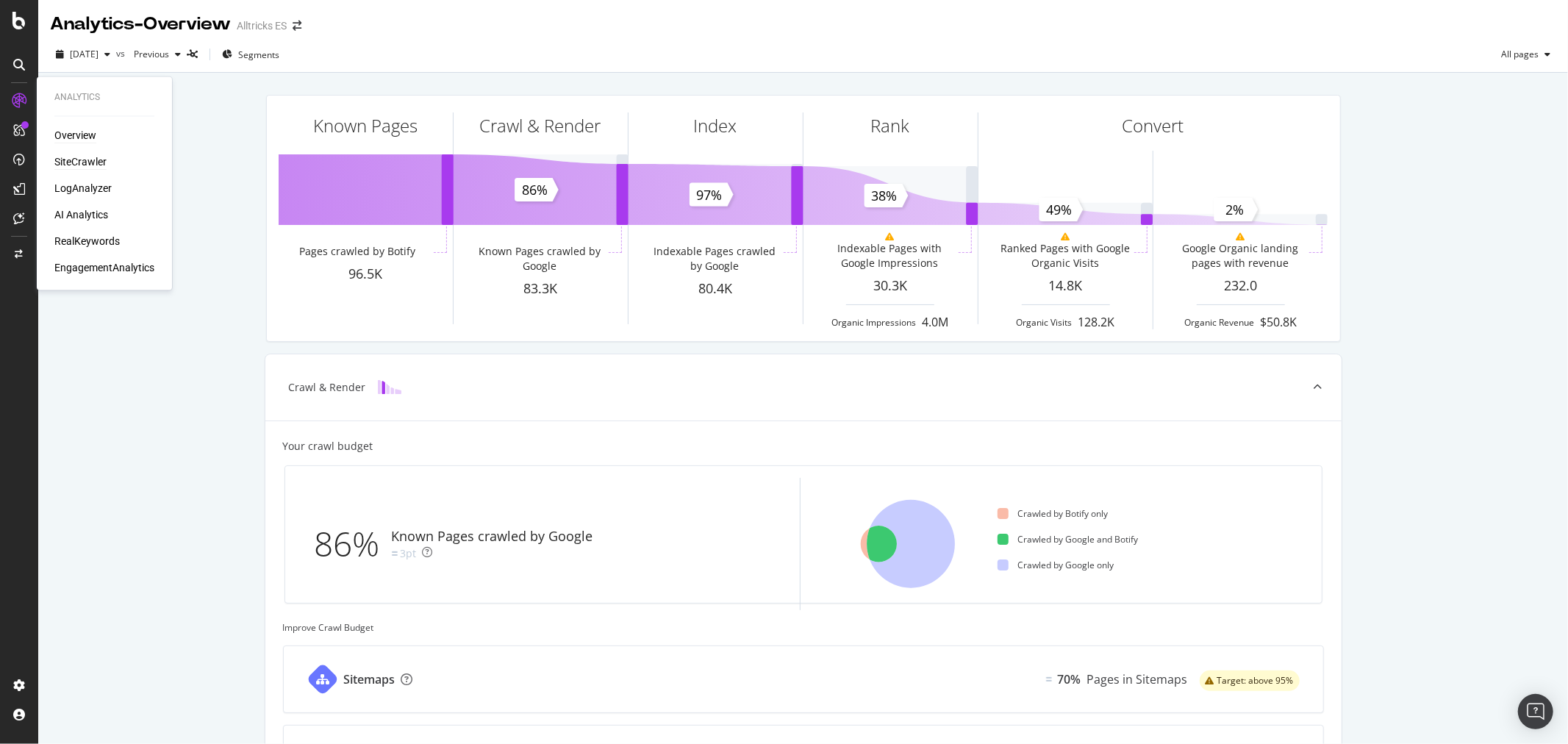
click at [75, 162] on div "SiteCrawler" at bounding box center [80, 163] width 52 height 15
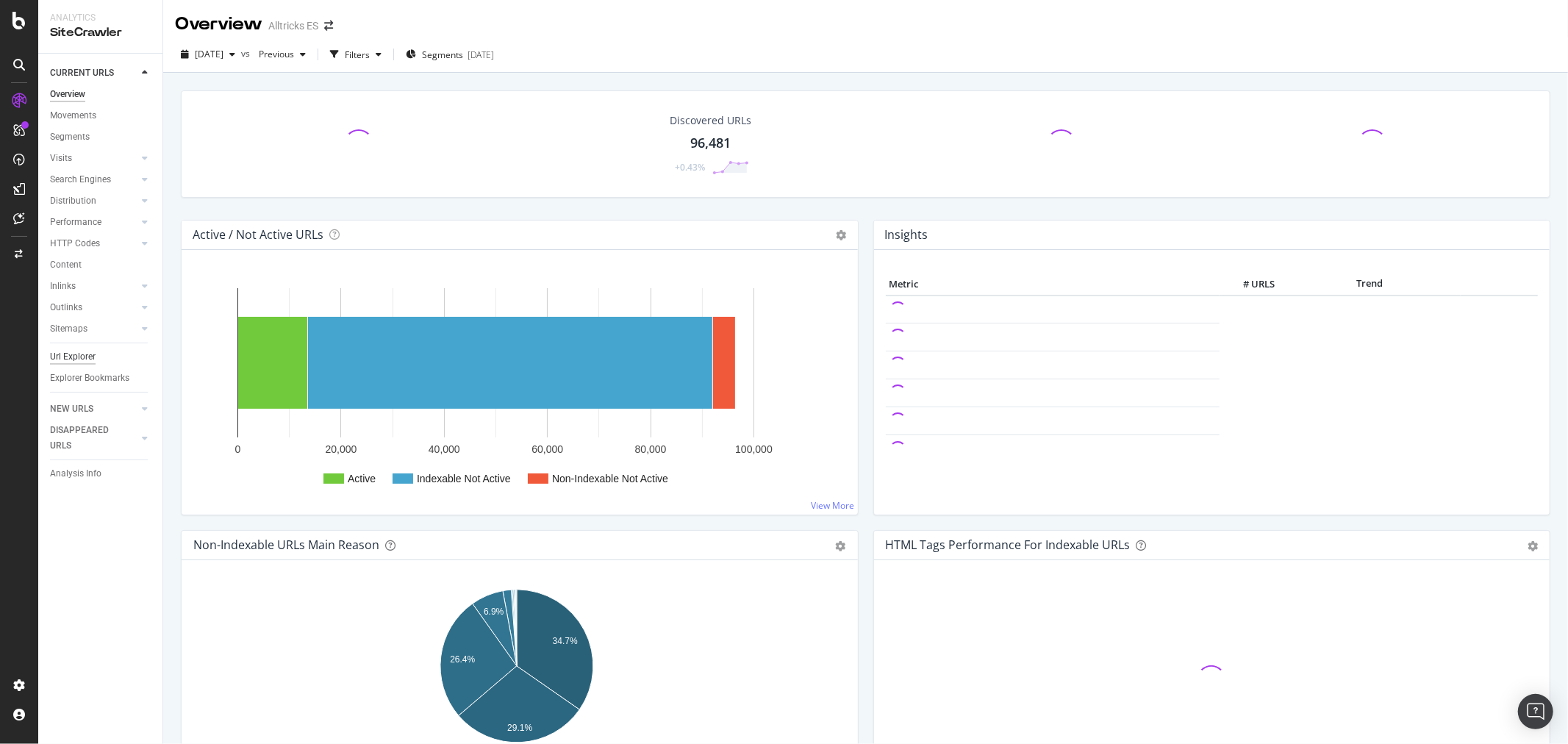
click at [65, 352] on div "Url Explorer" at bounding box center [72, 357] width 46 height 16
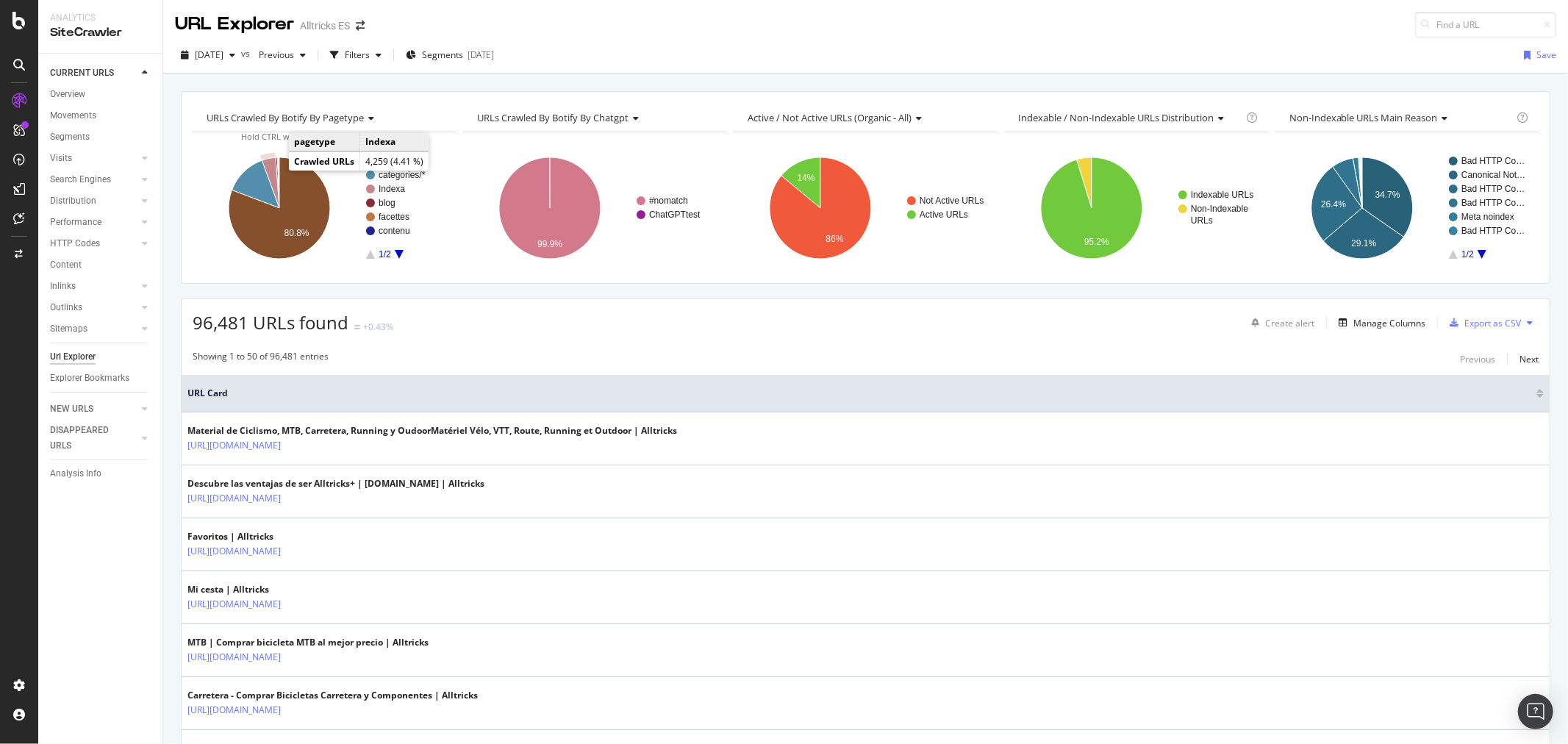
click at [270, 163] on icon "A chart." at bounding box center [270, 182] width 17 height 51
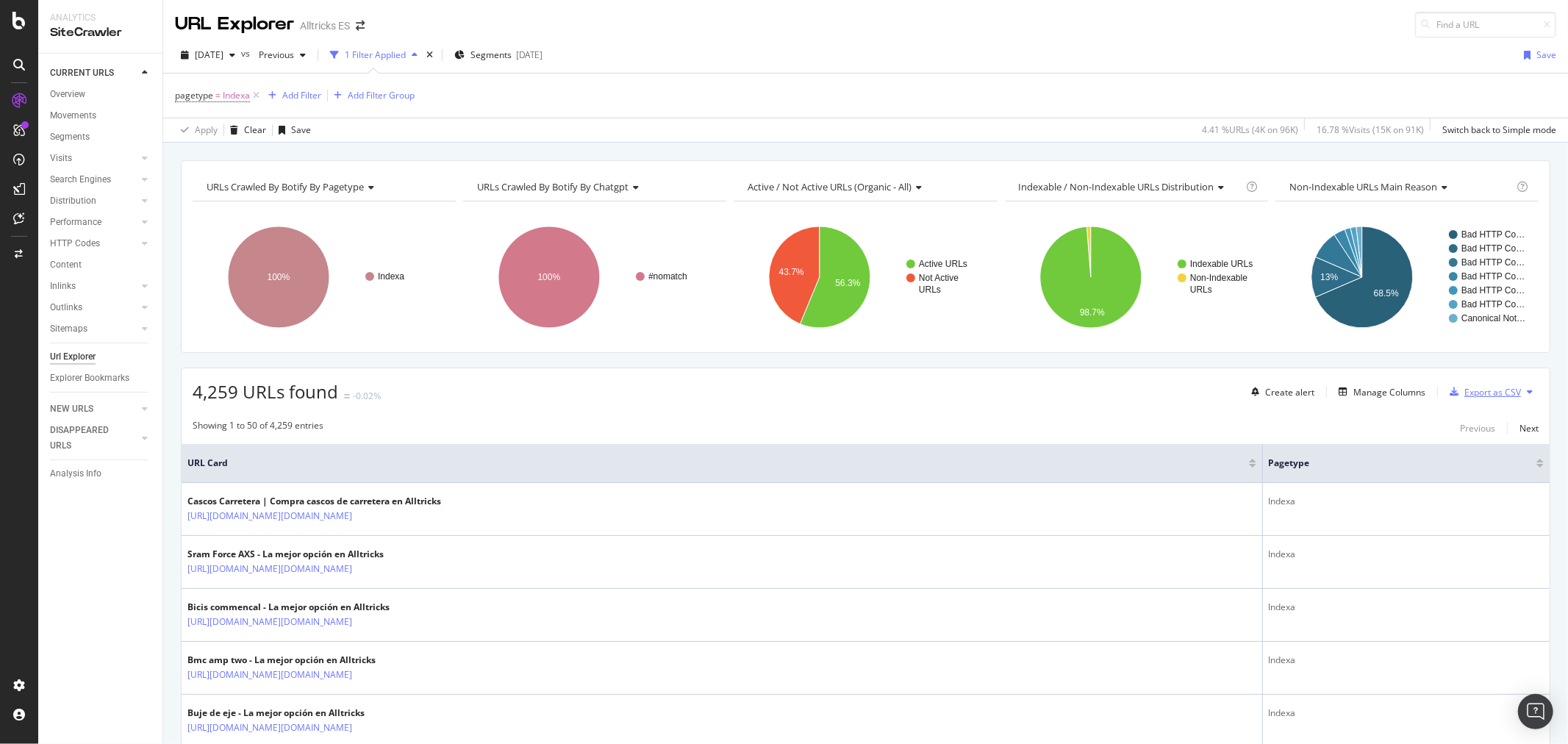
click at [1464, 395] on div "Export as CSV" at bounding box center [1493, 391] width 56 height 12
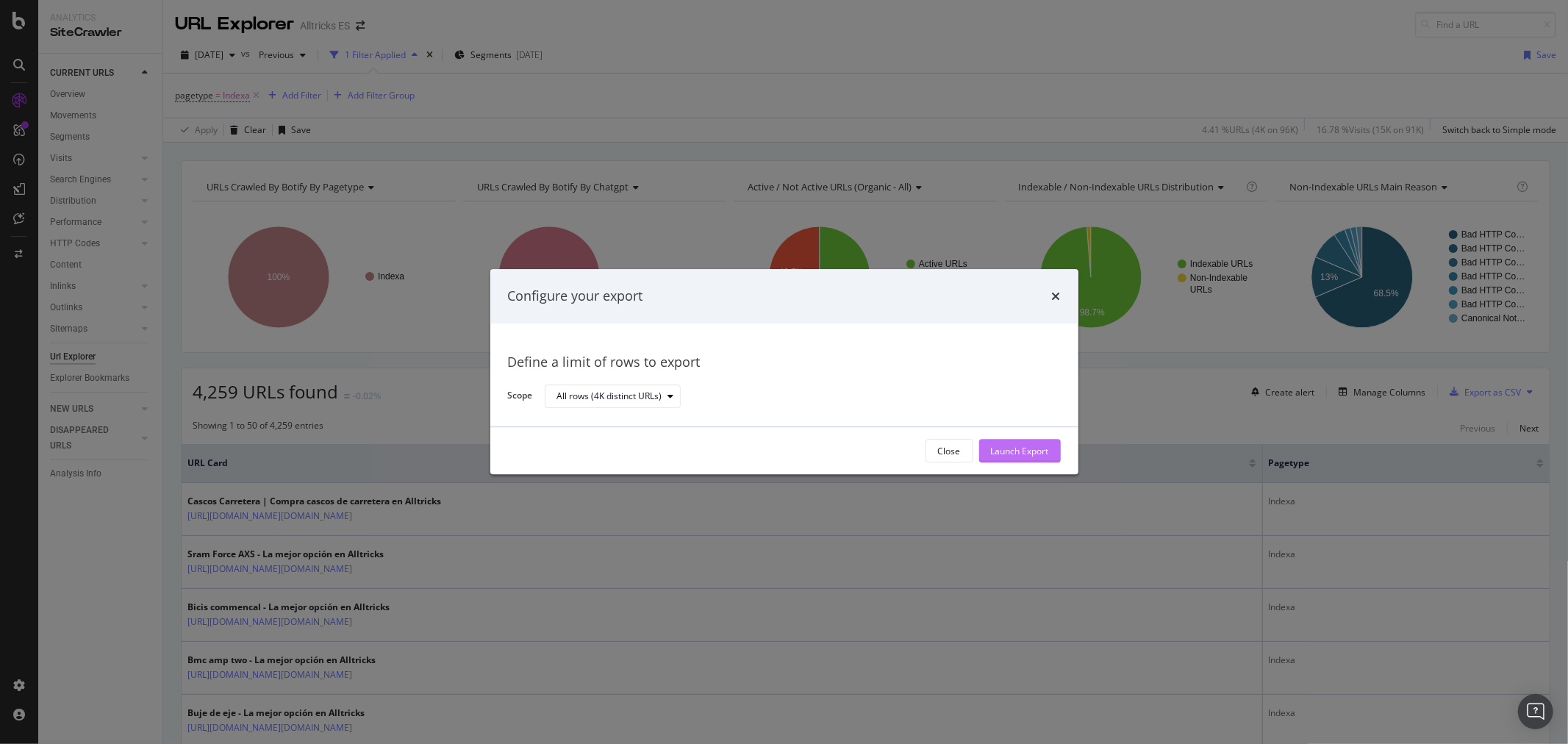
click at [1032, 447] on div "Launch Export" at bounding box center [1020, 450] width 58 height 12
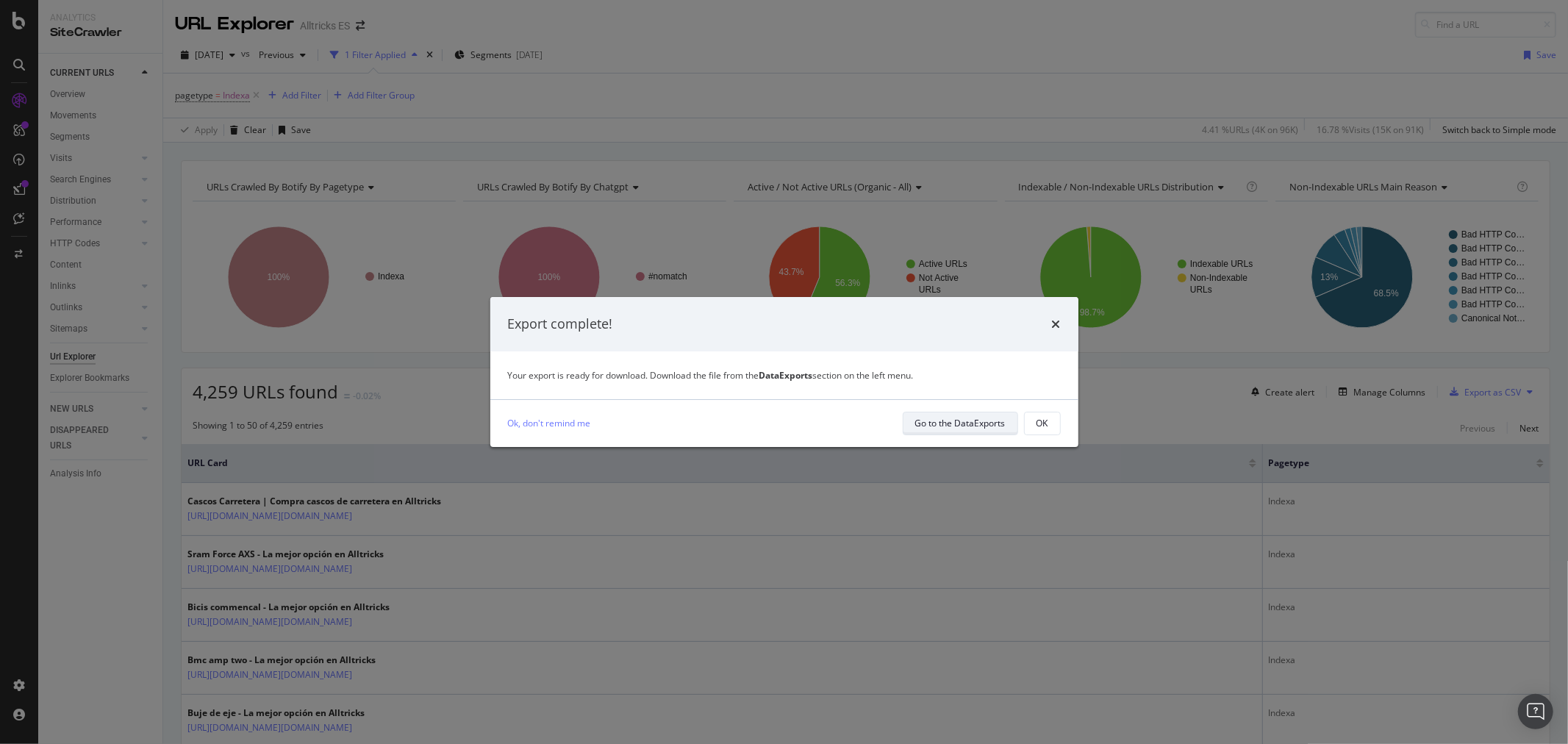
click at [996, 429] on div "Go to the DataExports" at bounding box center [960, 422] width 90 height 12
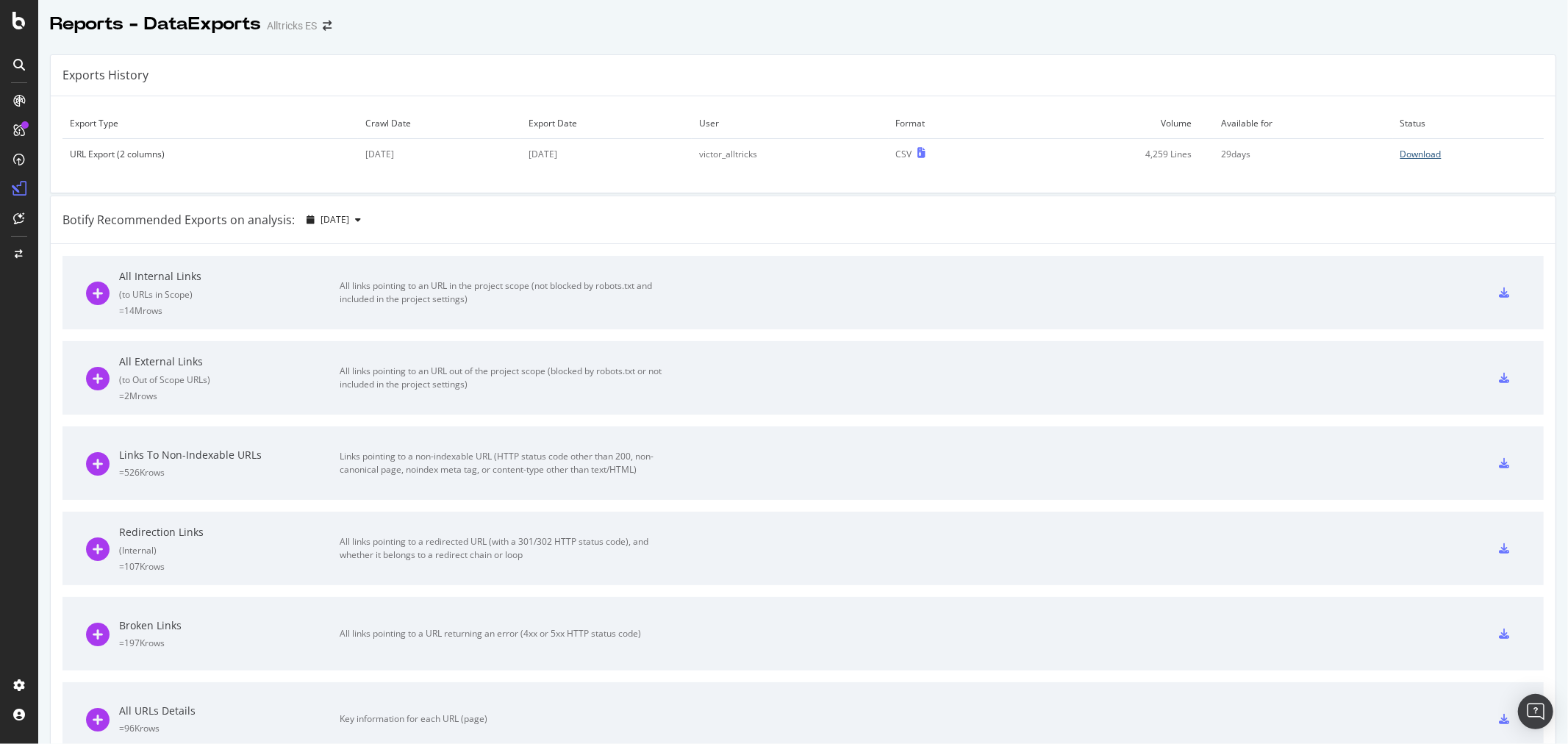
click at [1400, 159] on div "Download" at bounding box center [1421, 153] width 41 height 12
click at [324, 22] on icon "arrow-right-arrow-left" at bounding box center [327, 26] width 9 height 10
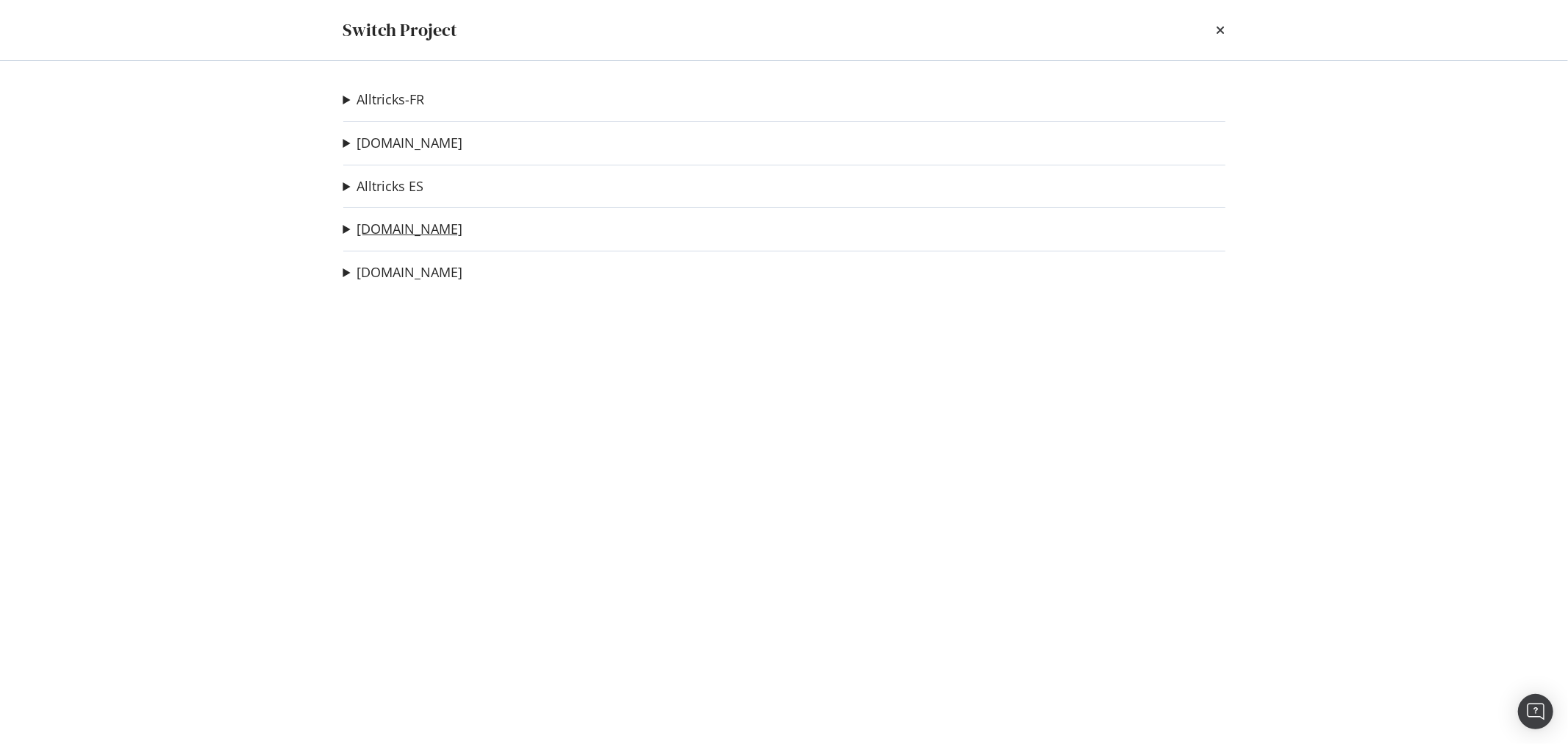
click at [392, 221] on link "[DOMAIN_NAME]" at bounding box center [411, 229] width 106 height 16
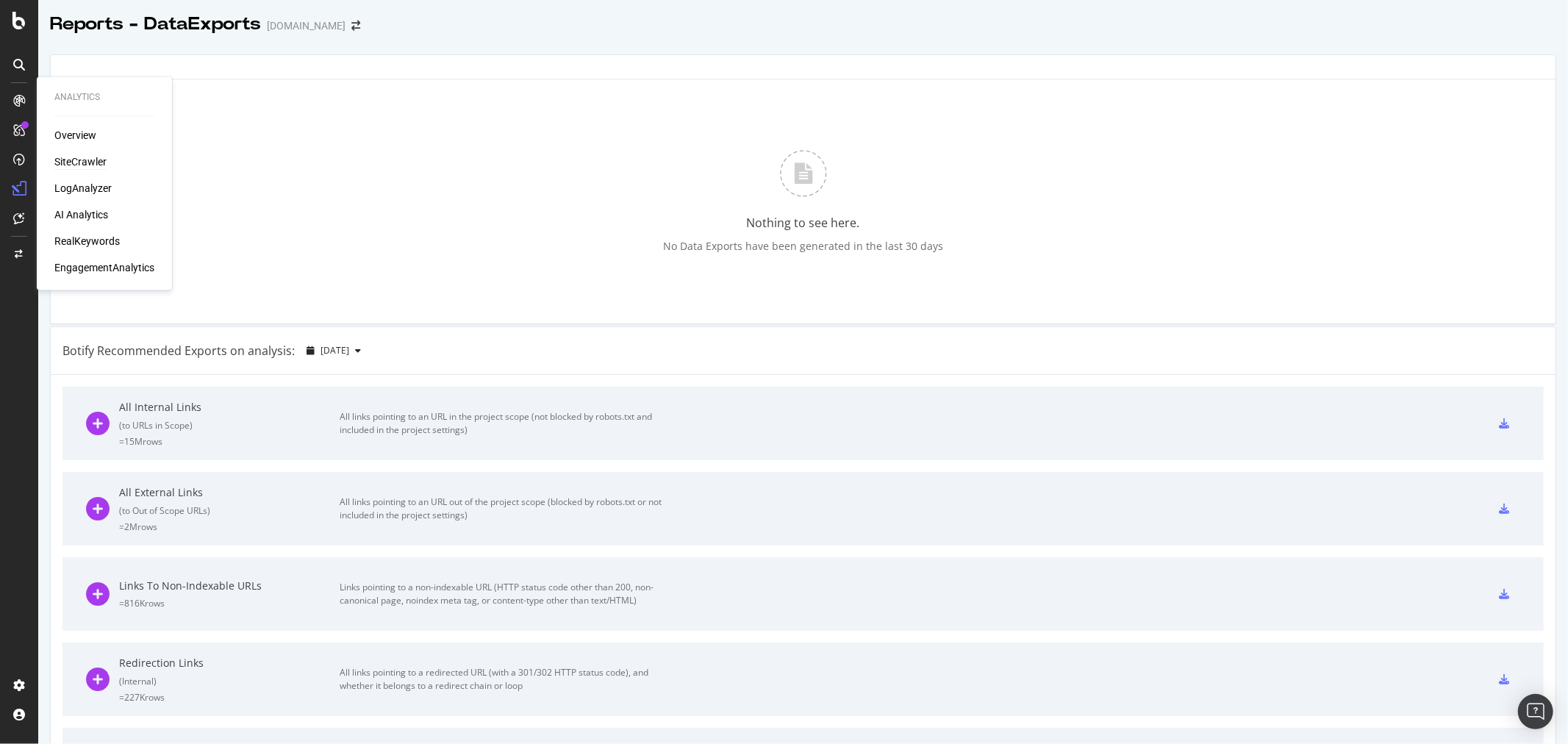
click at [86, 157] on div "SiteCrawler" at bounding box center [80, 163] width 52 height 15
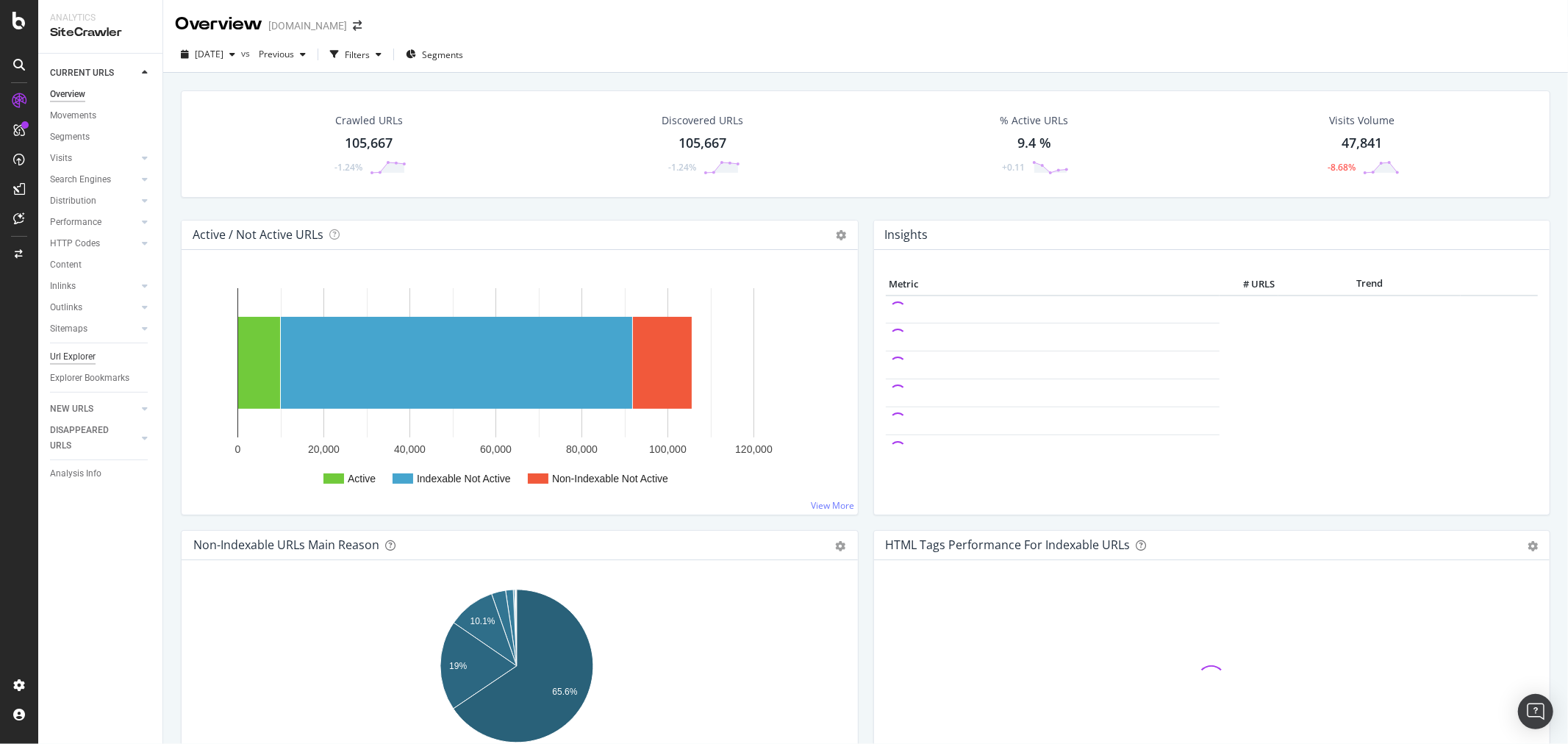
click at [80, 357] on div "Url Explorer" at bounding box center [72, 357] width 46 height 16
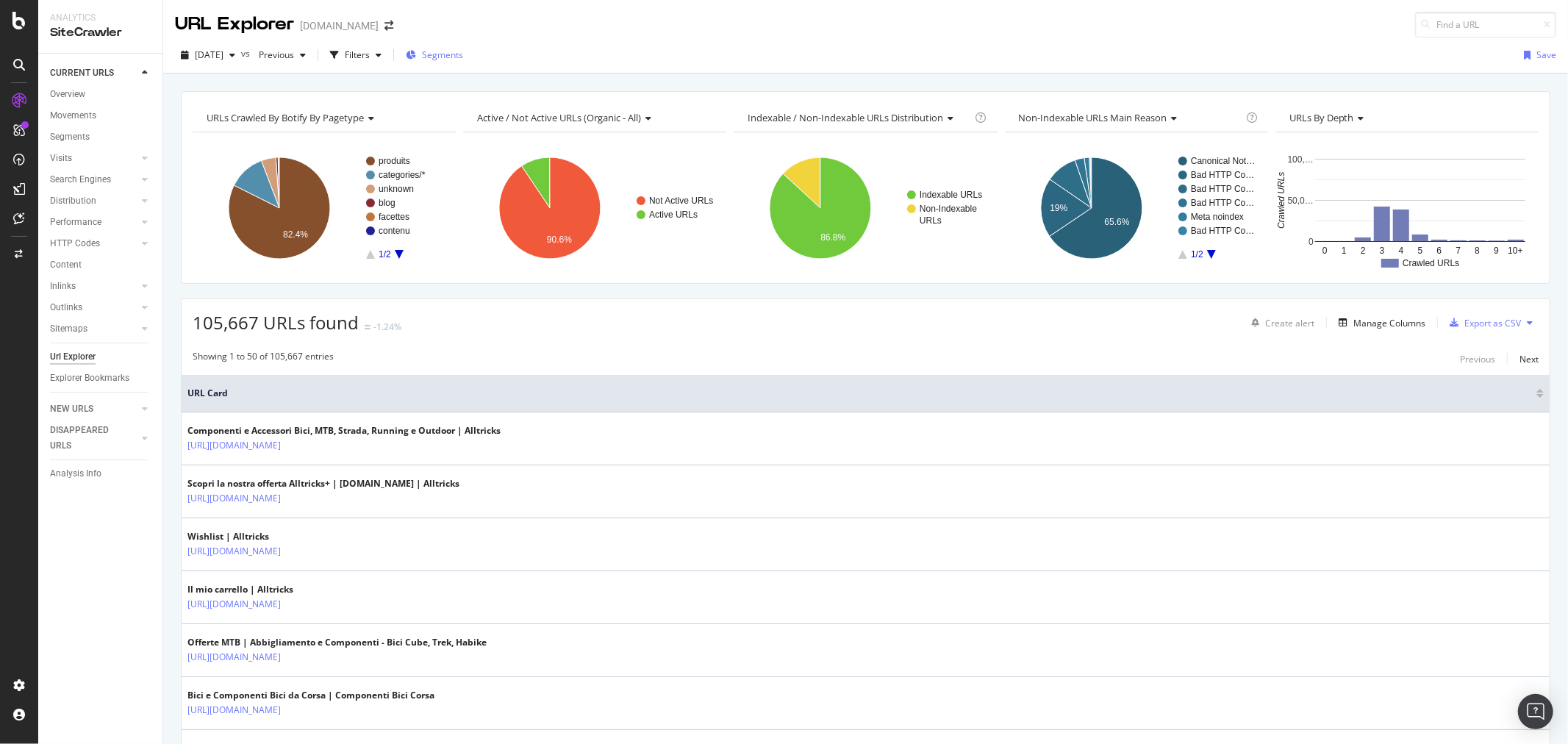
click at [449, 56] on span "Segments" at bounding box center [443, 54] width 41 height 12
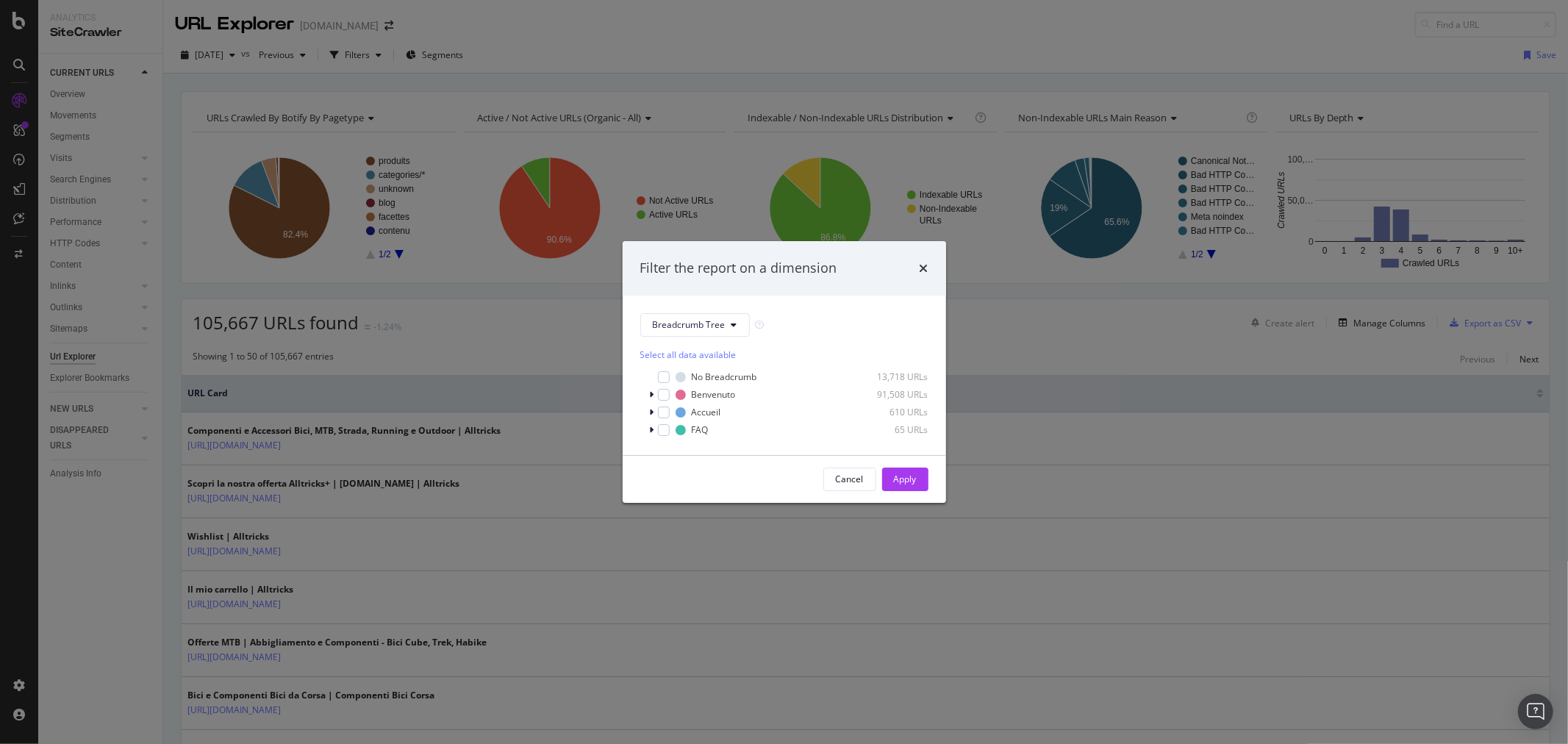
click at [378, 49] on div "Filter the report on a dimension Breadcrumb Tree Select all data available No B…" at bounding box center [784, 372] width 1568 height 744
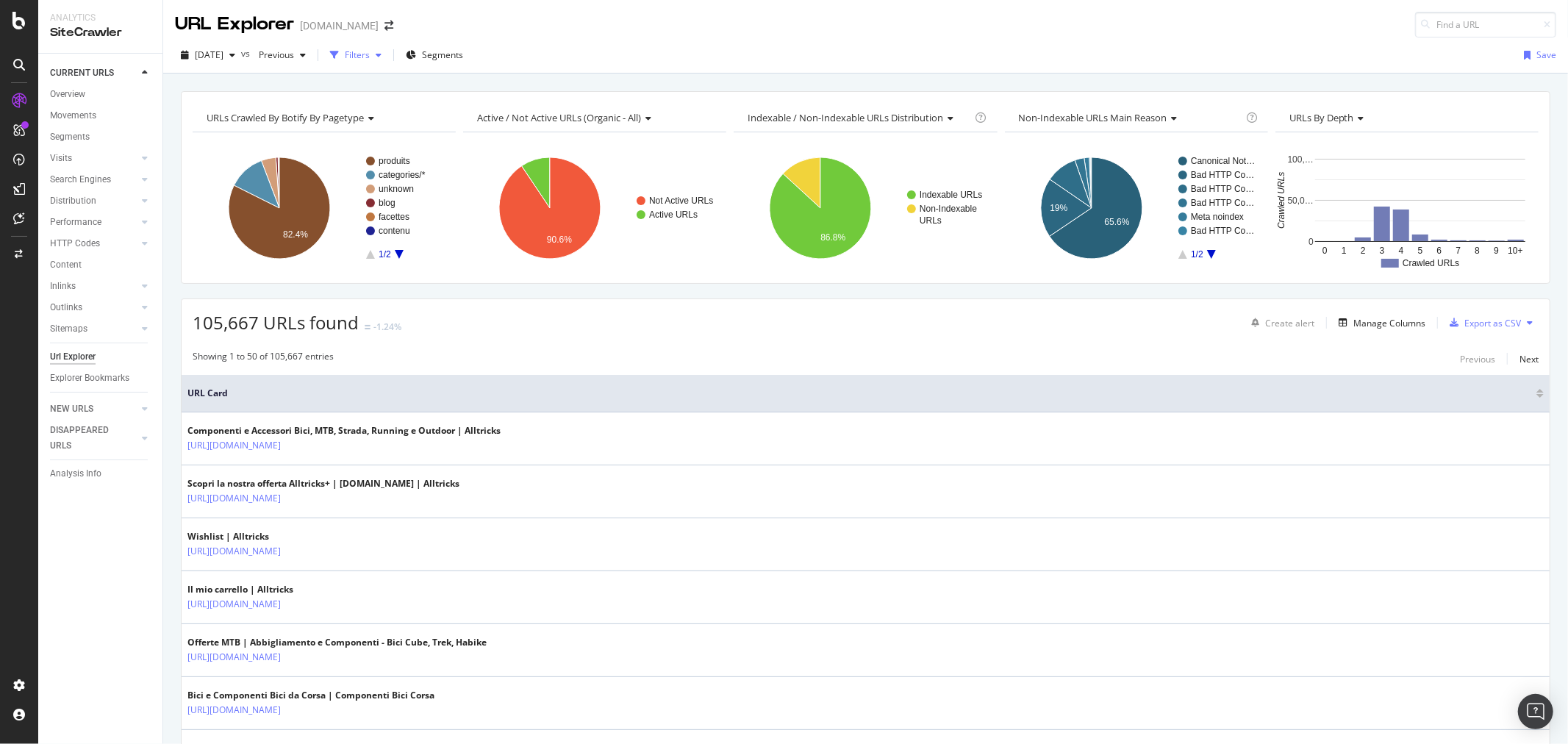
click at [382, 52] on icon "button" at bounding box center [378, 55] width 6 height 9
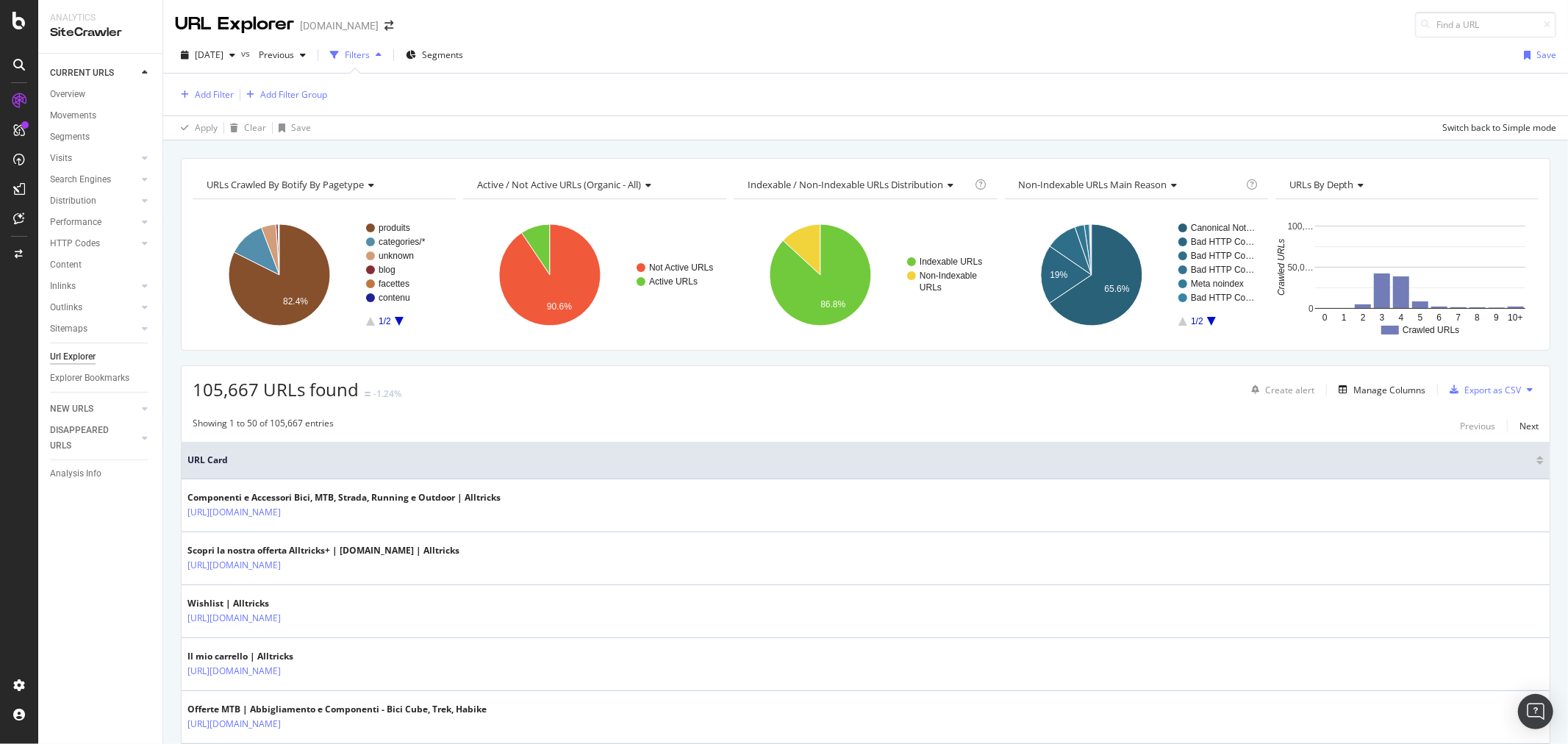
click at [187, 106] on div "Add Filter Add Filter Group" at bounding box center [865, 95] width 1381 height 42
click at [199, 98] on div "Add Filter" at bounding box center [214, 94] width 39 height 12
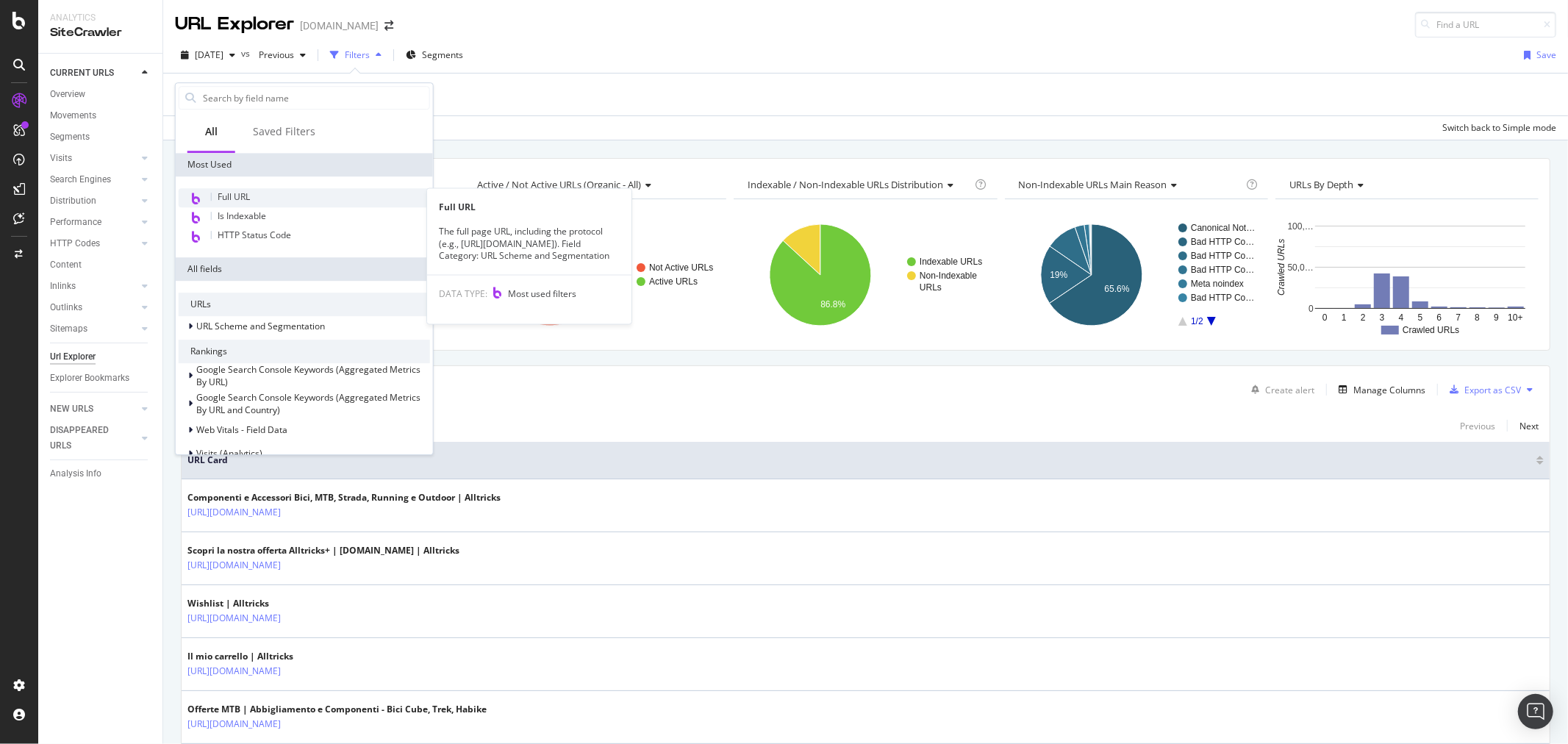
click at [251, 192] on div "Full URL" at bounding box center [304, 197] width 251 height 19
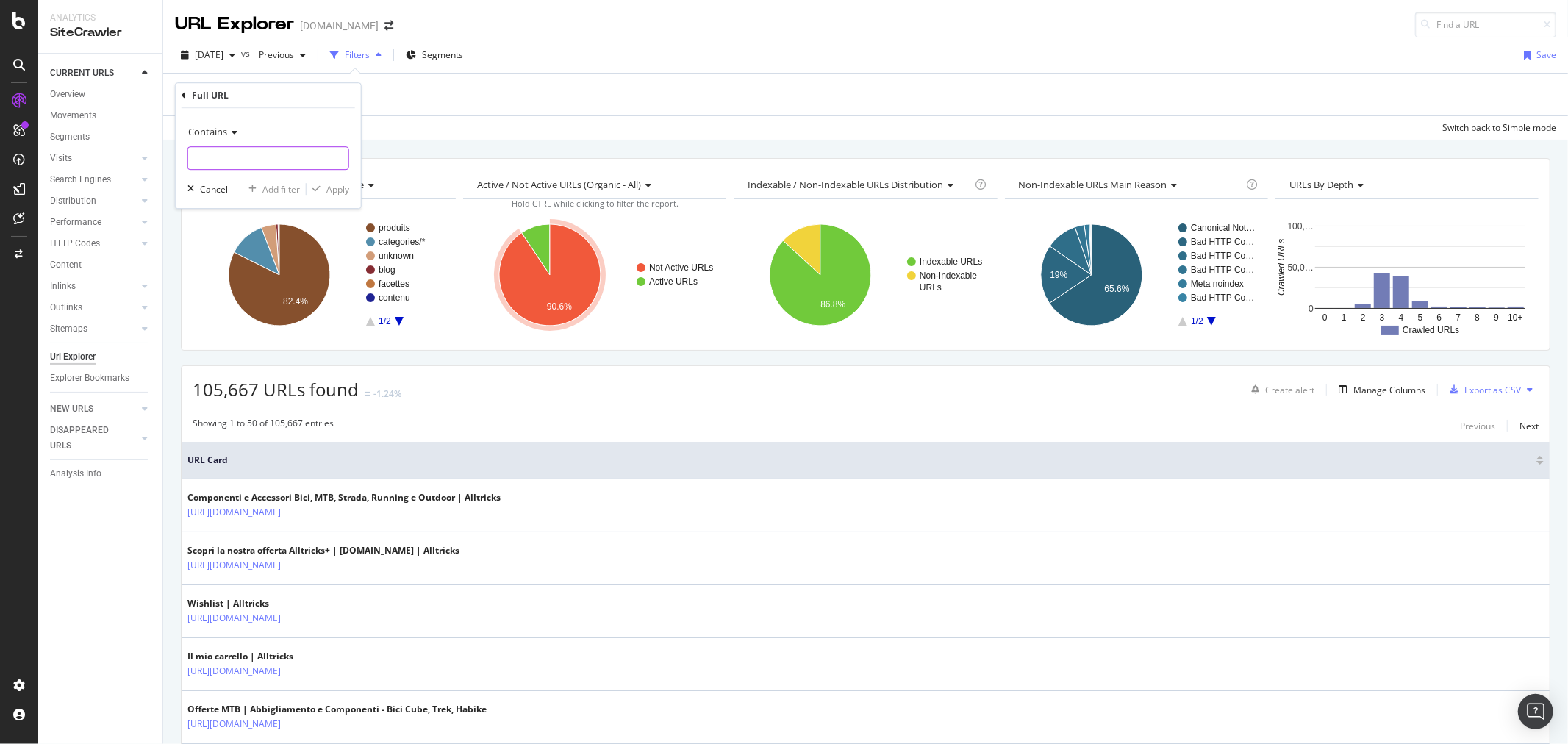
click at [274, 158] on input "text" at bounding box center [268, 158] width 160 height 23
type input "sdex"
click at [333, 192] on div "Apply" at bounding box center [337, 189] width 22 height 12
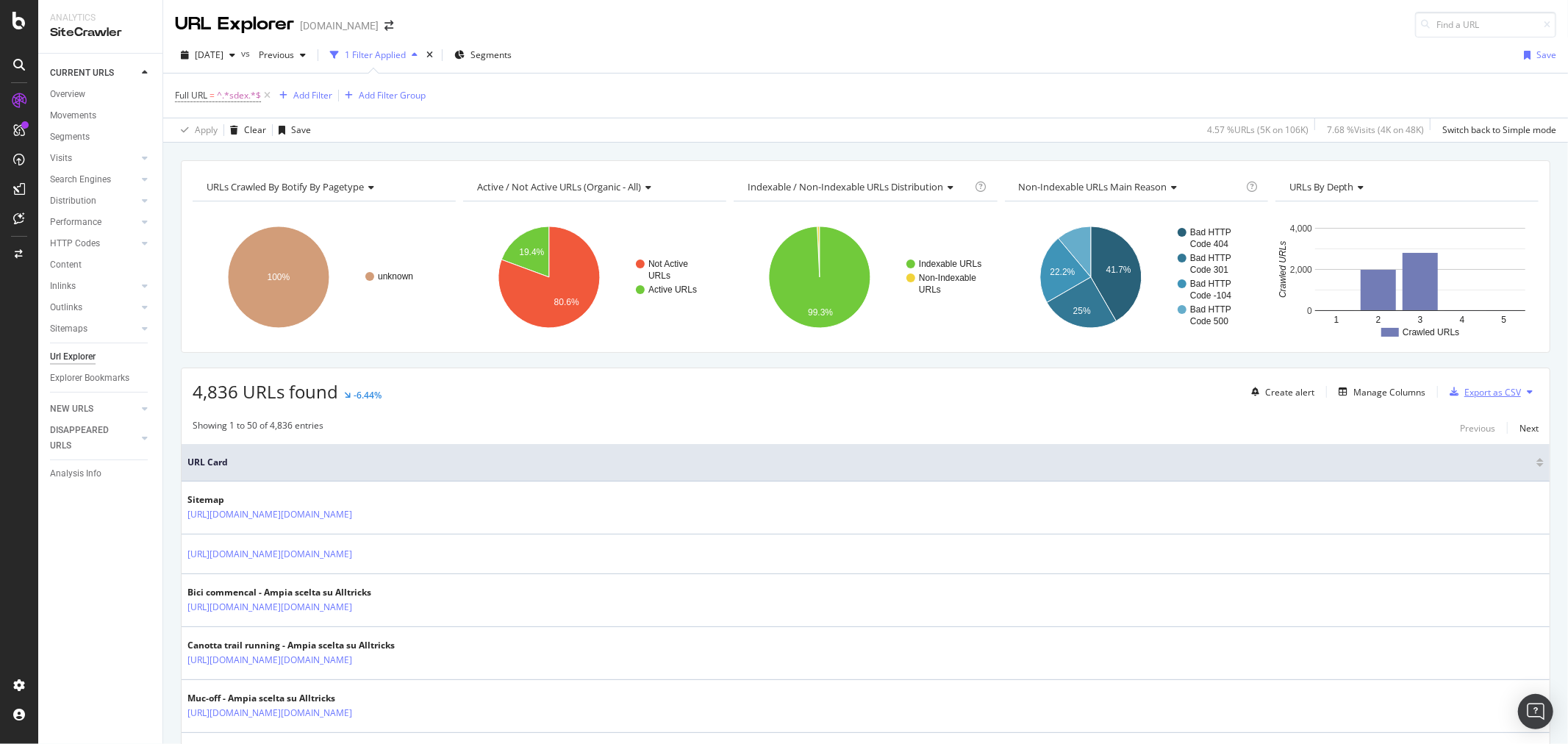
click at [1488, 396] on div "Export as CSV" at bounding box center [1493, 391] width 56 height 12
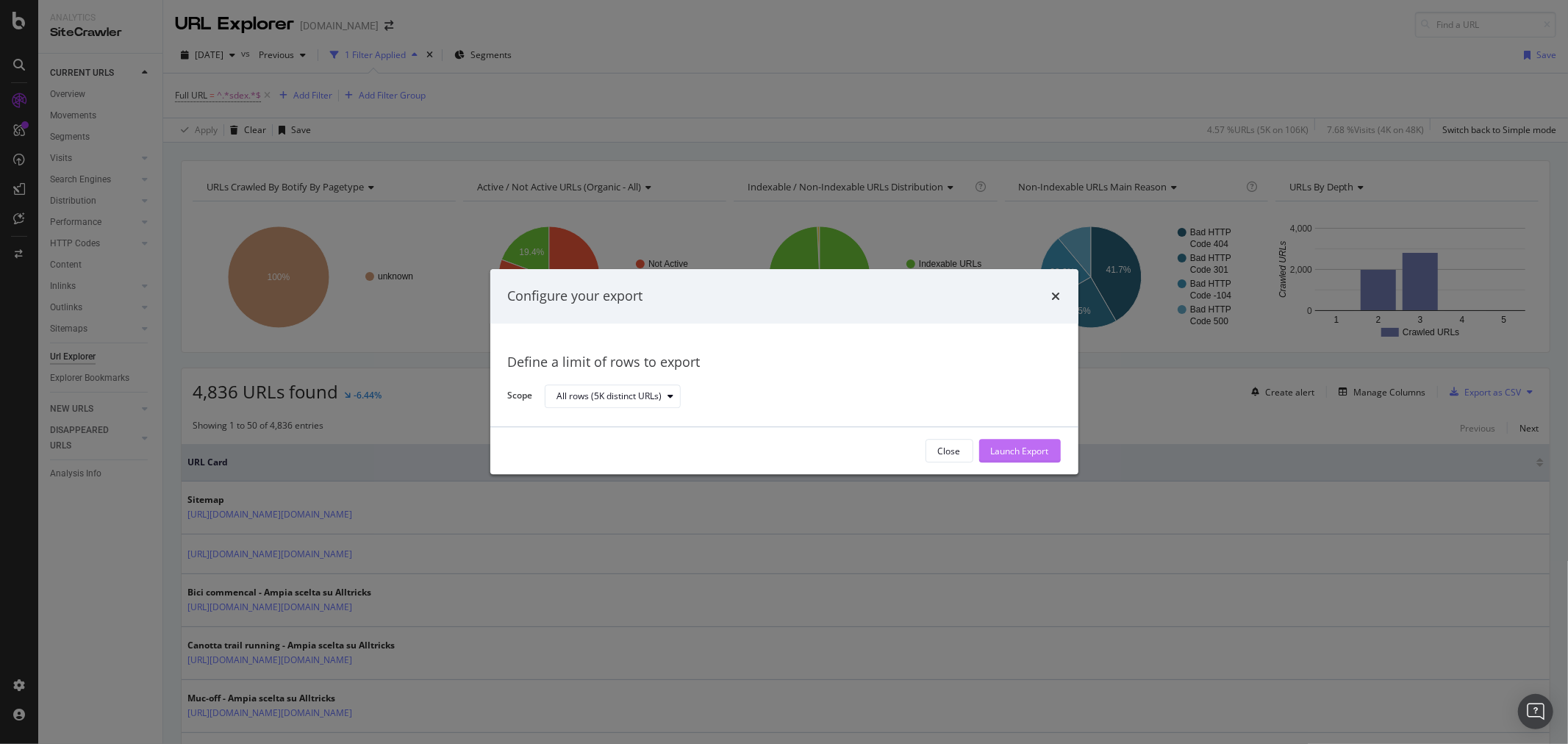
click at [1010, 443] on div "Launch Export" at bounding box center [1020, 451] width 58 height 22
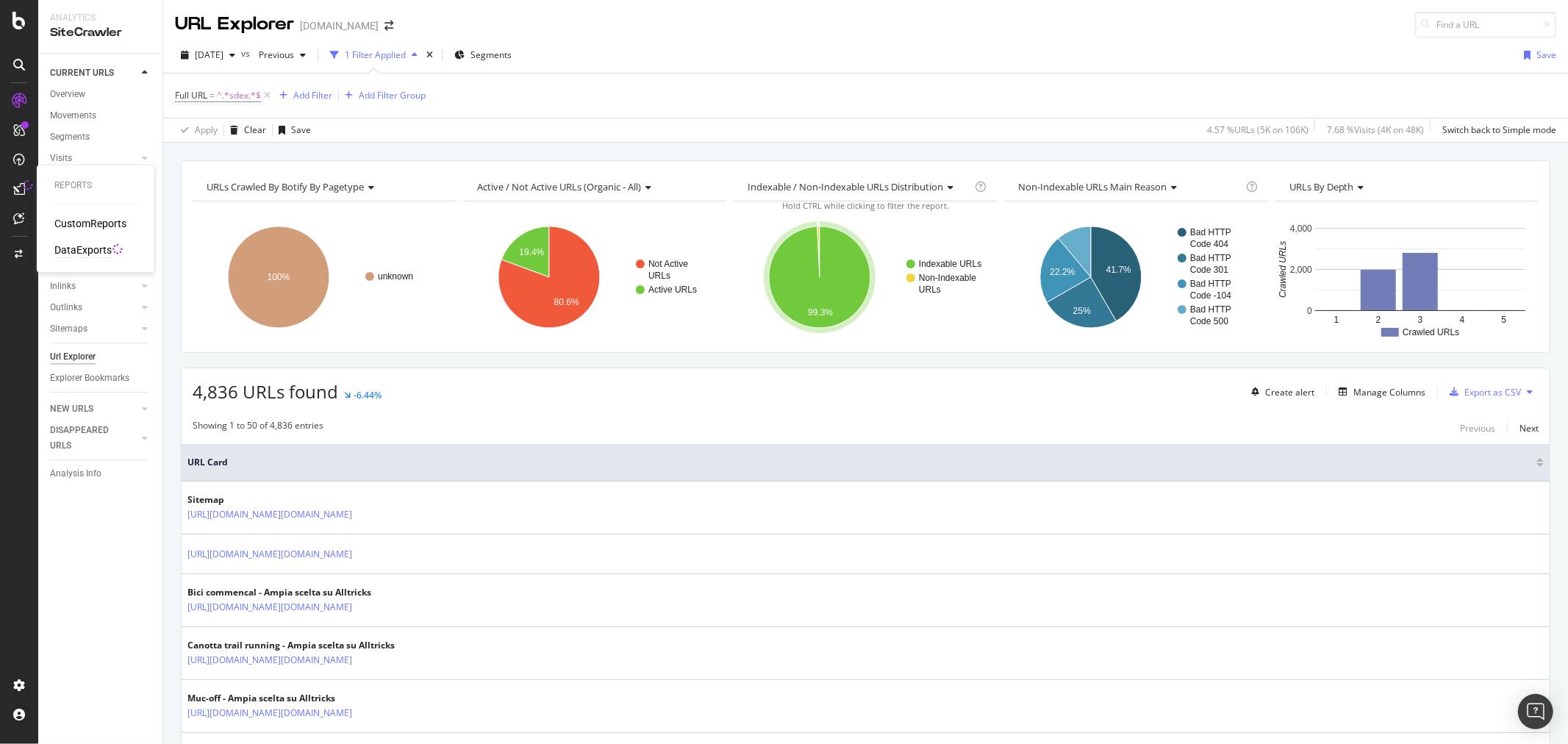
click at [85, 248] on div "DataExports" at bounding box center [83, 250] width 57 height 15
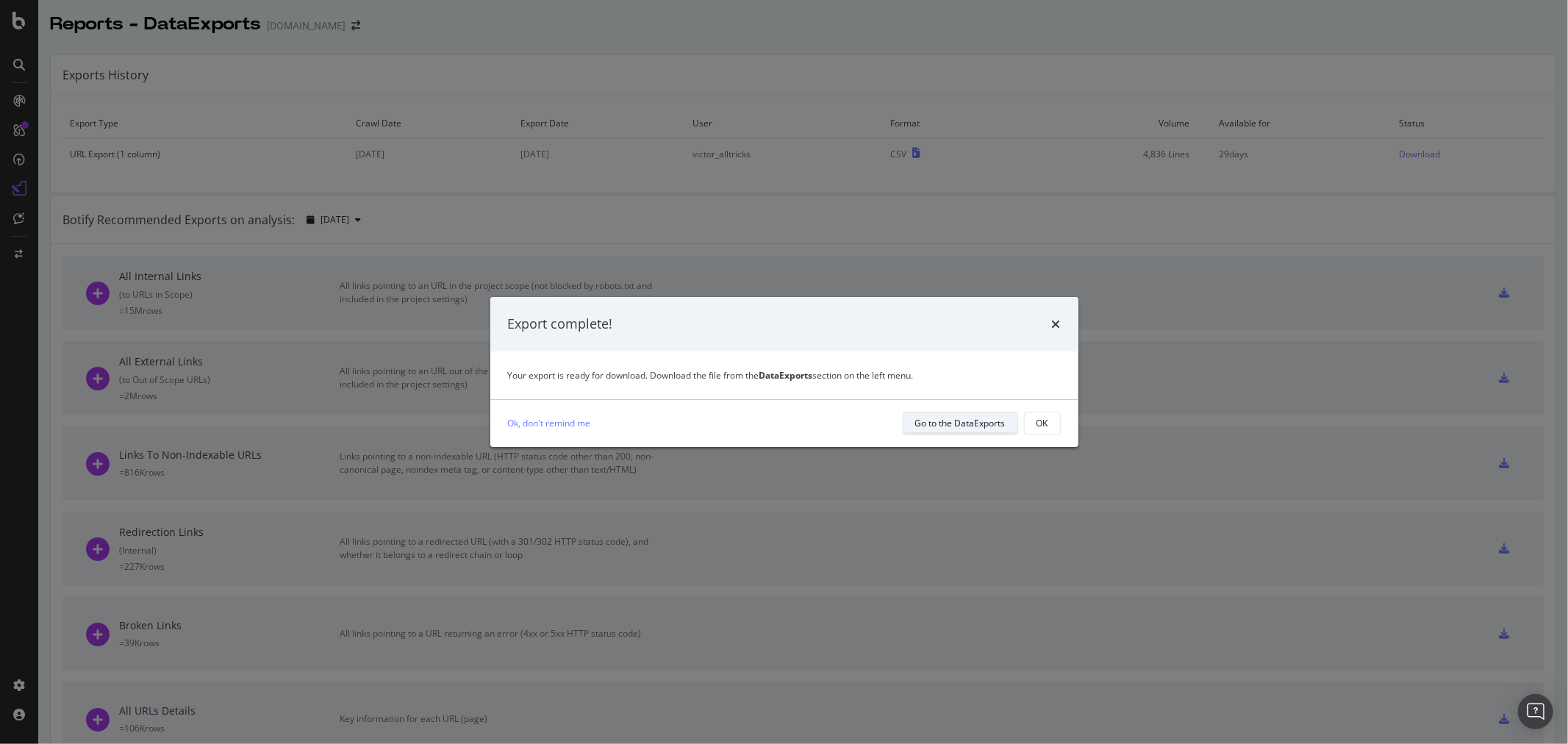
click at [941, 429] on div "Go to the DataExports" at bounding box center [960, 422] width 90 height 12
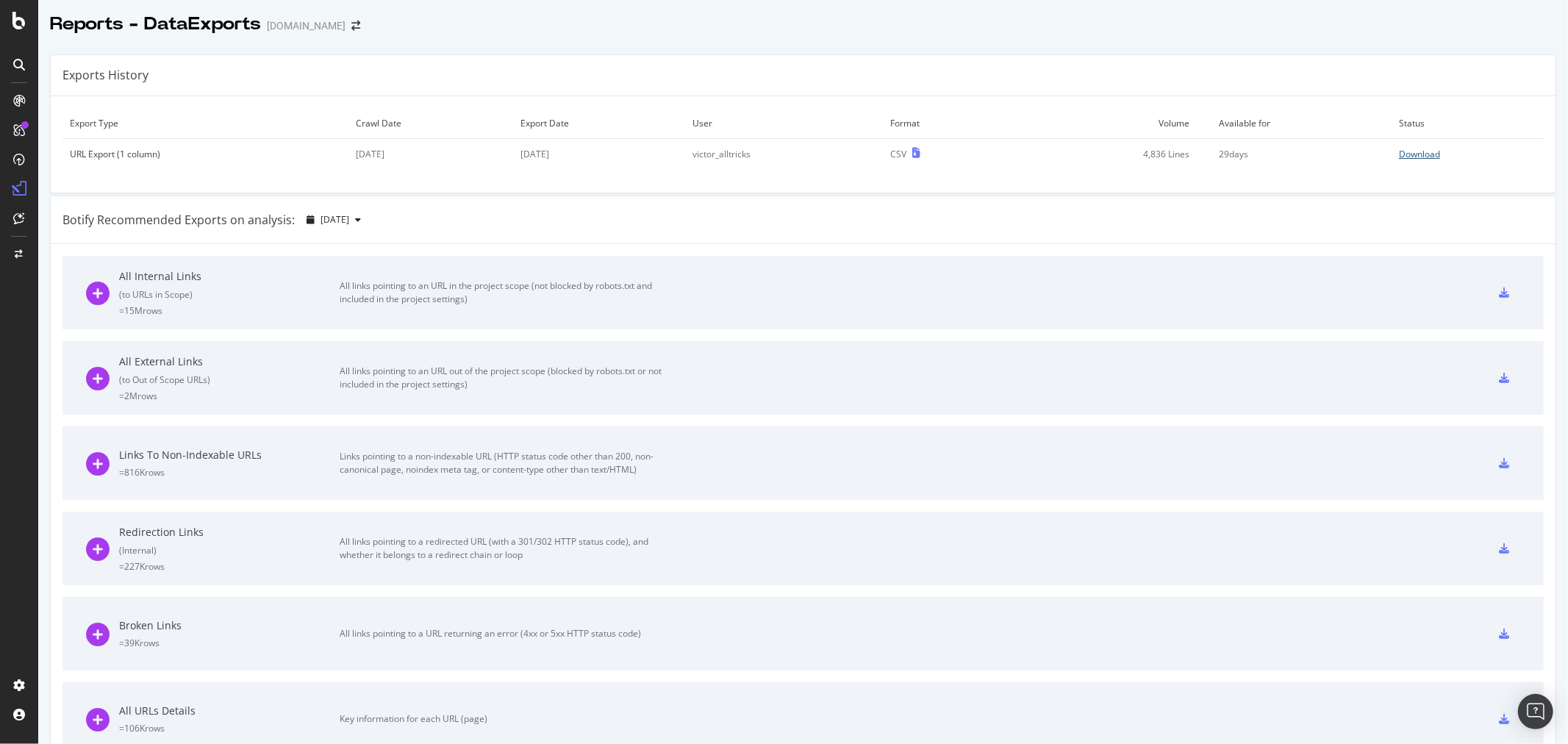
click at [1399, 152] on div "Download" at bounding box center [1419, 153] width 41 height 12
click at [326, 20] on div "Reports - DataExports [DOMAIN_NAME]" at bounding box center [212, 24] width 325 height 25
click at [324, 21] on div "Reports - DataExports [DOMAIN_NAME]" at bounding box center [212, 24] width 325 height 25
click at [317, 41] on div at bounding box center [803, 39] width 1530 height 6
click at [352, 27] on icon "arrow-right-arrow-left" at bounding box center [356, 26] width 9 height 10
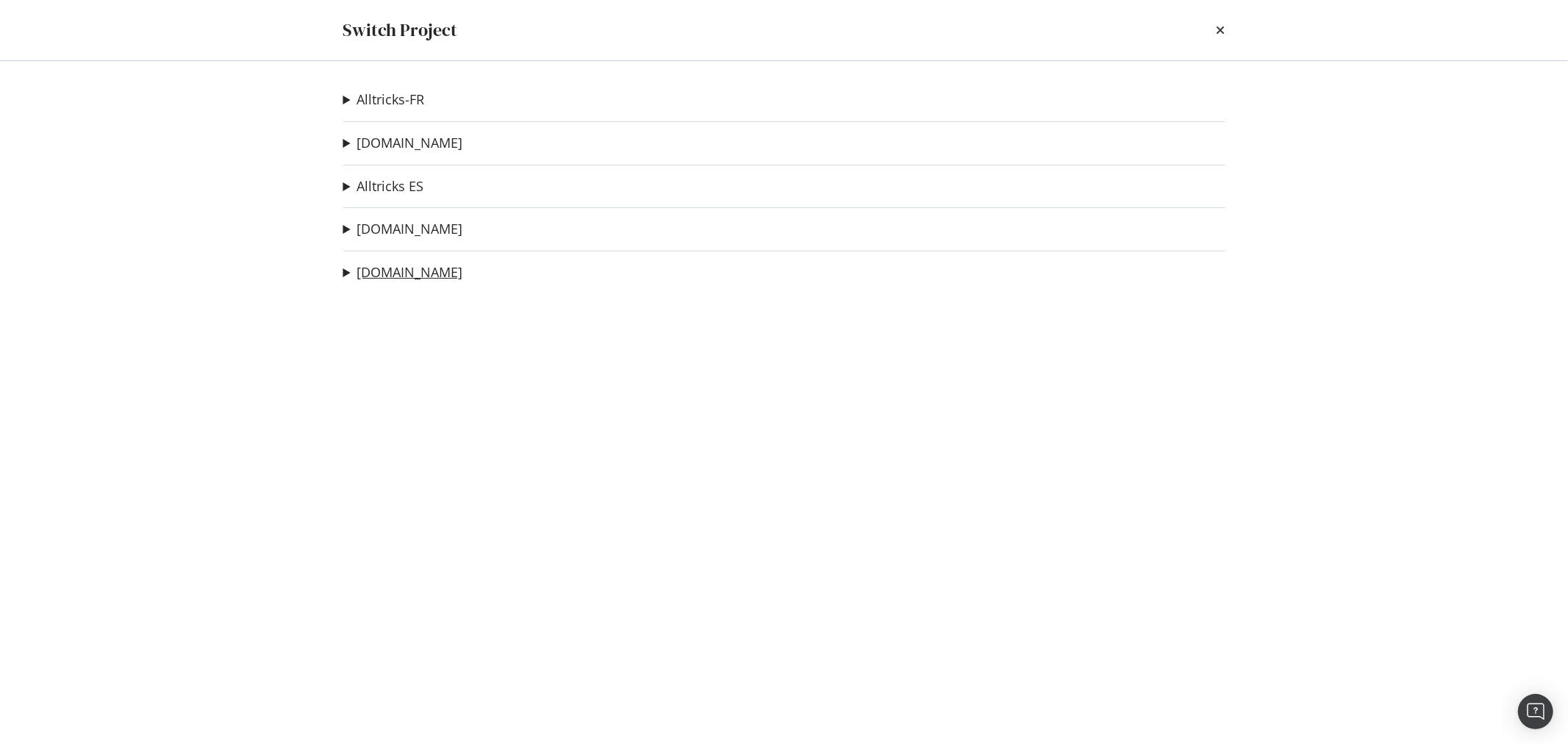
click at [384, 266] on link "[DOMAIN_NAME]" at bounding box center [411, 272] width 106 height 16
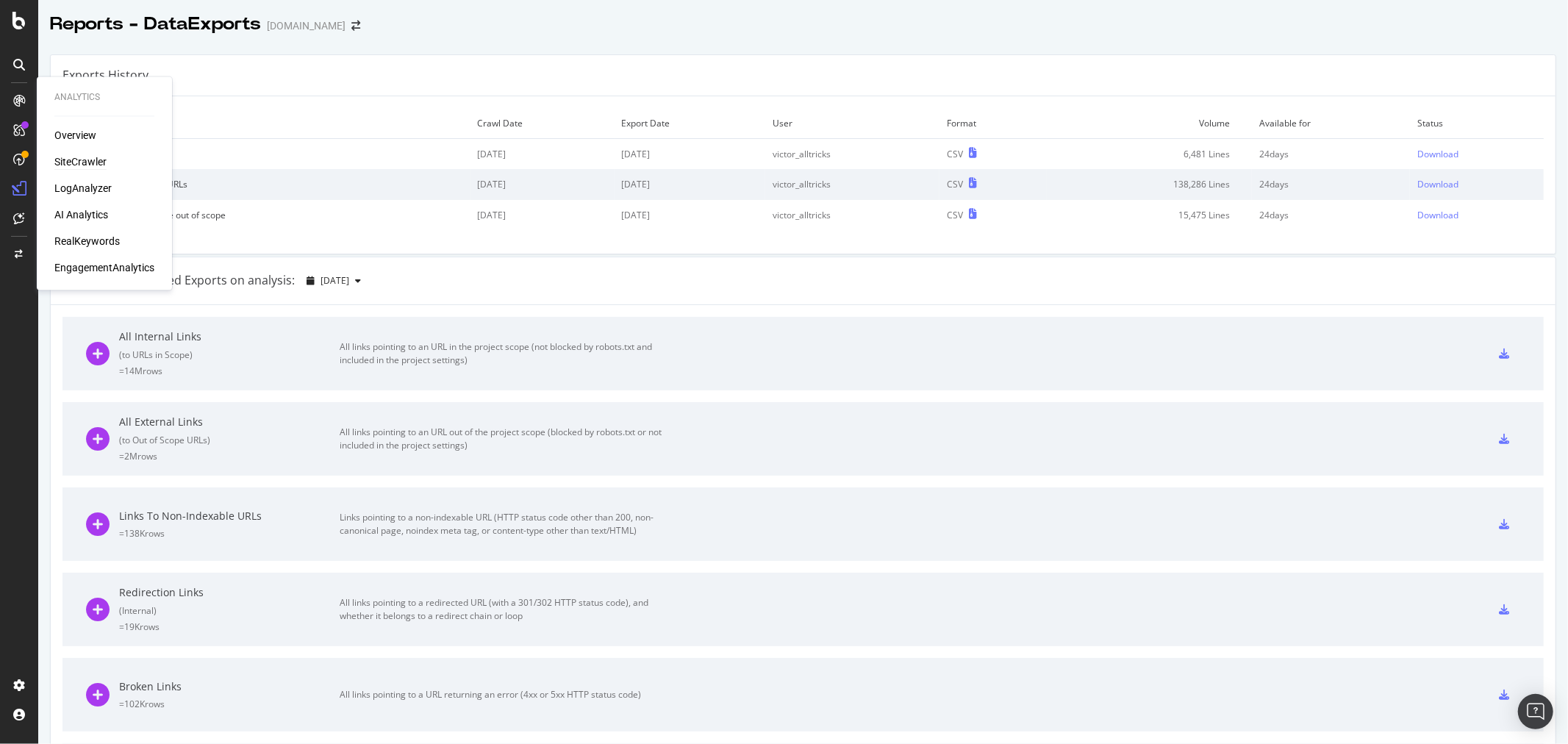
click at [70, 158] on div "SiteCrawler" at bounding box center [80, 163] width 52 height 15
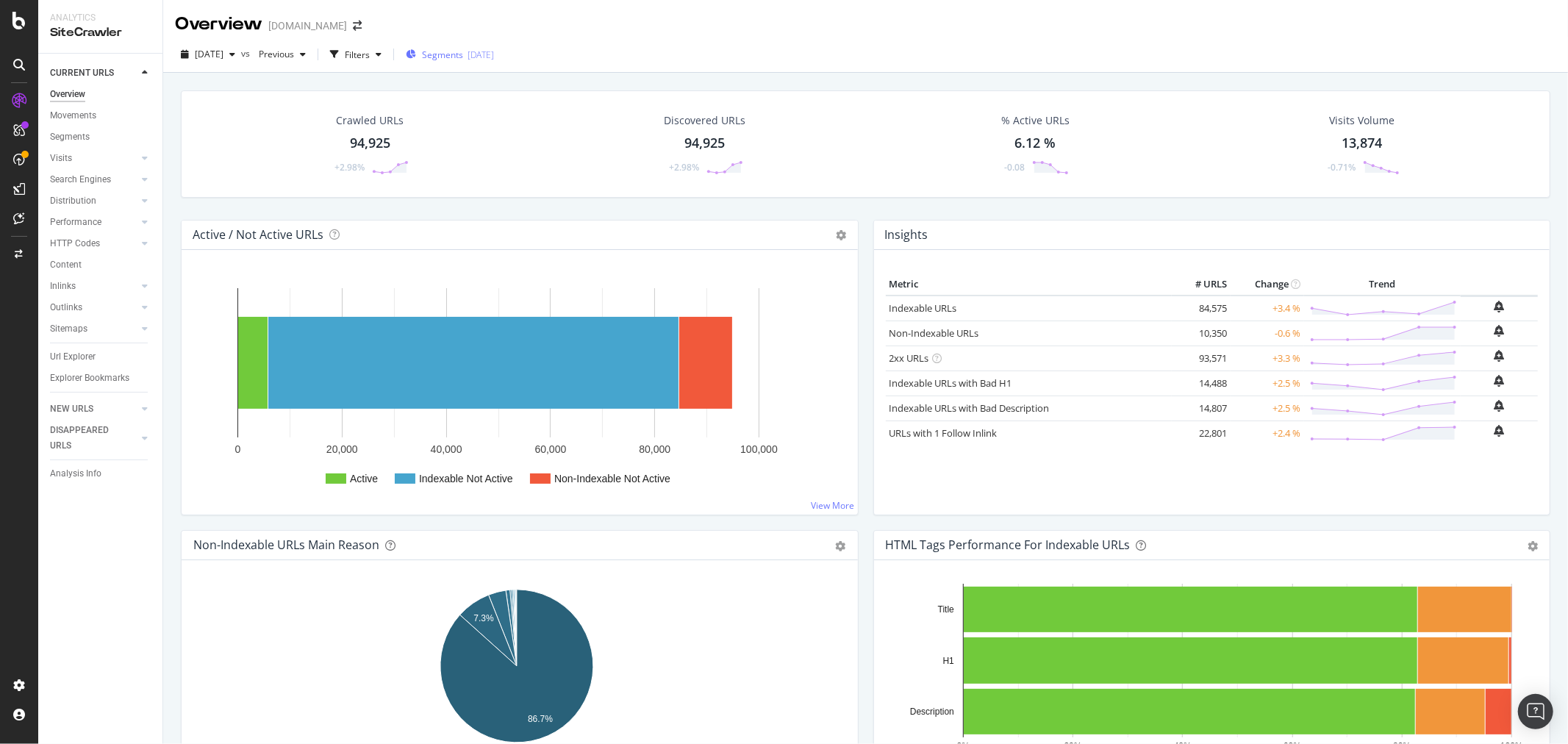
click at [416, 50] on icon "button" at bounding box center [411, 54] width 10 height 9
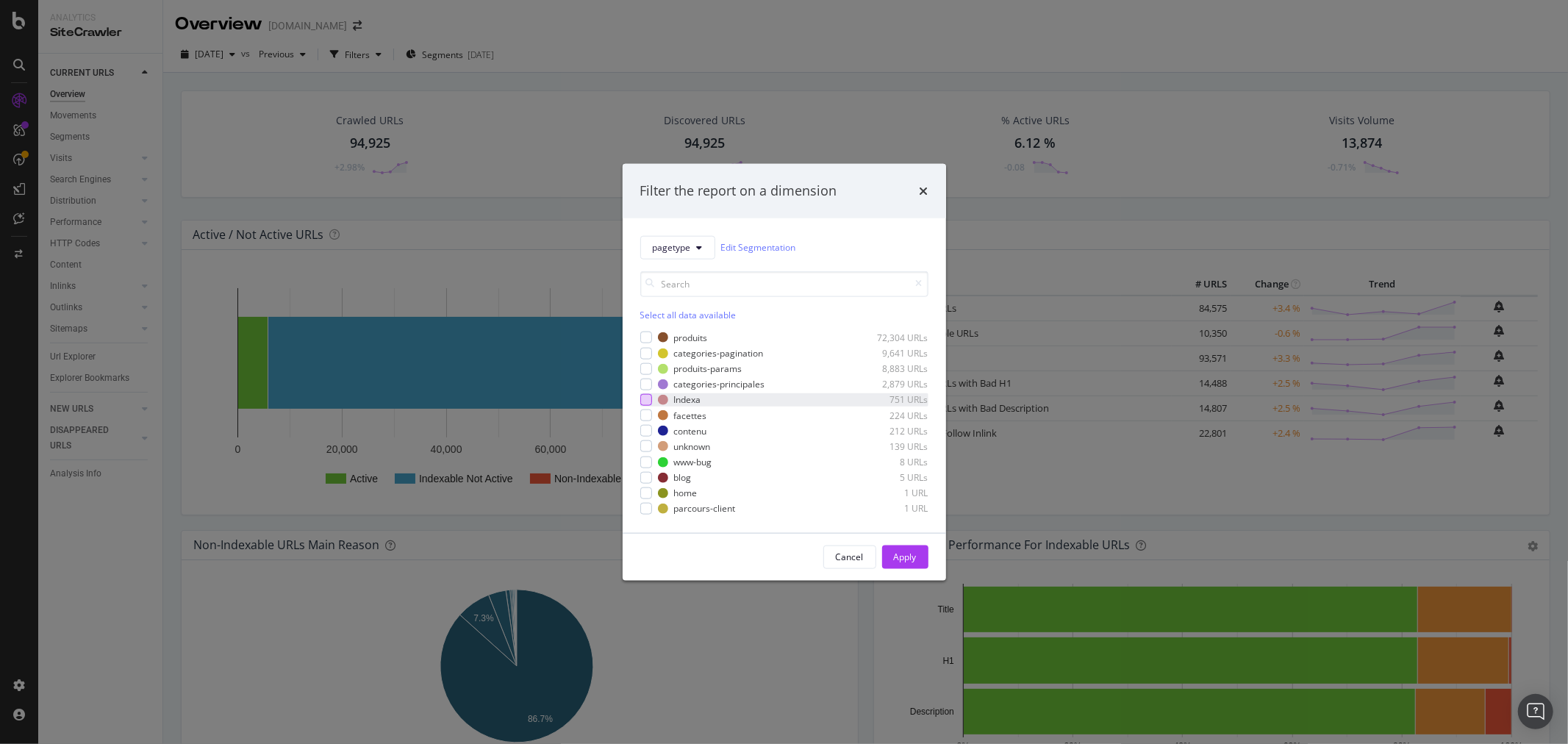
click at [644, 397] on div "modal" at bounding box center [646, 400] width 12 height 12
click at [913, 555] on div "Apply" at bounding box center [904, 557] width 22 height 12
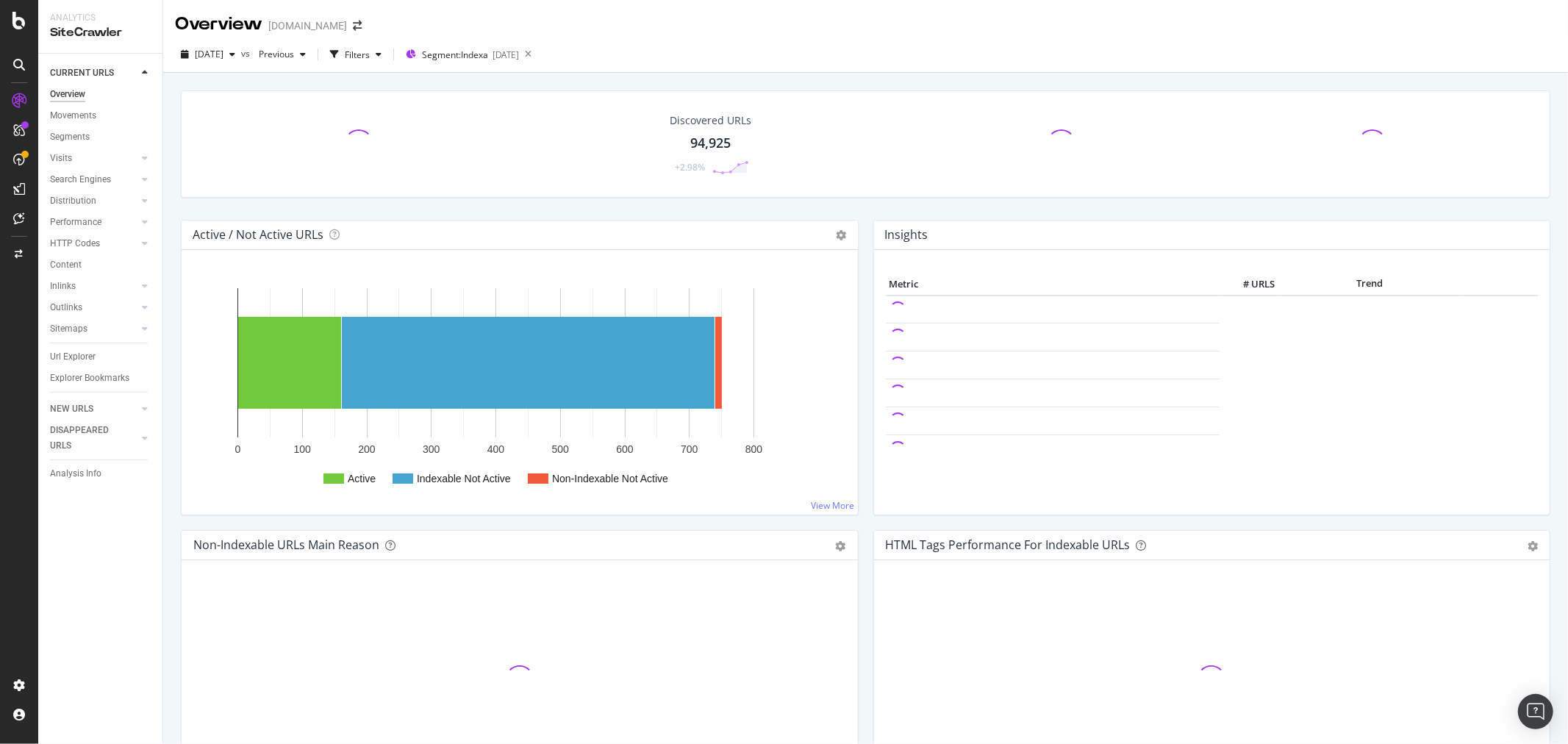
drag, startPoint x: 69, startPoint y: 353, endPoint x: 524, endPoint y: 358, distance: 455.0
click at [69, 353] on div "Url Explorer" at bounding box center [72, 357] width 46 height 16
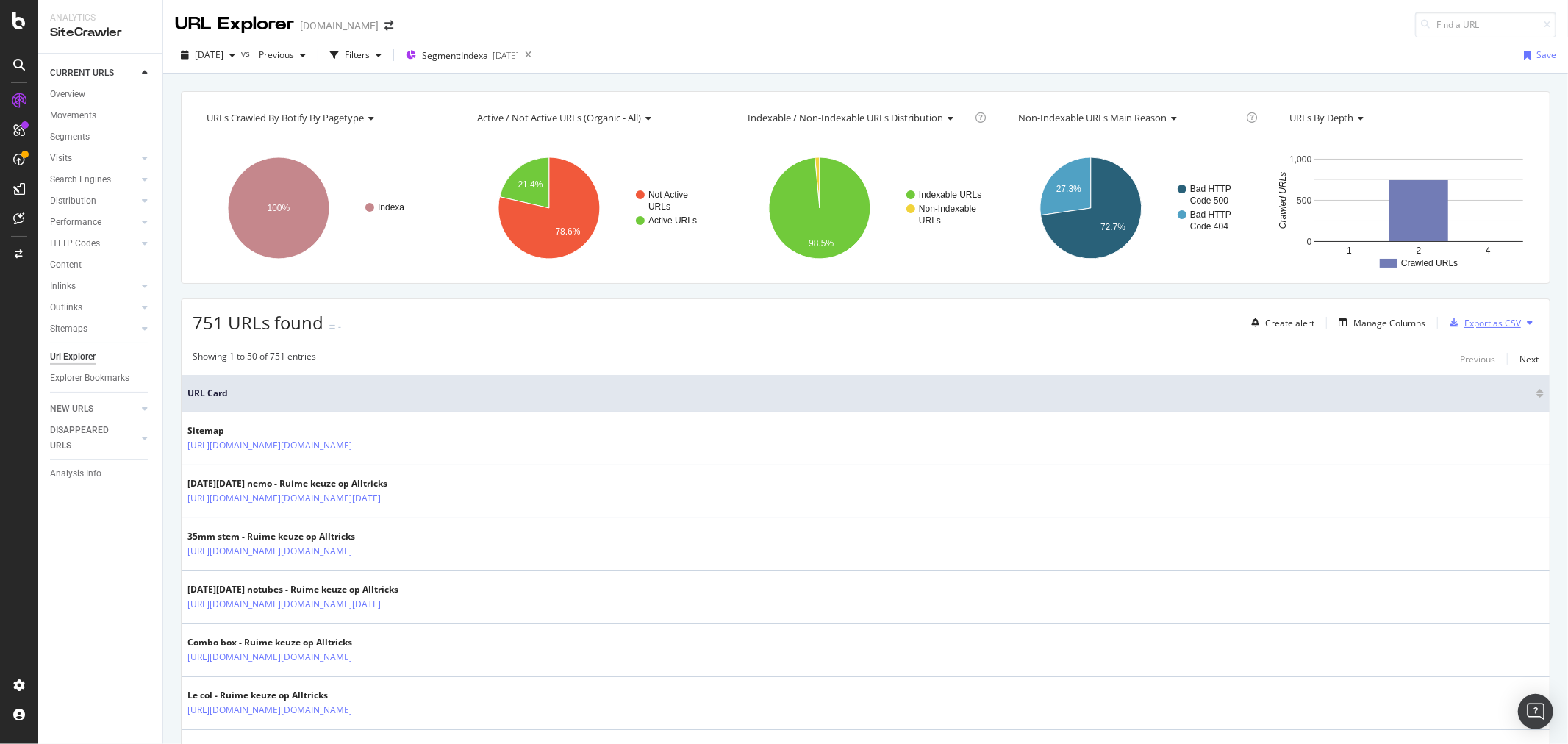
click at [1481, 328] on div "Export as CSV" at bounding box center [1493, 323] width 56 height 12
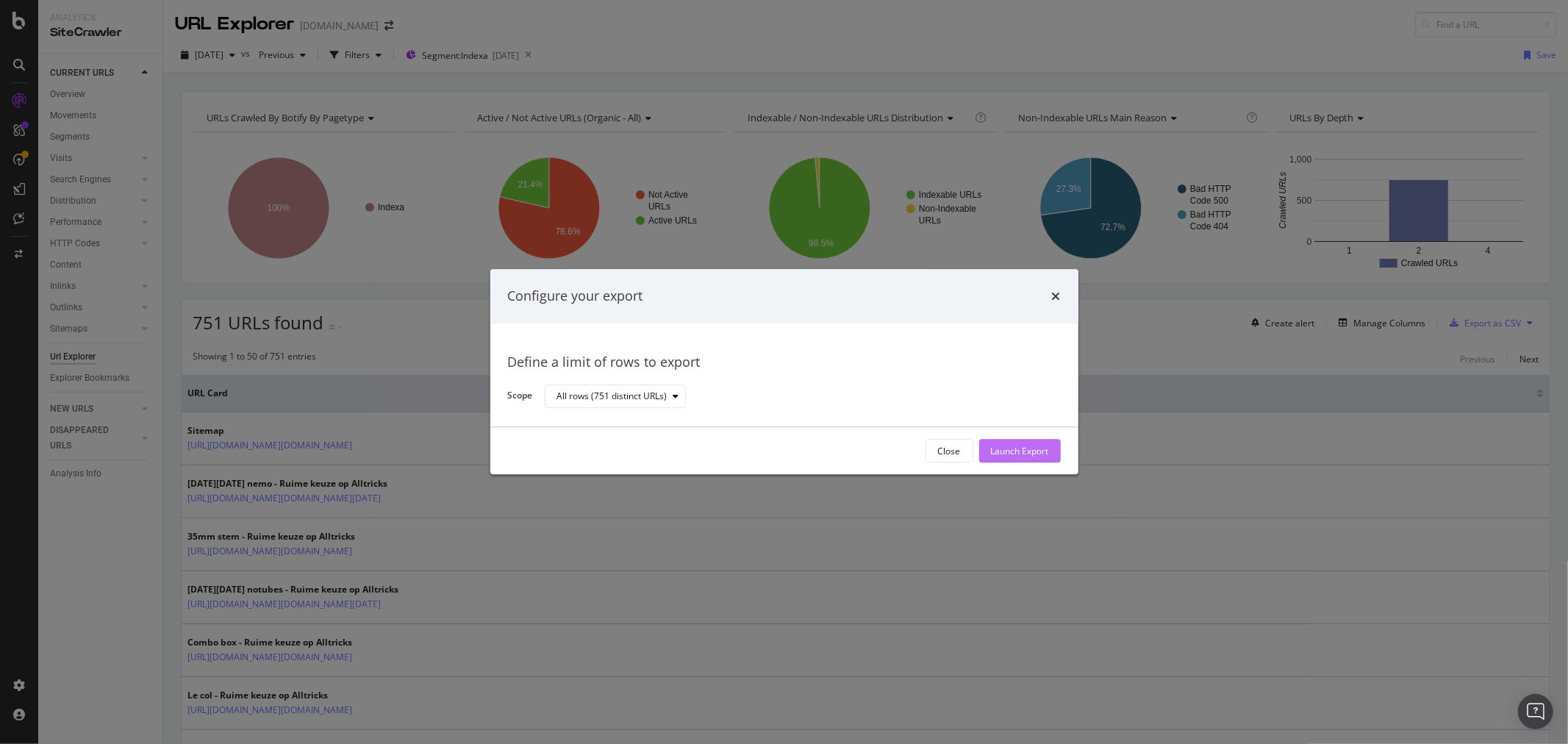
click at [1010, 457] on div "Launch Export" at bounding box center [1020, 450] width 58 height 12
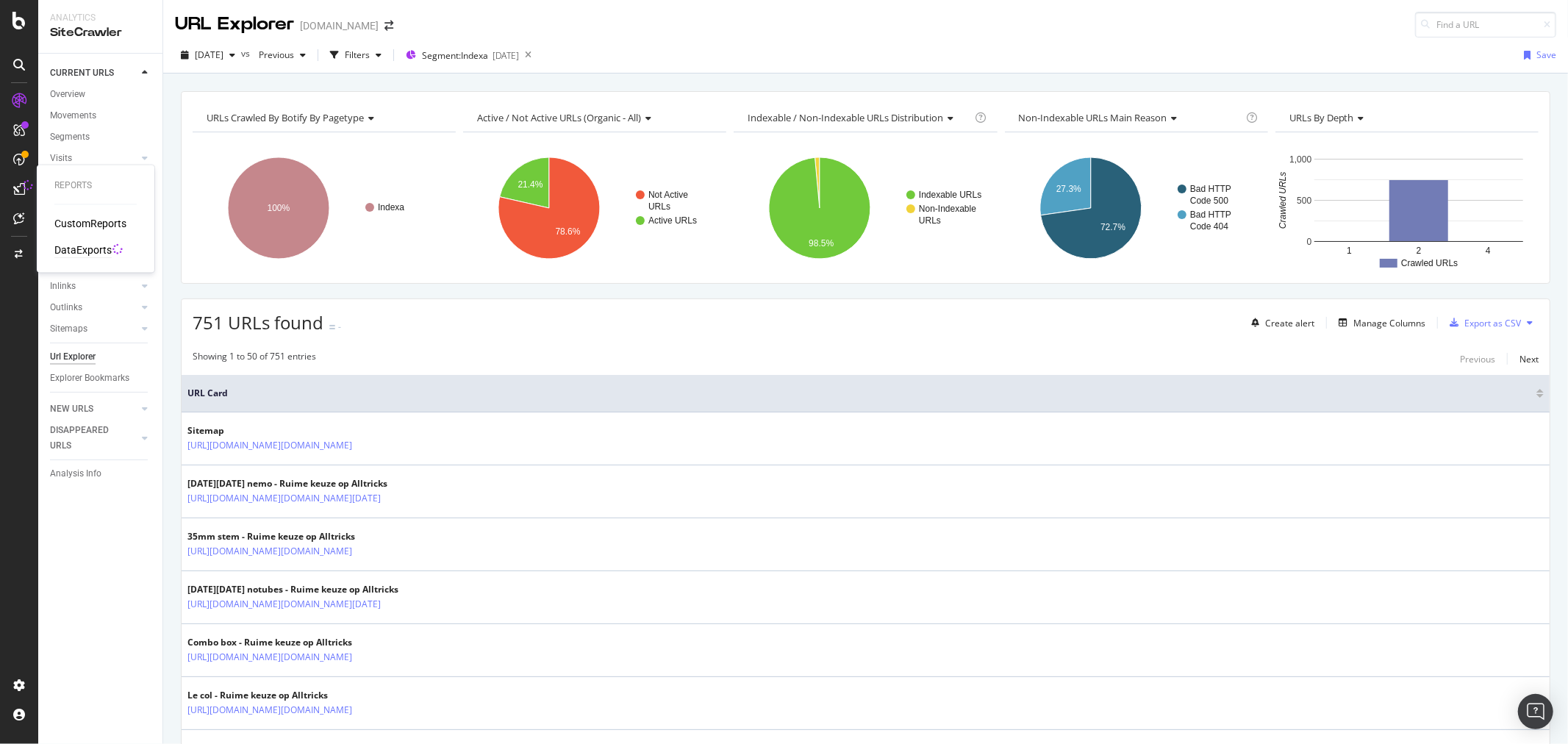
click at [86, 248] on div "DataExports" at bounding box center [83, 250] width 57 height 15
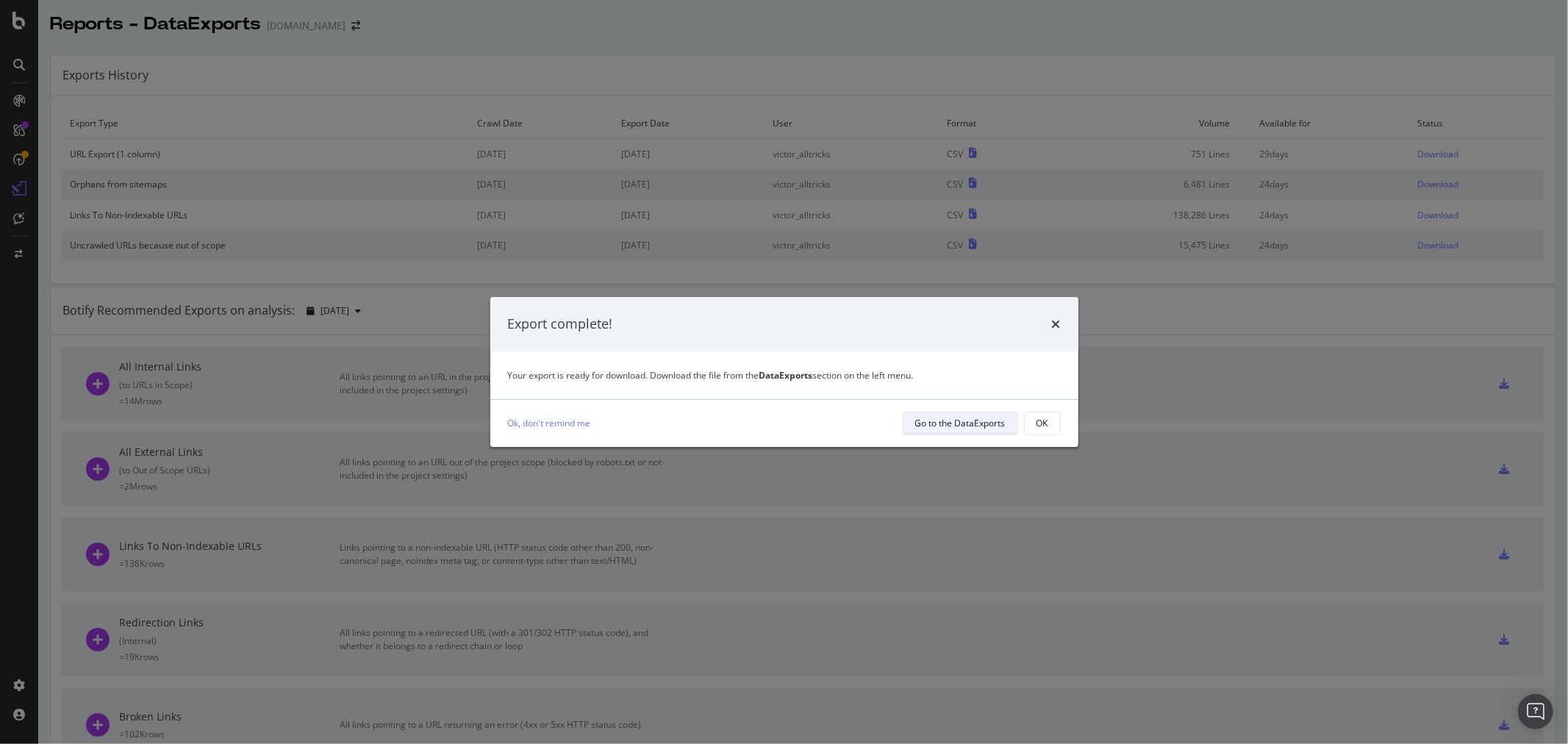
click at [971, 429] on div "Go to the DataExports" at bounding box center [960, 422] width 90 height 12
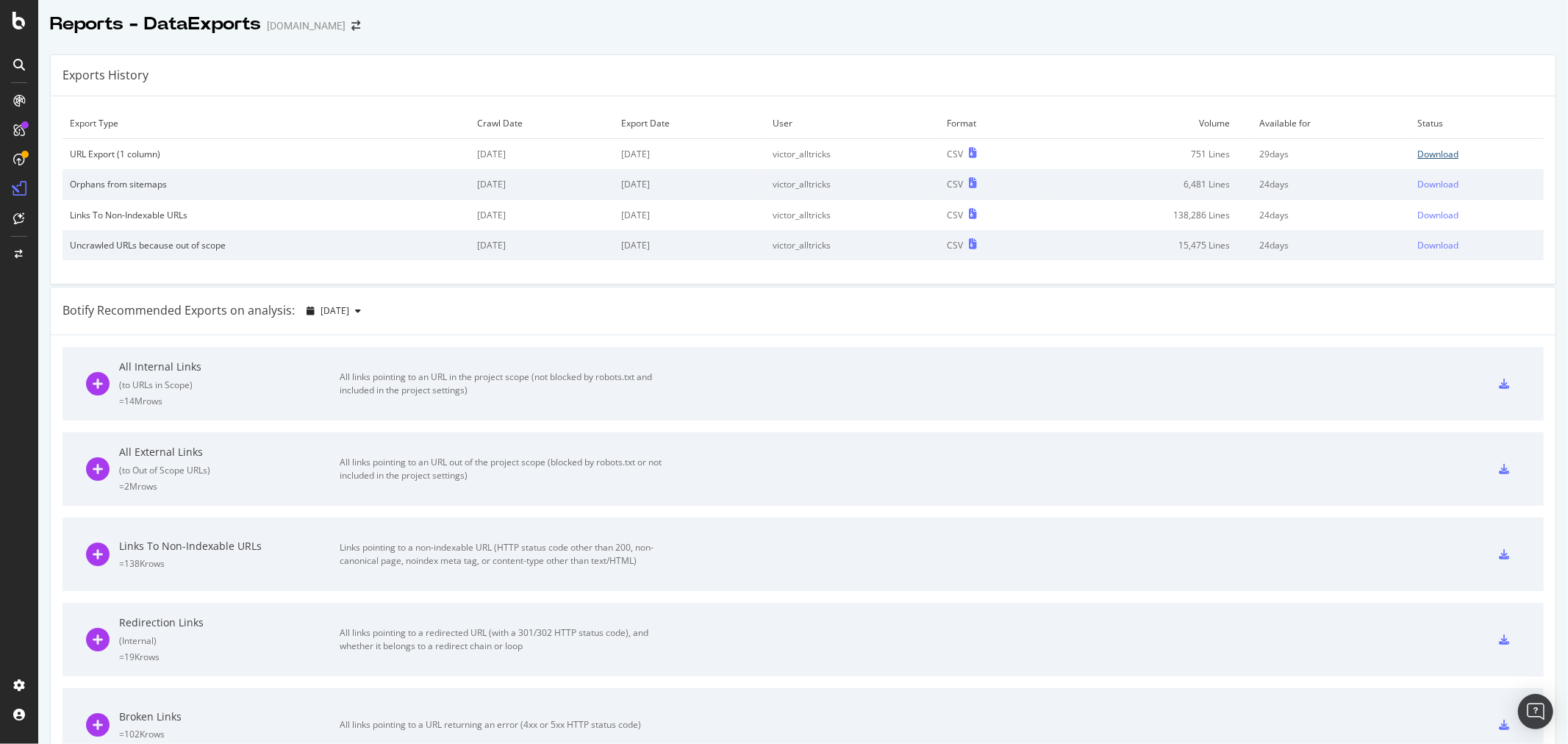
click at [1419, 148] on div "Download" at bounding box center [1438, 153] width 41 height 12
click at [17, 26] on icon at bounding box center [19, 20] width 13 height 17
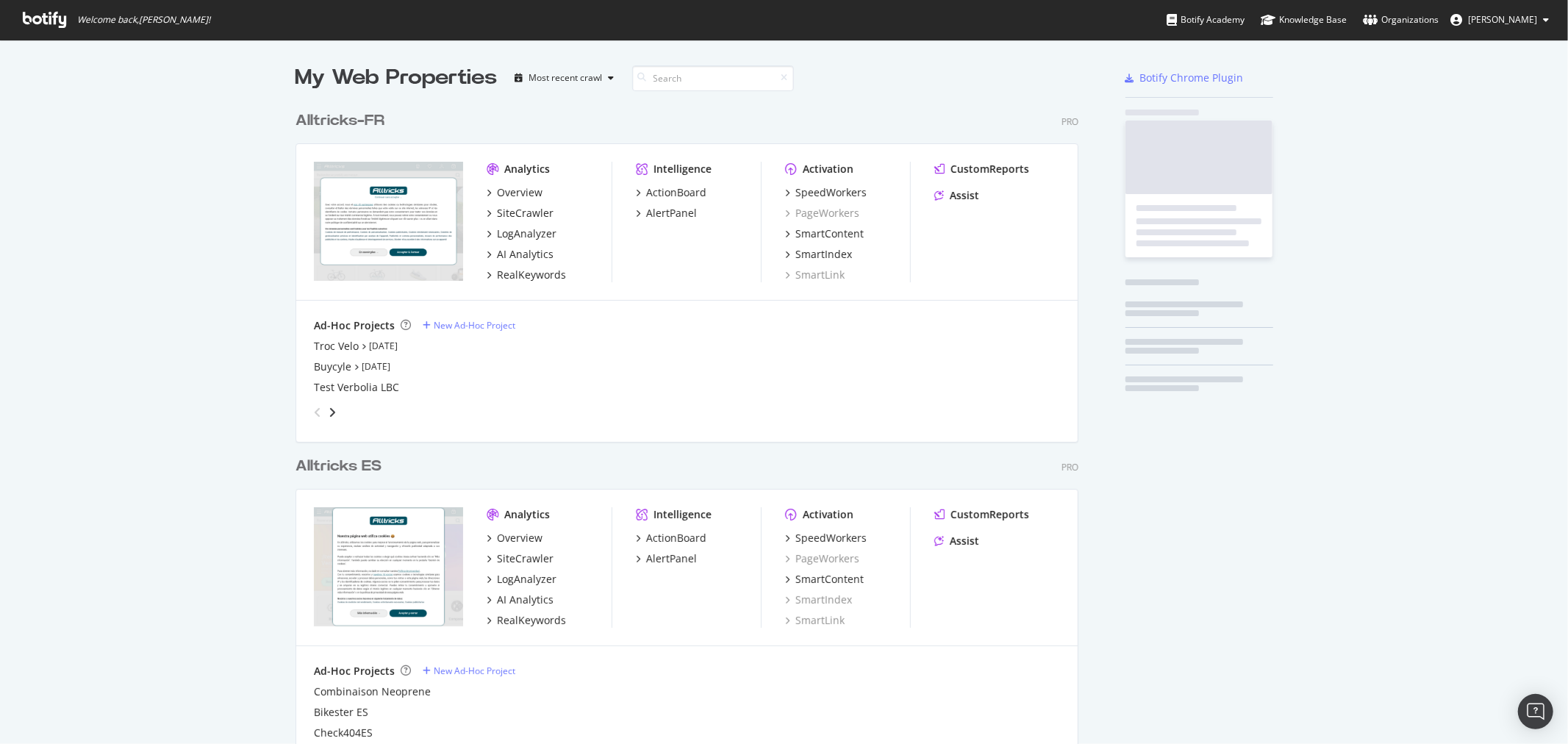
scroll to position [732, 1544]
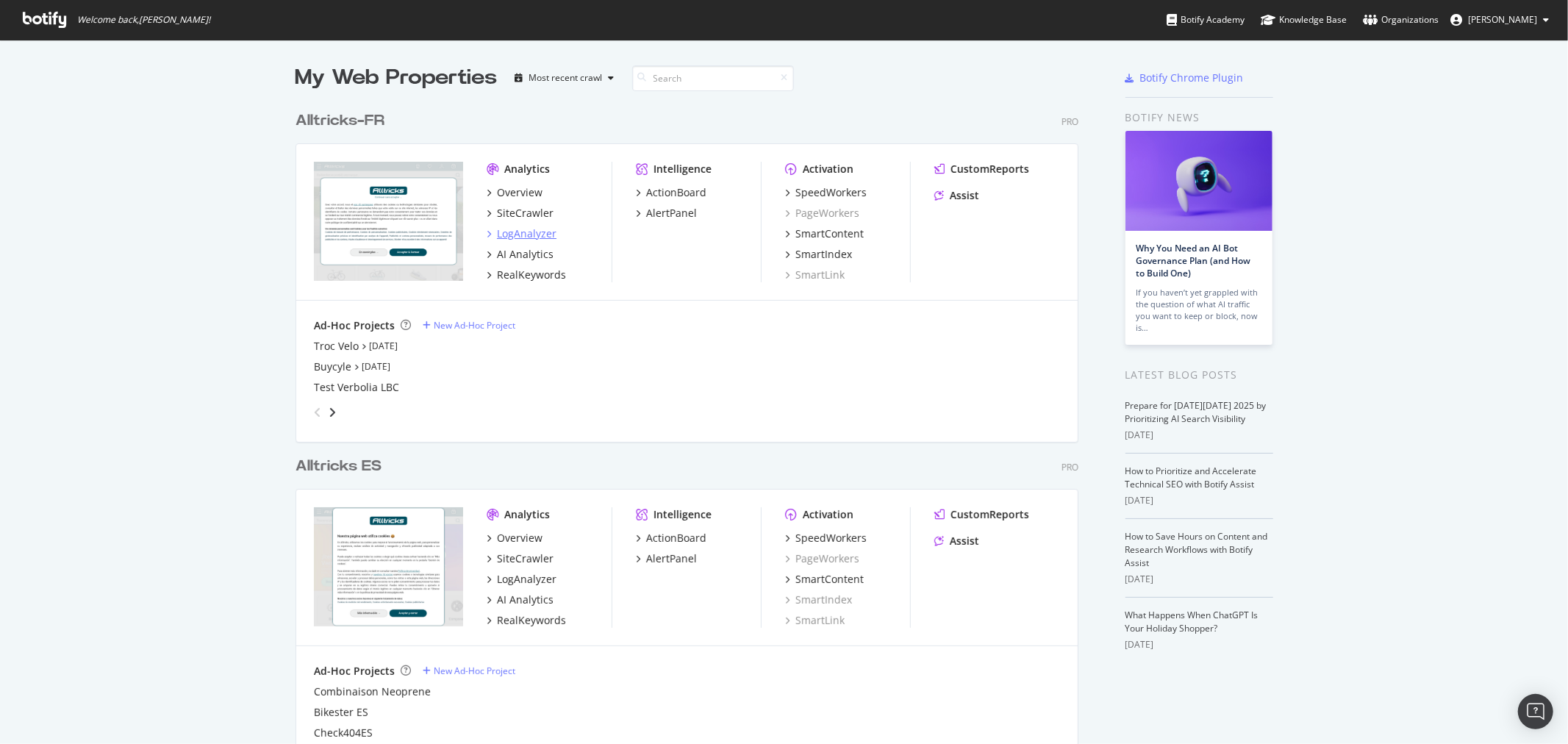
click at [530, 238] on div "LogAnalyzer" at bounding box center [527, 234] width 60 height 15
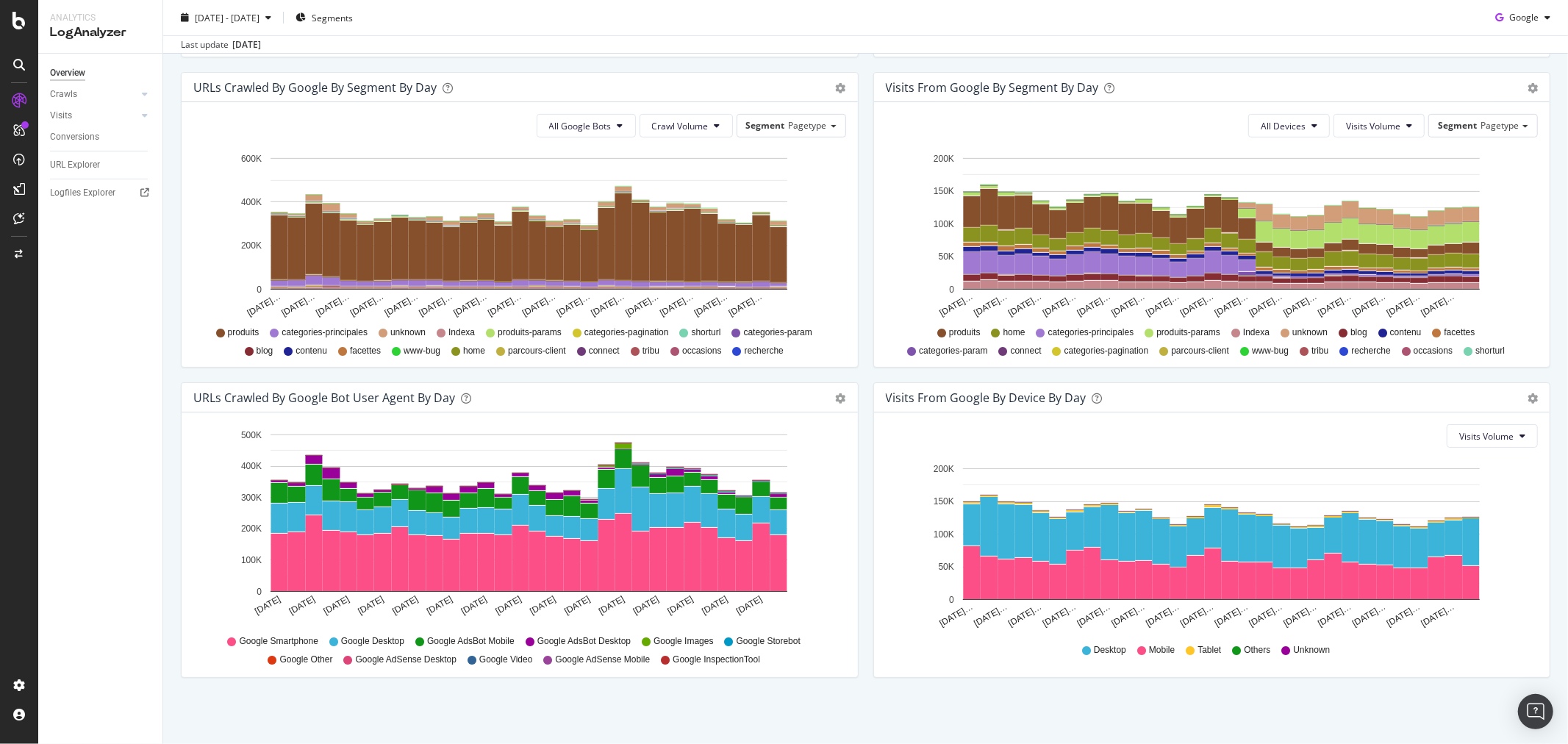
scroll to position [155, 0]
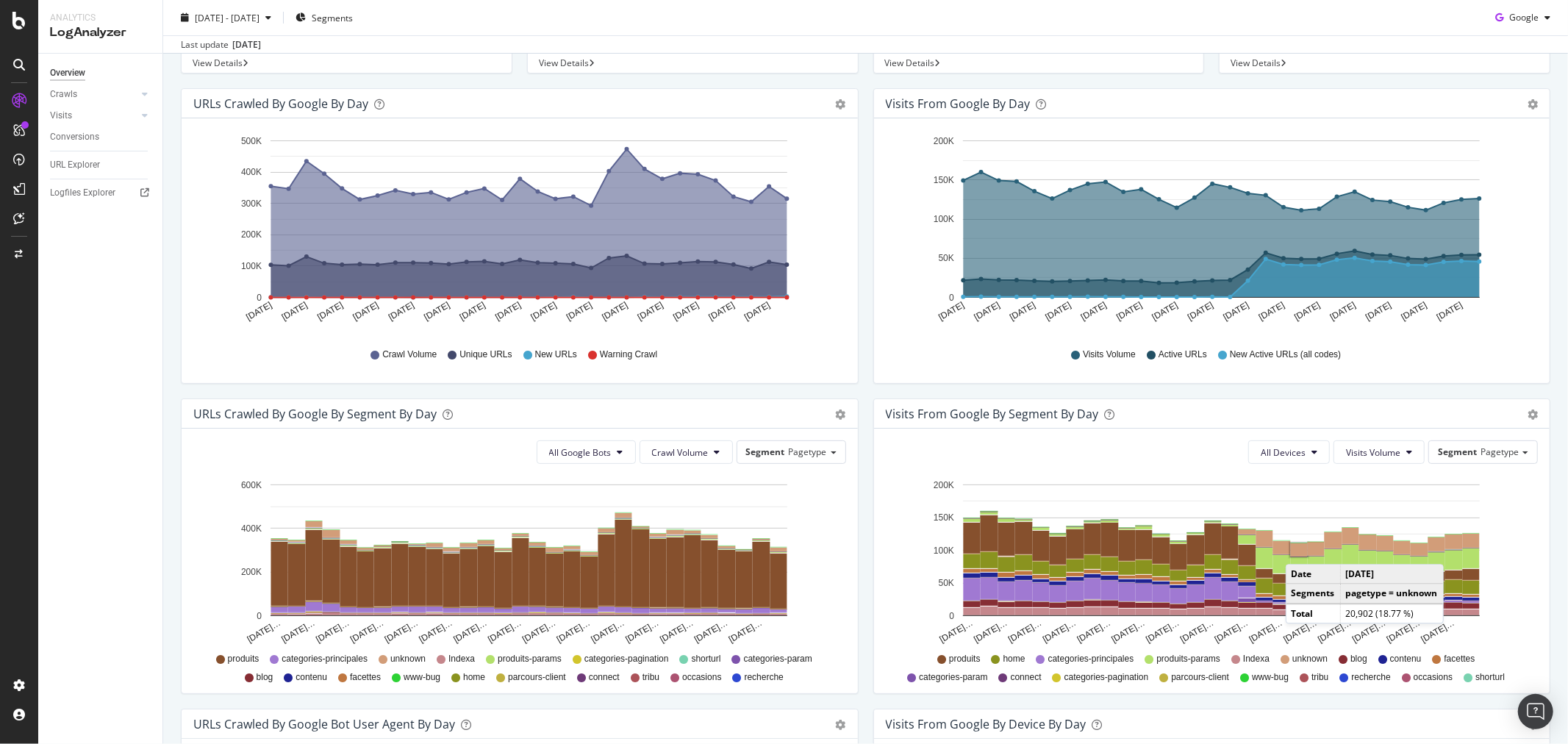
click at [1293, 550] on rect "A chart." at bounding box center [1298, 550] width 17 height 13
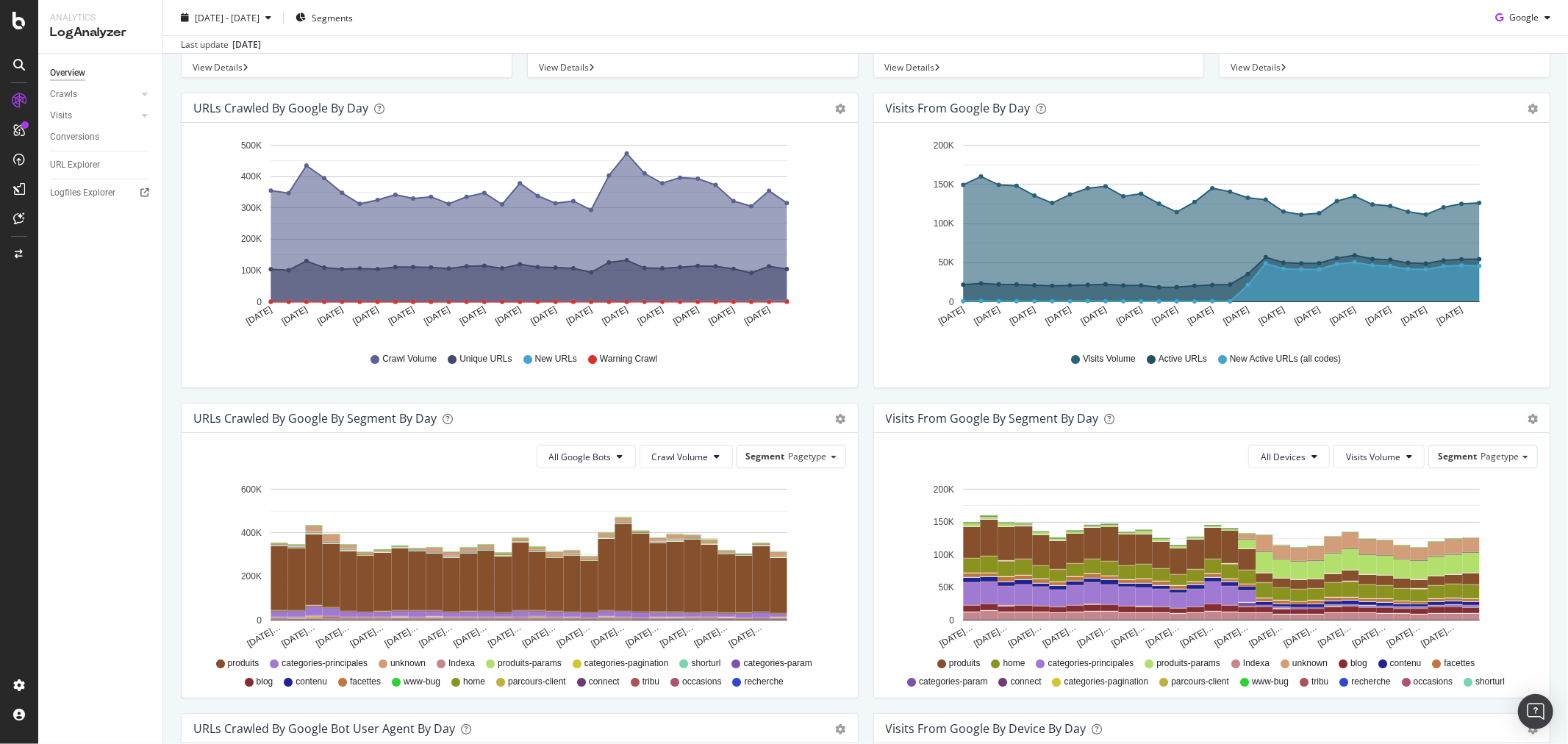
scroll to position [245, 0]
